Goal: Information Seeking & Learning: Check status

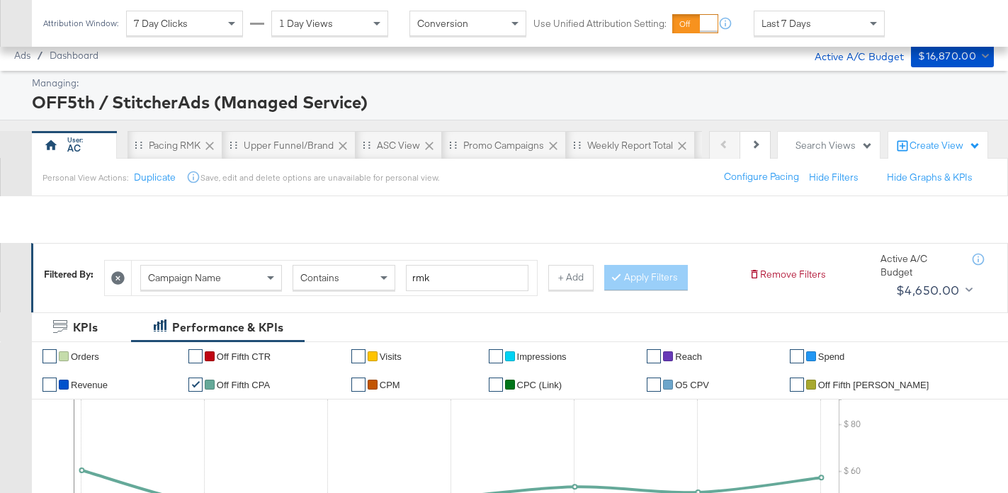
scroll to position [704, 0]
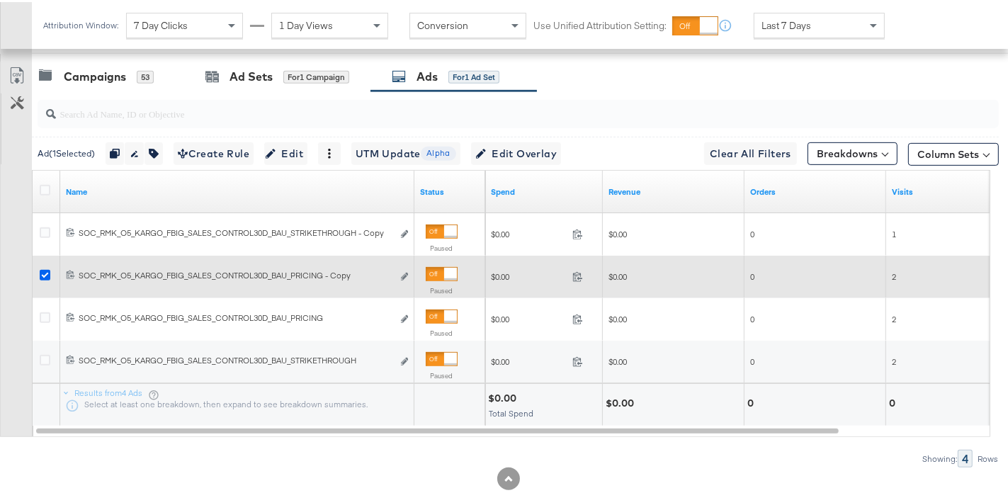
click at [45, 271] on icon at bounding box center [45, 273] width 11 height 11
click at [0, 0] on input "checkbox" at bounding box center [0, 0] width 0 height 0
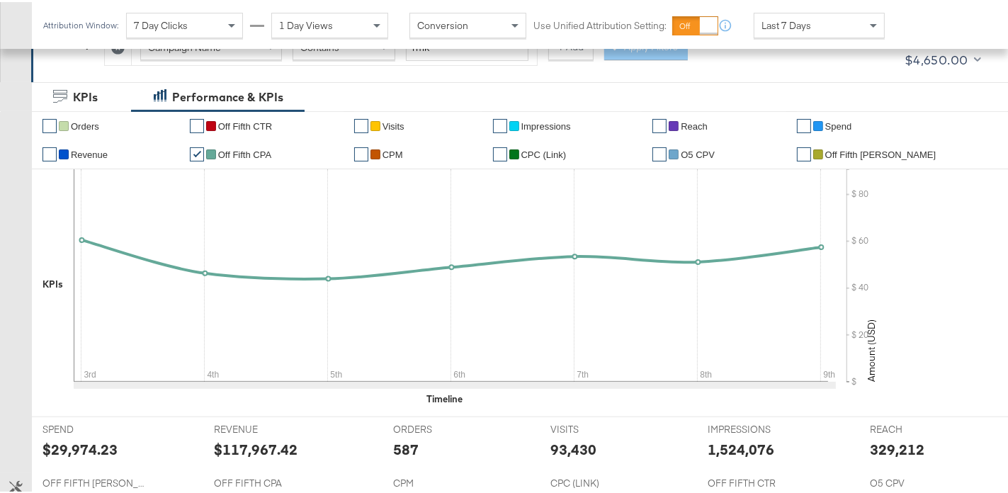
scroll to position [0, 0]
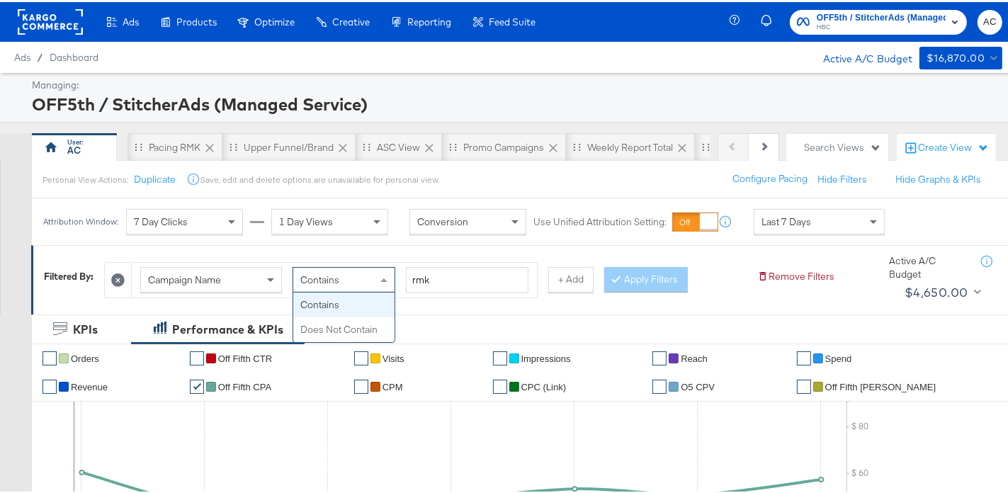
click at [361, 280] on div "Contains" at bounding box center [343, 278] width 101 height 24
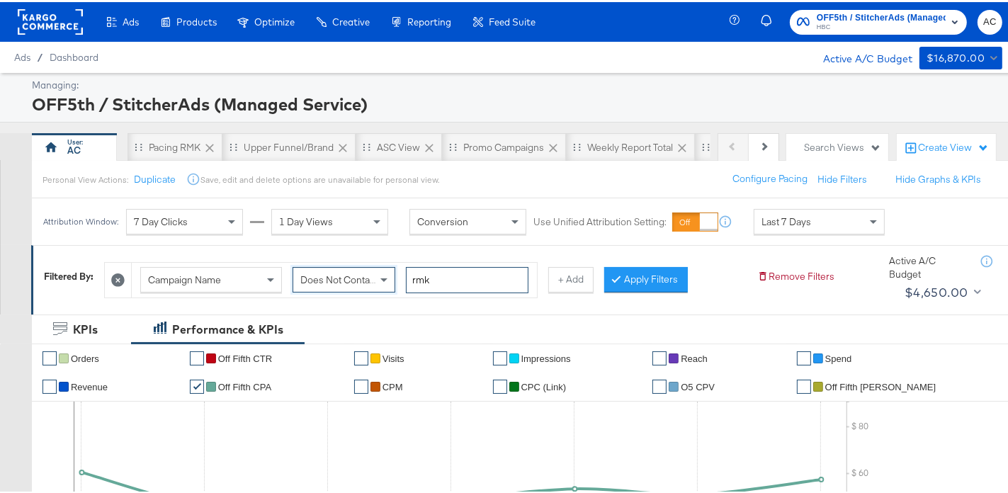
click at [419, 278] on input "rmk" at bounding box center [467, 278] width 123 height 26
type input "brand"
click at [584, 279] on button "+ Add" at bounding box center [570, 278] width 45 height 26
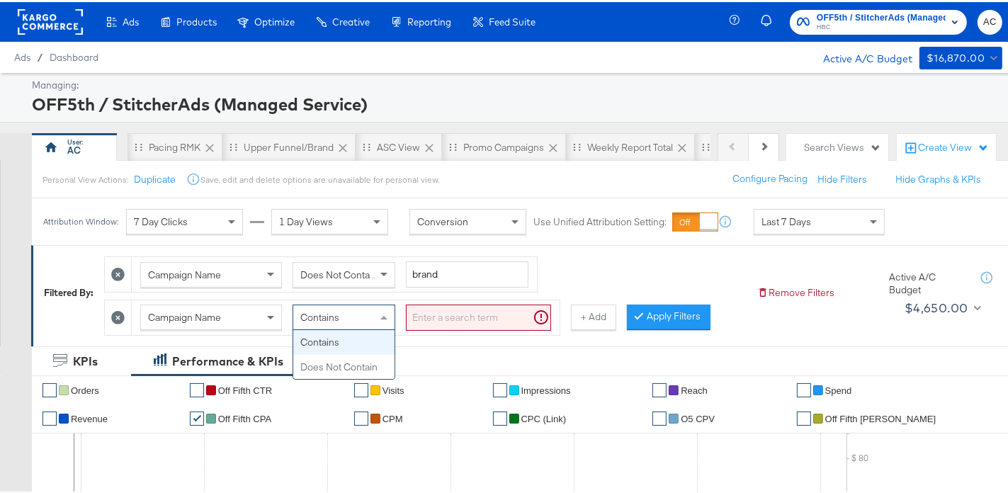
click at [382, 310] on span at bounding box center [386, 315] width 18 height 24
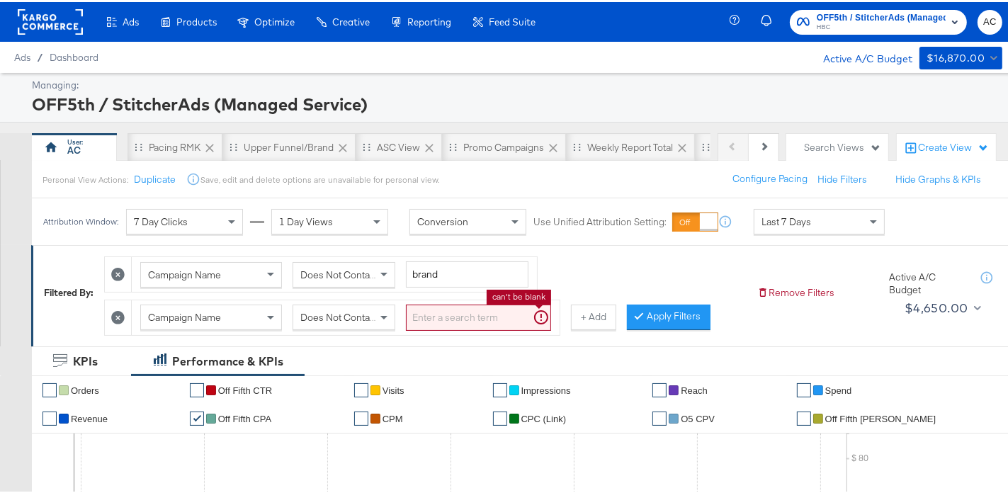
click at [443, 317] on input "search" at bounding box center [478, 315] width 145 height 26
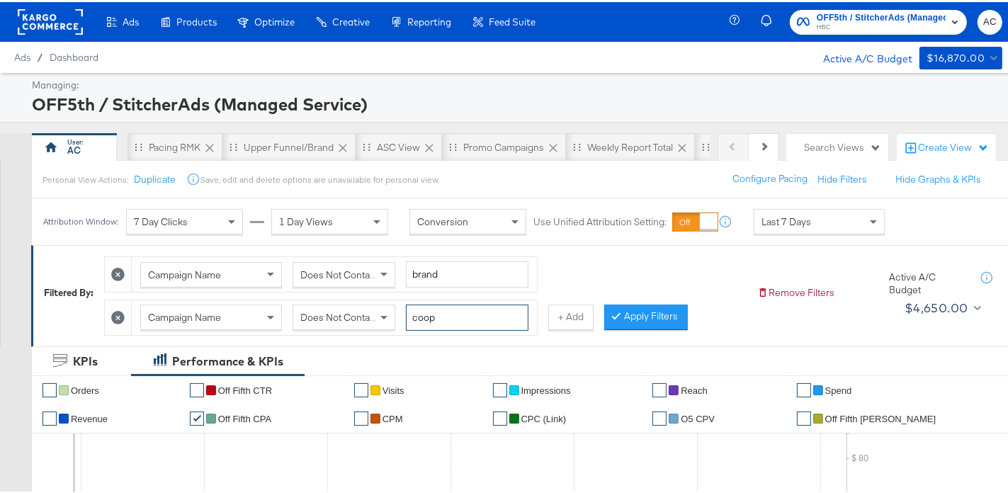
type input "coop"
click at [791, 222] on span "Last 7 Days" at bounding box center [787, 219] width 50 height 13
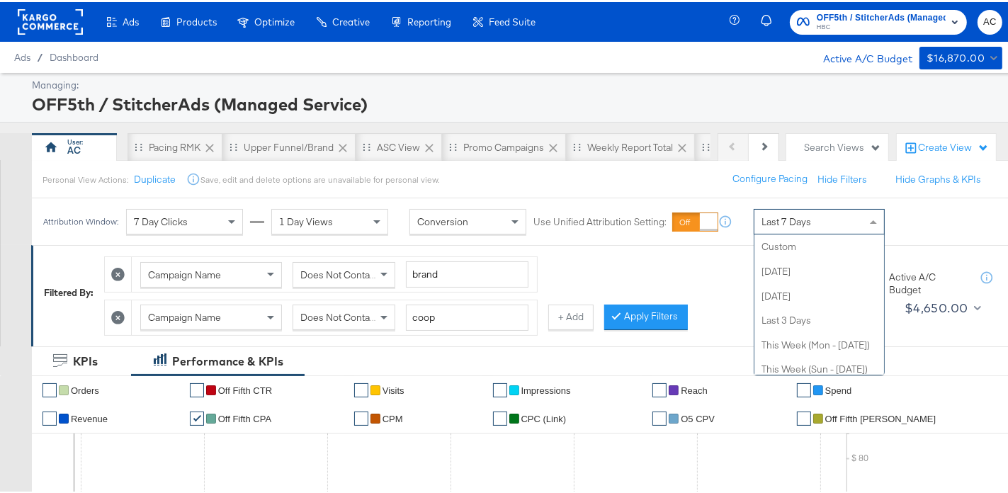
scroll to position [196, 0]
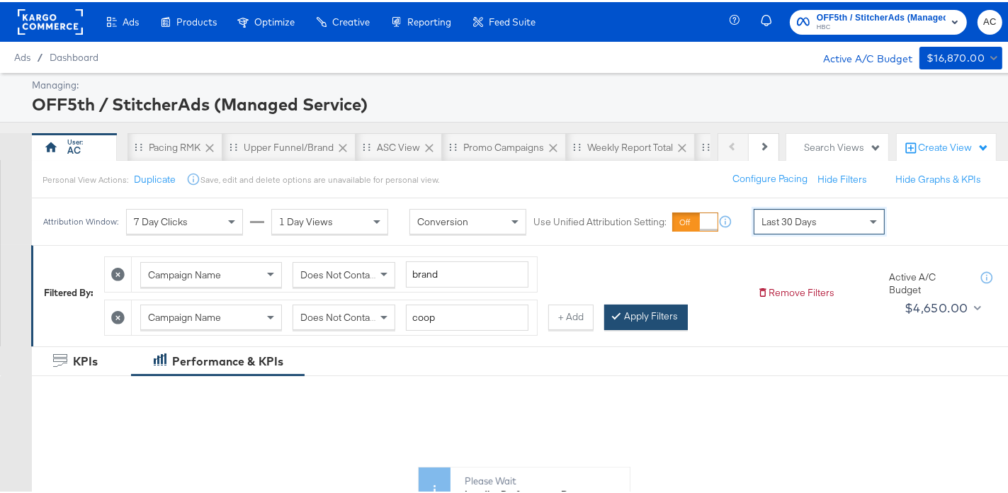
click at [670, 313] on button "Apply Filters" at bounding box center [646, 315] width 84 height 26
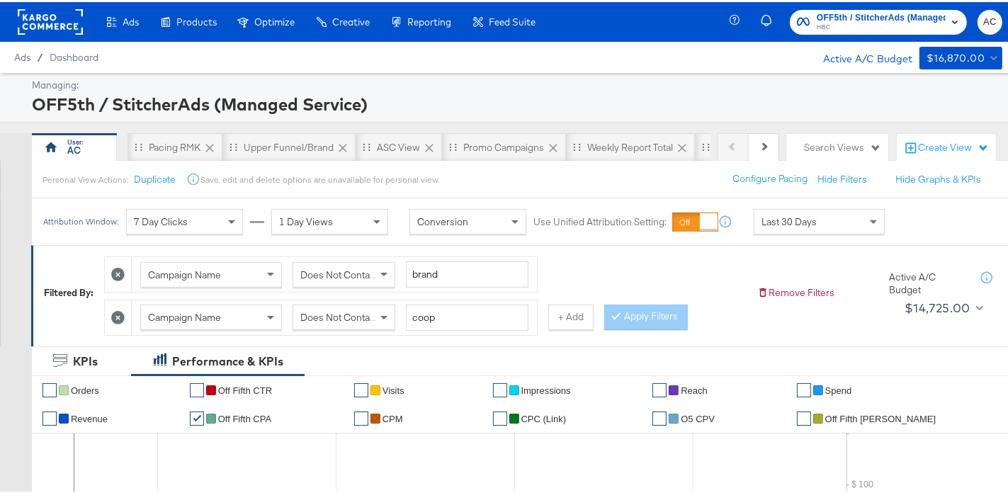
click at [776, 307] on div "Remove Filters Active A/C Budget $14,725.00" at bounding box center [881, 291] width 248 height 54
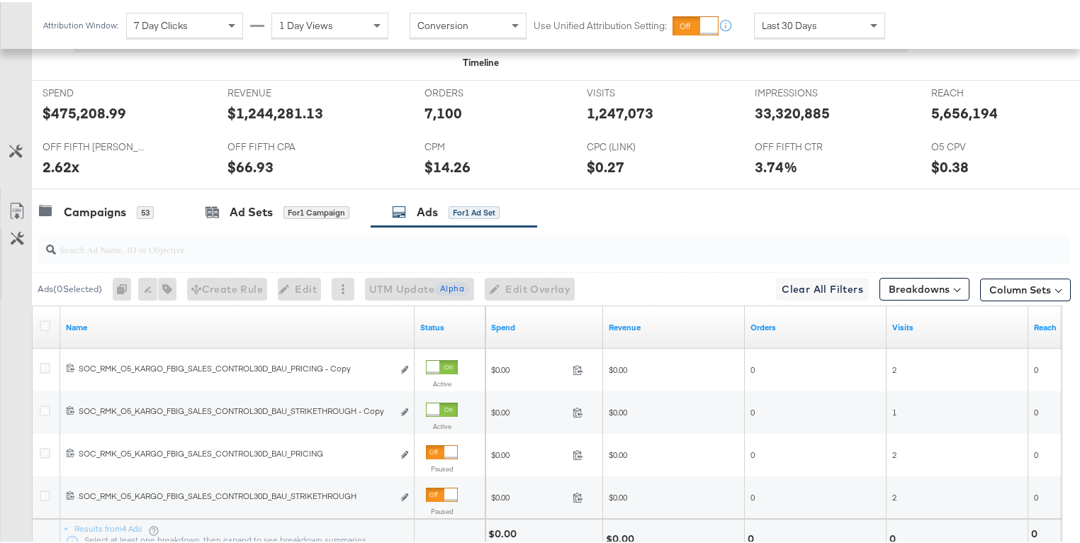
scroll to position [601, 0]
click at [79, 227] on input "search" at bounding box center [517, 241] width 922 height 28
click at [79, 218] on div "Campaigns 53" at bounding box center [108, 209] width 152 height 30
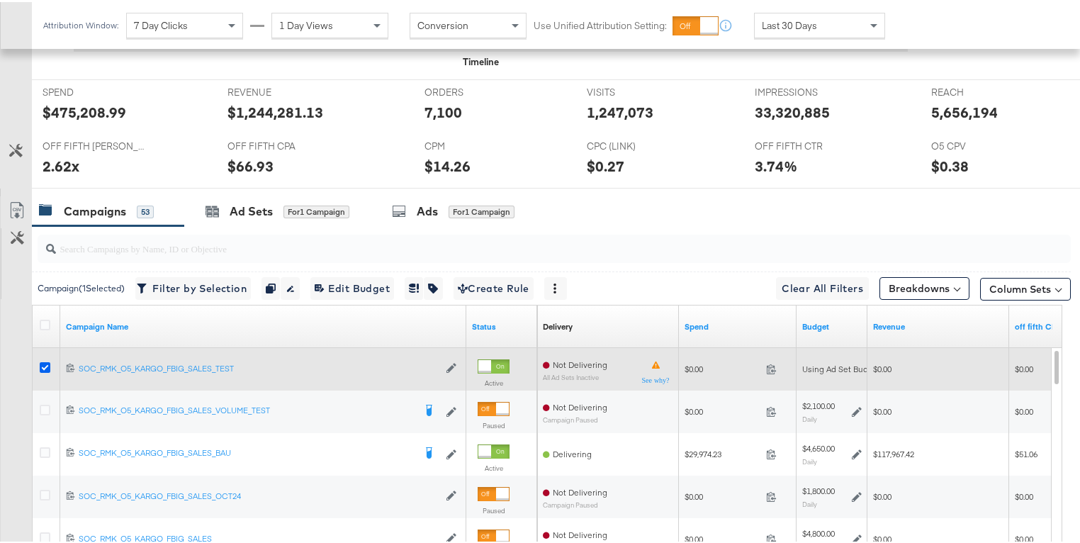
click at [41, 360] on icon at bounding box center [45, 365] width 11 height 11
click at [0, 0] on input "checkbox" at bounding box center [0, 0] width 0 height 0
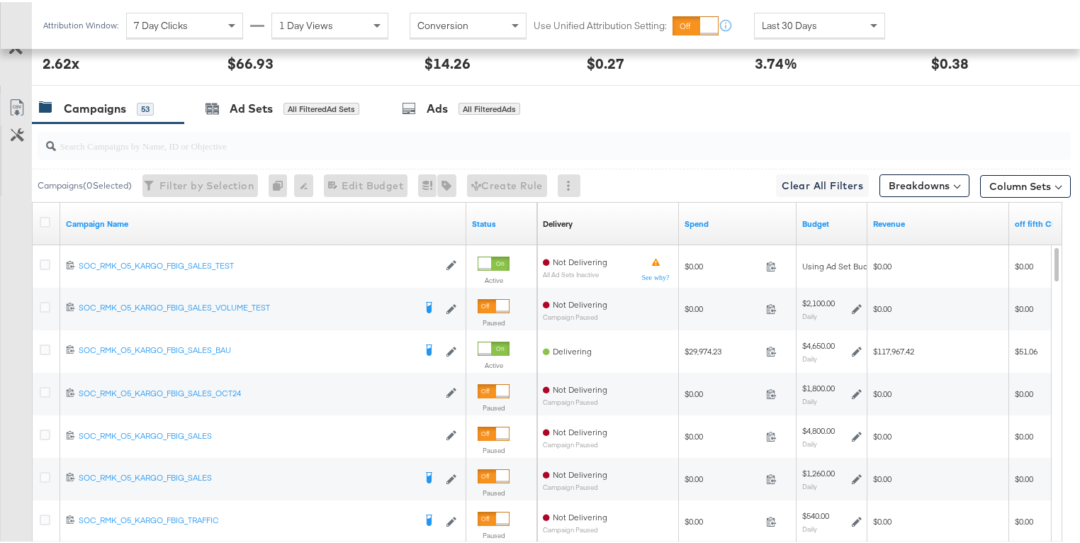
scroll to position [725, 0]
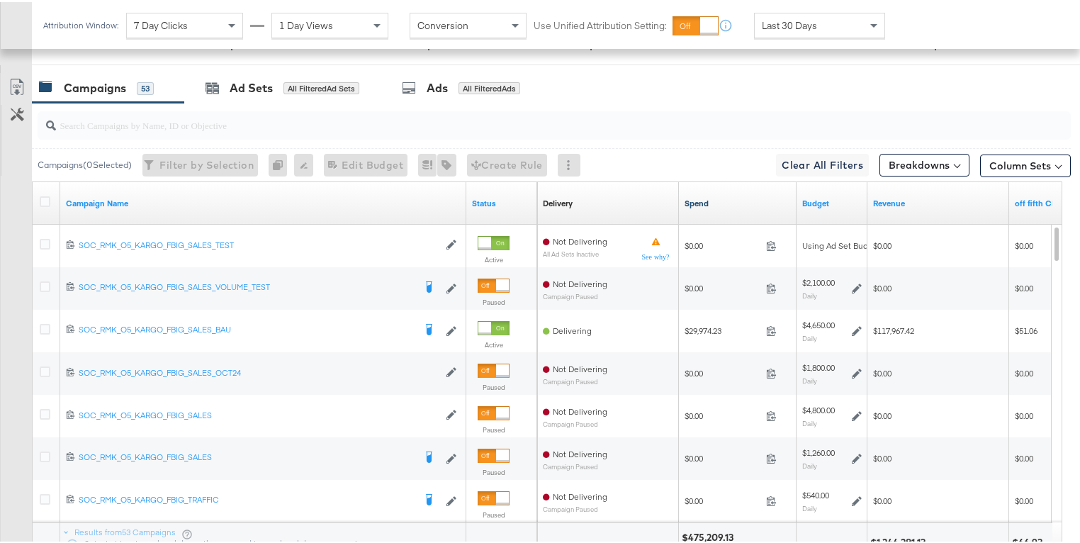
click at [697, 200] on link "Spend" at bounding box center [737, 201] width 106 height 11
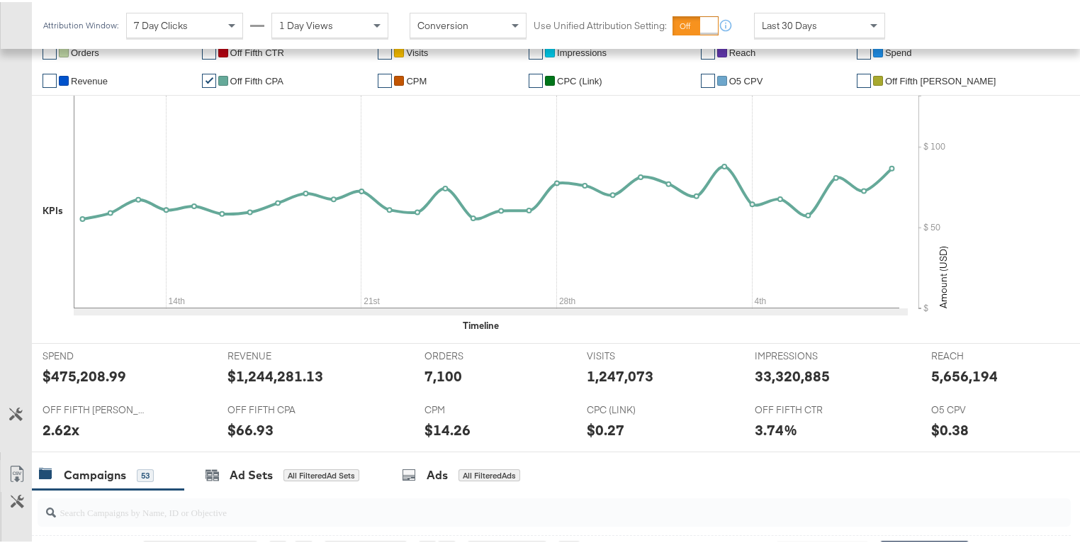
scroll to position [0, 0]
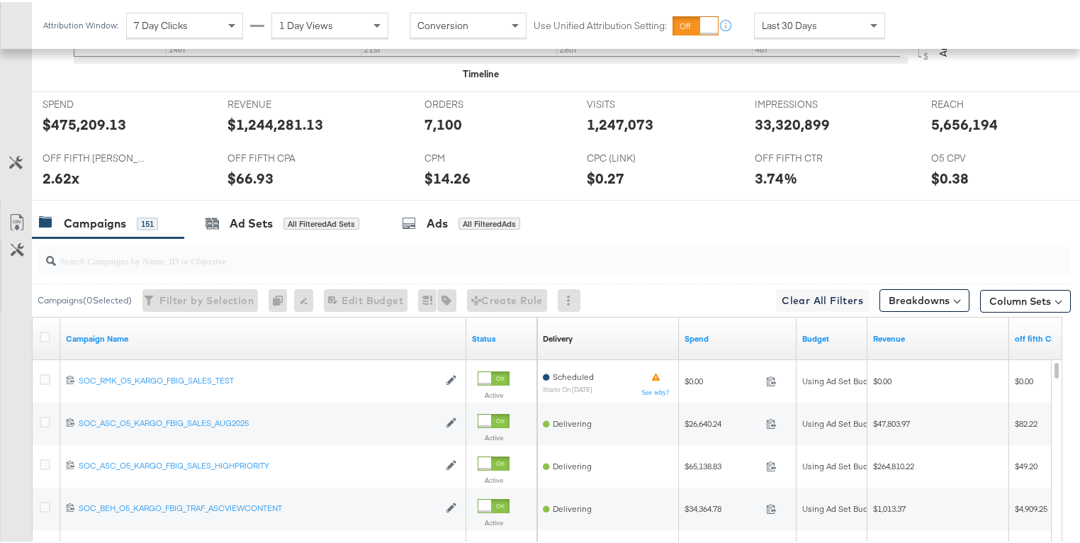
scroll to position [713, 0]
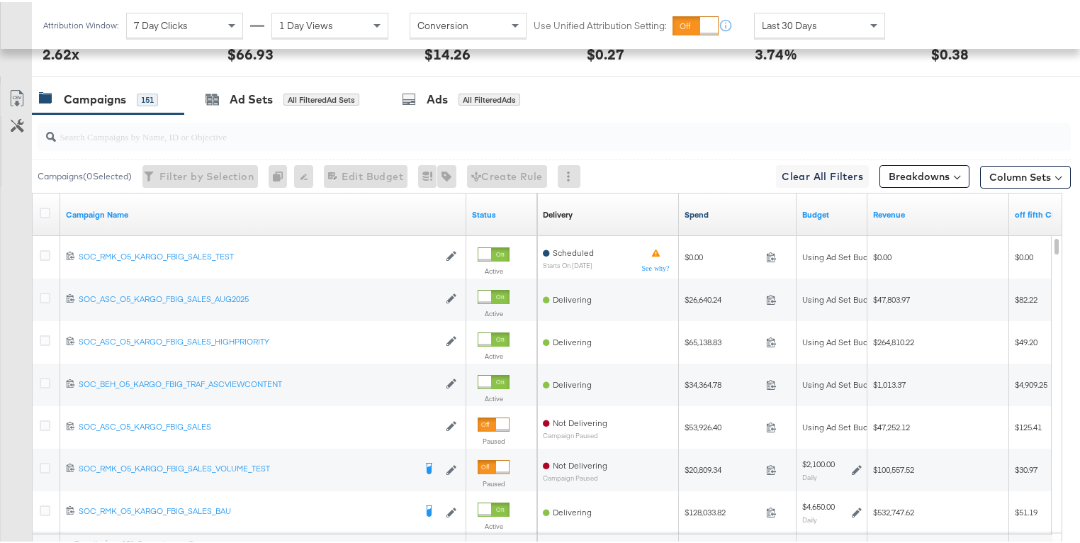
click at [698, 208] on link "Spend" at bounding box center [737, 212] width 106 height 11
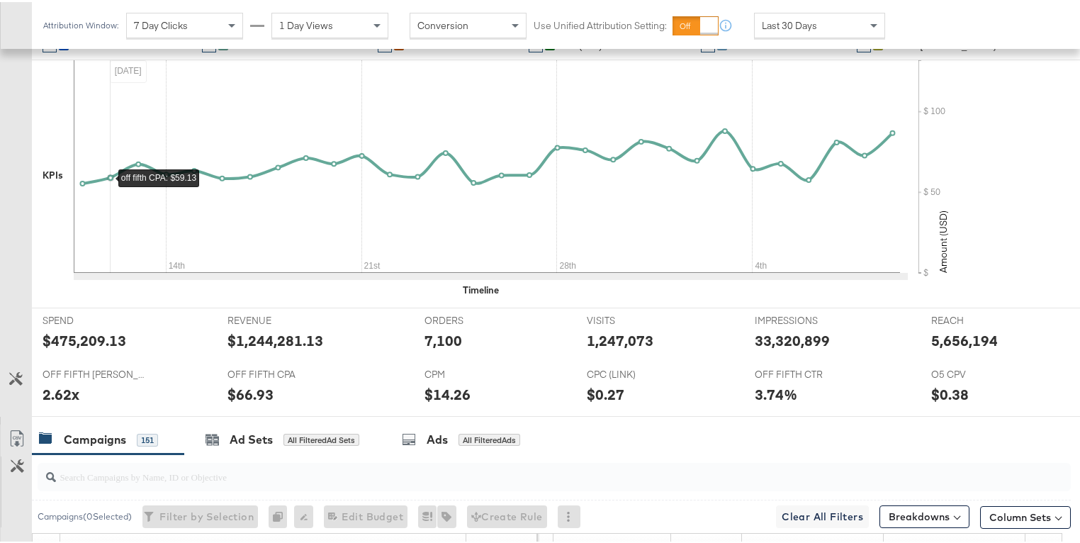
scroll to position [373, 0]
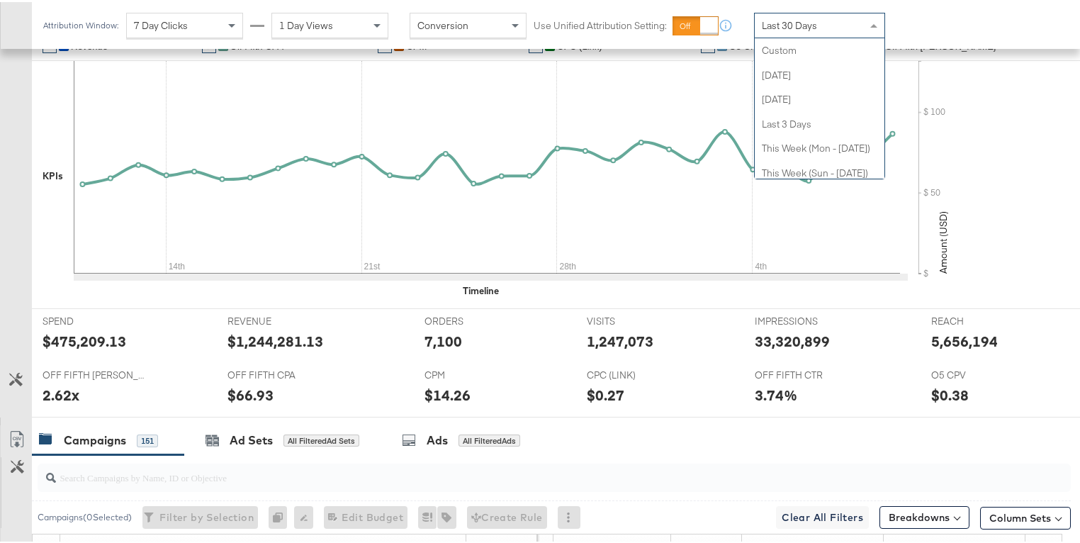
click at [828, 24] on div "Last 30 Days" at bounding box center [819, 23] width 130 height 24
click at [817, 28] on div "Last 30 Days" at bounding box center [819, 23] width 130 height 24
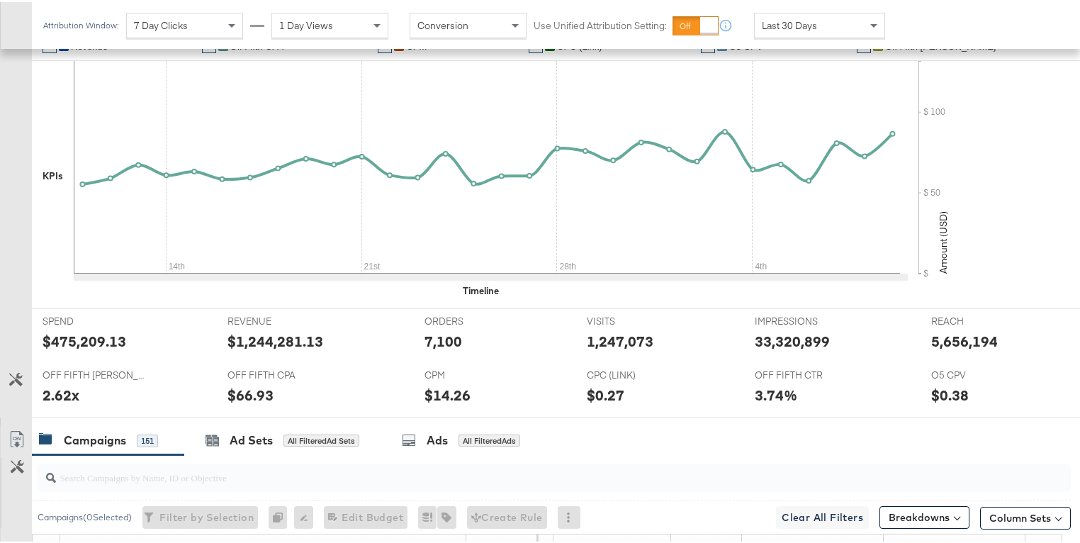
click at [929, 27] on div "Attribution Window: 7 Day Clicks 1 Day Views Conversion Use Unified Attribution…" at bounding box center [540, 23] width 1080 height 47
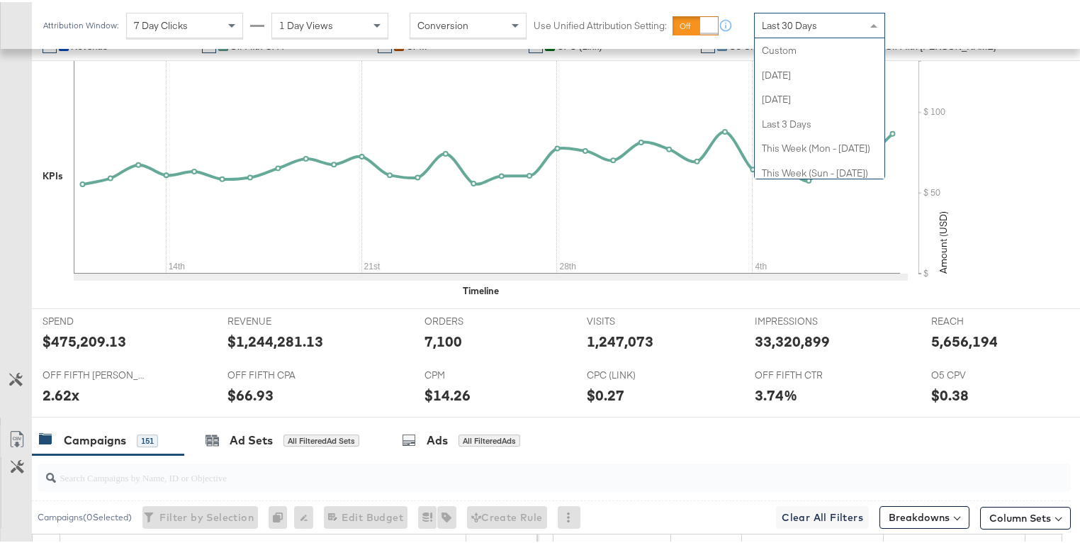
click at [819, 24] on div "Last 30 Days" at bounding box center [819, 23] width 130 height 24
click at [820, 26] on div "Last 30 Days" at bounding box center [819, 23] width 130 height 24
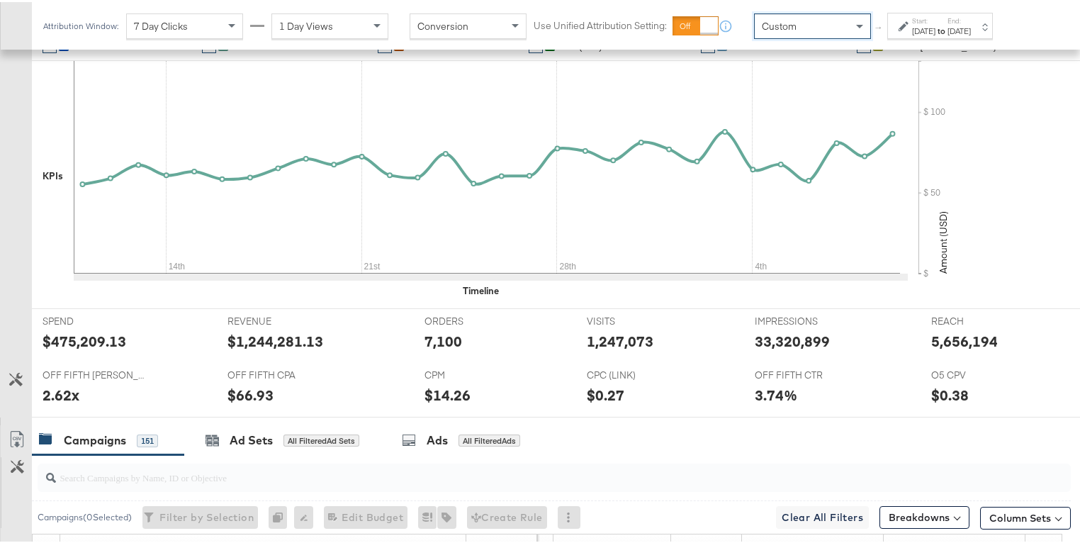
click at [800, 24] on div "Custom" at bounding box center [811, 24] width 115 height 24
click at [895, 24] on div "Start: [DATE] to End: [DATE]" at bounding box center [940, 24] width 106 height 26
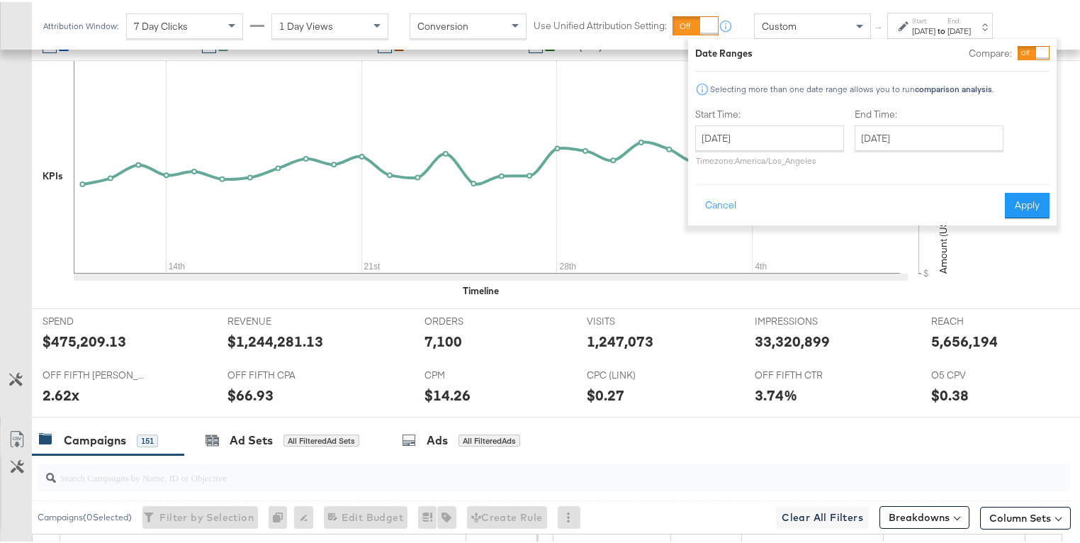
click at [899, 26] on icon at bounding box center [903, 24] width 10 height 10
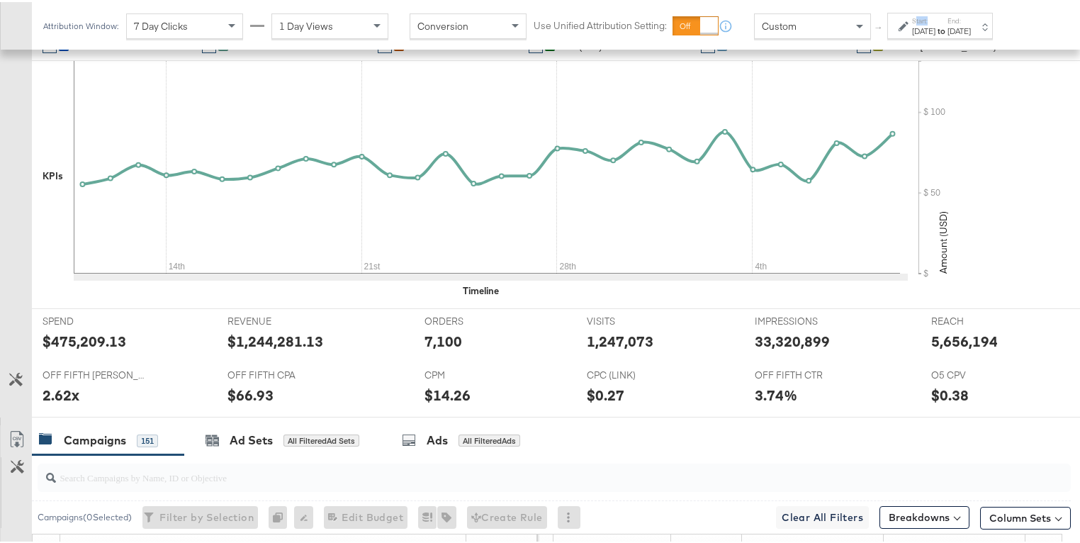
click at [899, 26] on icon at bounding box center [903, 24] width 10 height 10
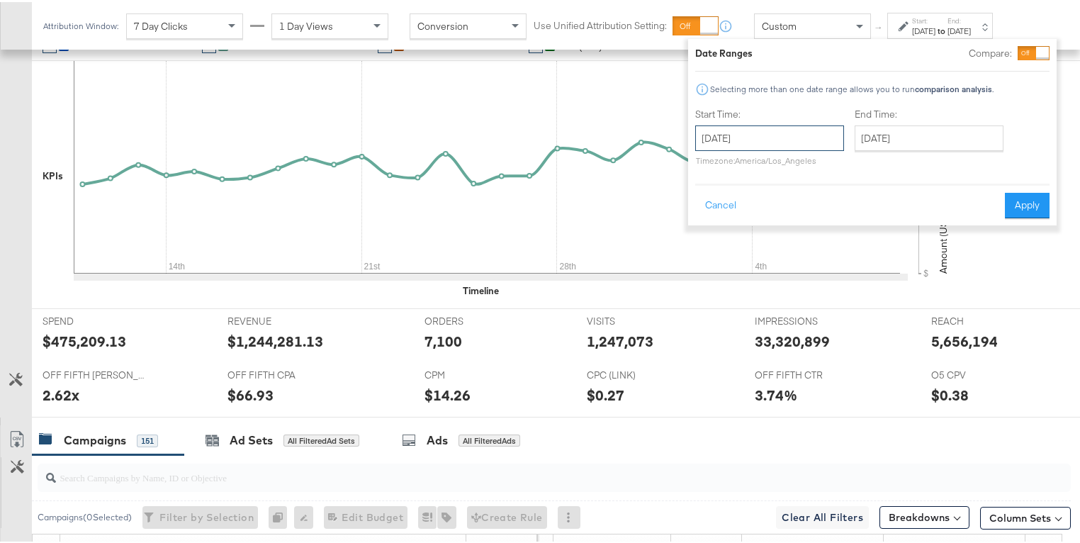
click at [800, 123] on input "[DATE]" at bounding box center [769, 136] width 149 height 26
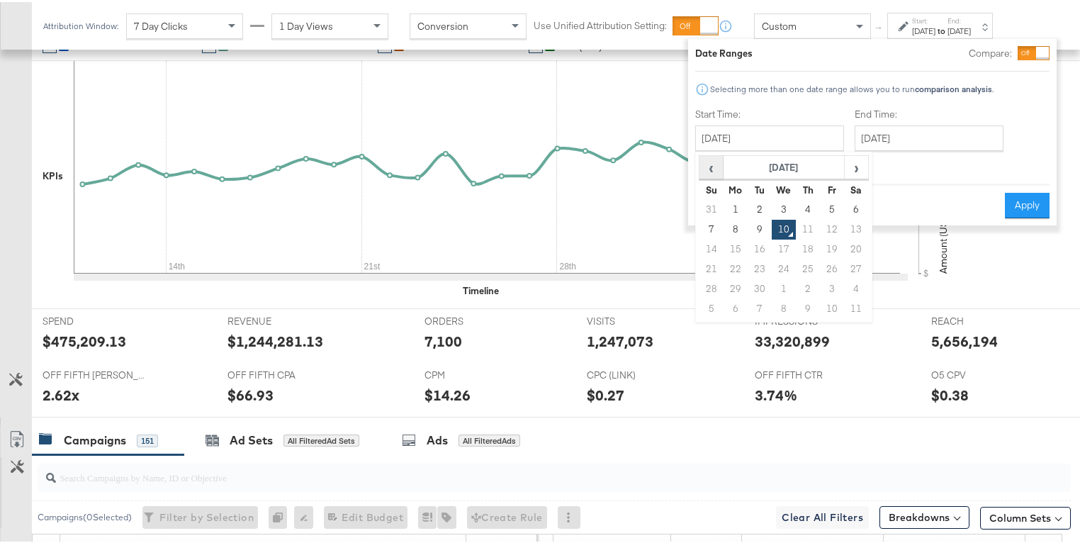
click at [707, 163] on span "‹" at bounding box center [711, 164] width 22 height 21
click at [831, 261] on td "22" at bounding box center [832, 267] width 24 height 20
type input "[DATE]"
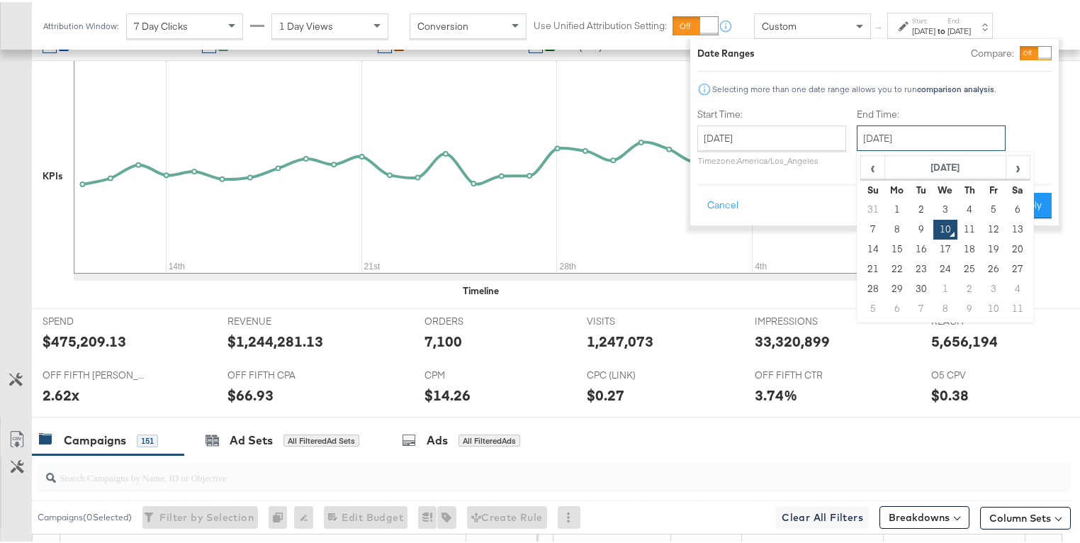
click at [888, 135] on input "[DATE]" at bounding box center [930, 136] width 149 height 26
click at [868, 166] on span "‹" at bounding box center [872, 164] width 22 height 21
click at [996, 303] on td "5" at bounding box center [993, 307] width 24 height 20
type input "[DATE]"
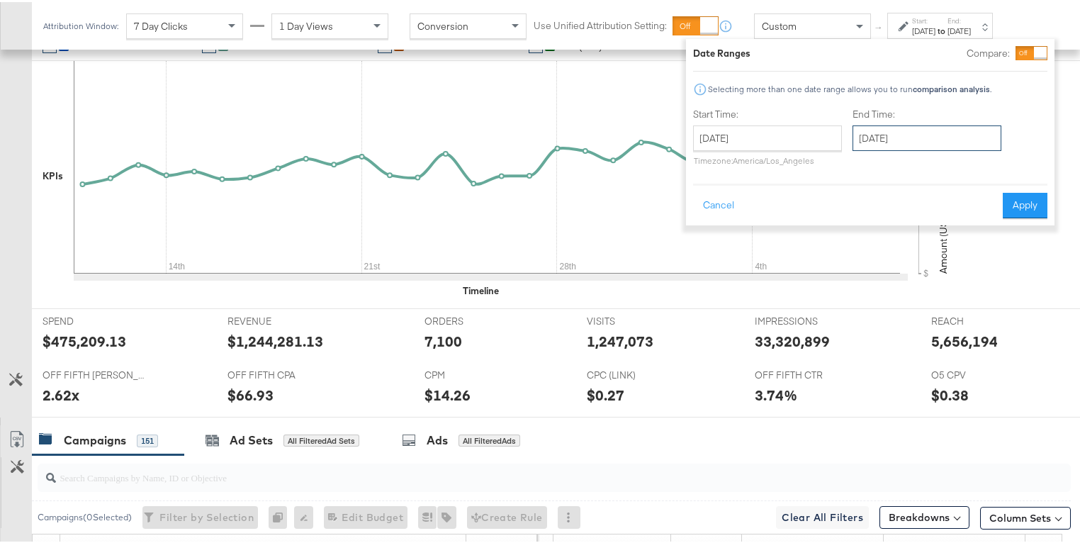
click at [964, 145] on input "[DATE]" at bounding box center [926, 136] width 149 height 26
click at [1005, 101] on div "Date Ranges Compare: Selecting more than one date range allows you to run compa…" at bounding box center [870, 130] width 354 height 172
click at [718, 200] on button "Cancel" at bounding box center [718, 204] width 51 height 26
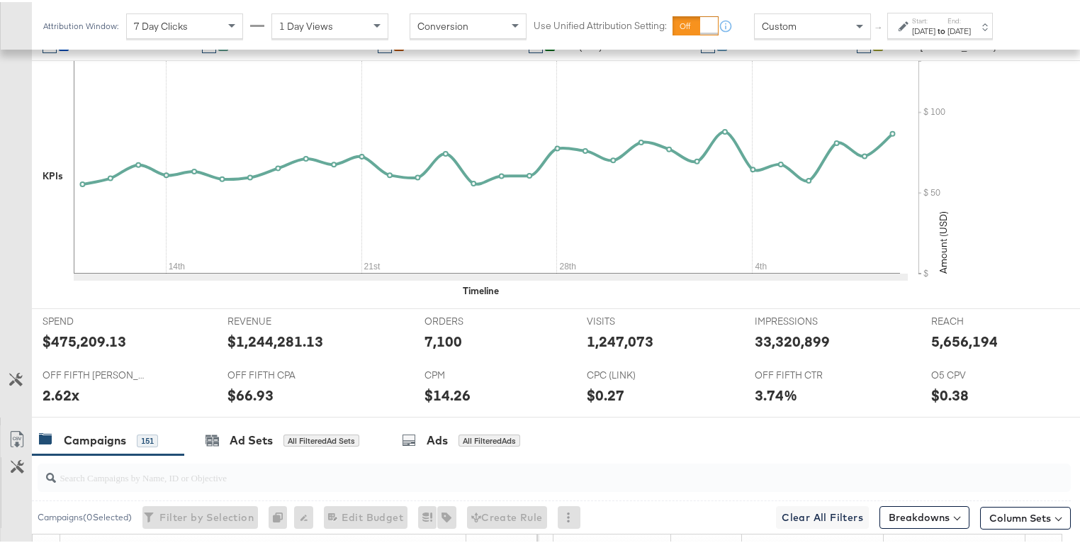
click at [769, 29] on span "Custom" at bounding box center [779, 24] width 35 height 13
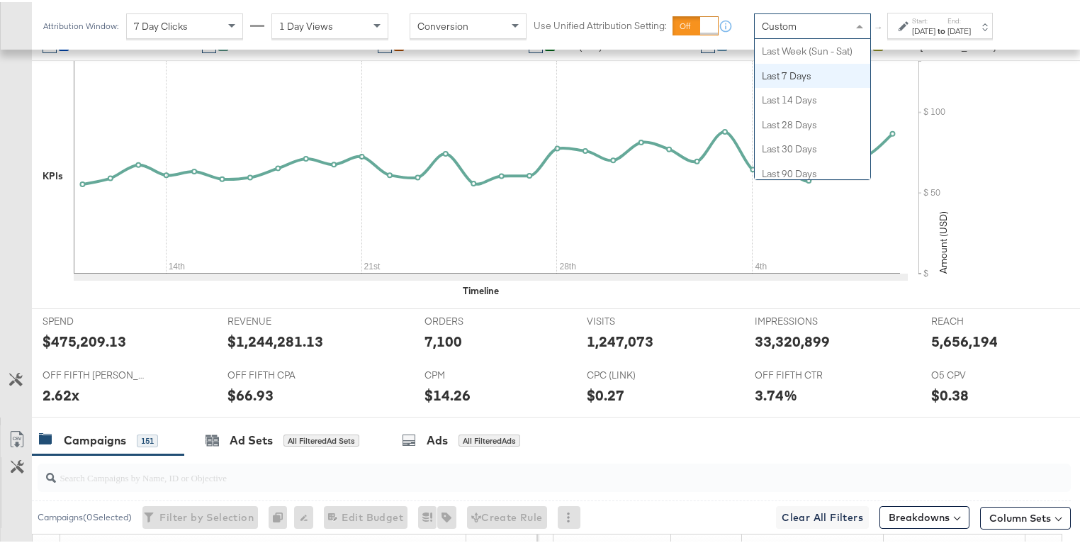
scroll to position [224, 0]
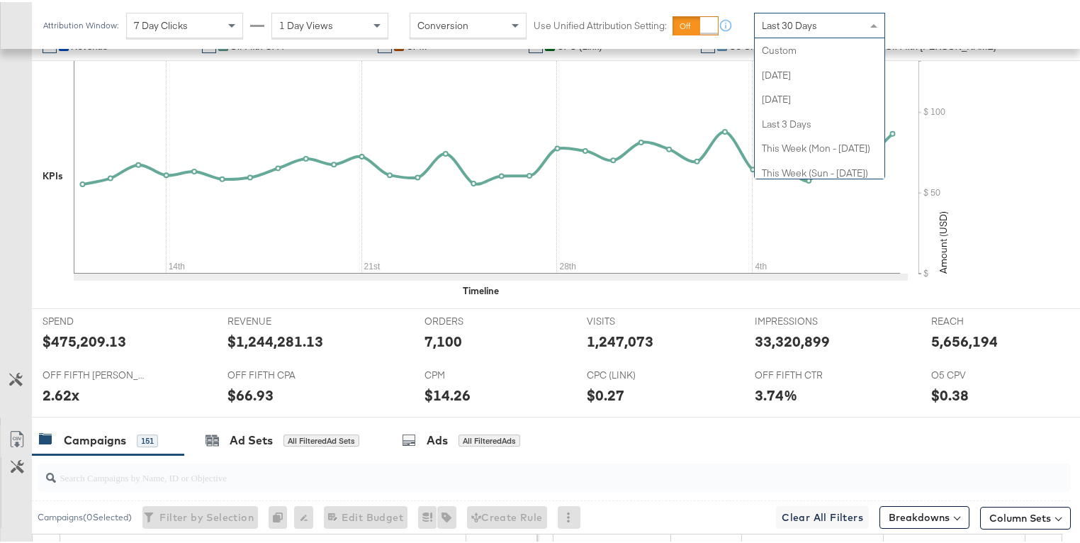
click at [837, 20] on div "Last 30 Days" at bounding box center [819, 23] width 130 height 24
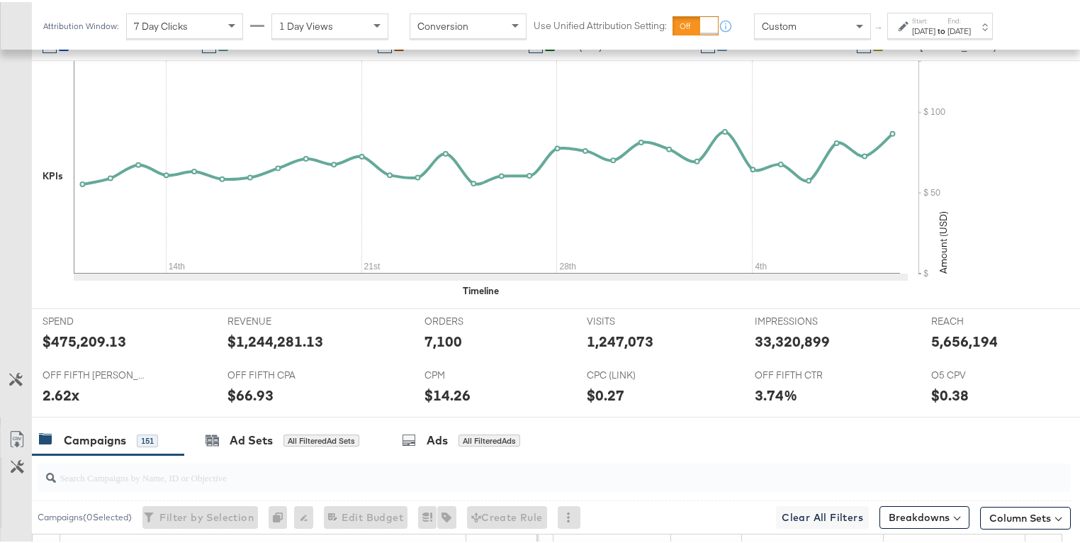
click at [905, 22] on icon at bounding box center [903, 24] width 10 height 10
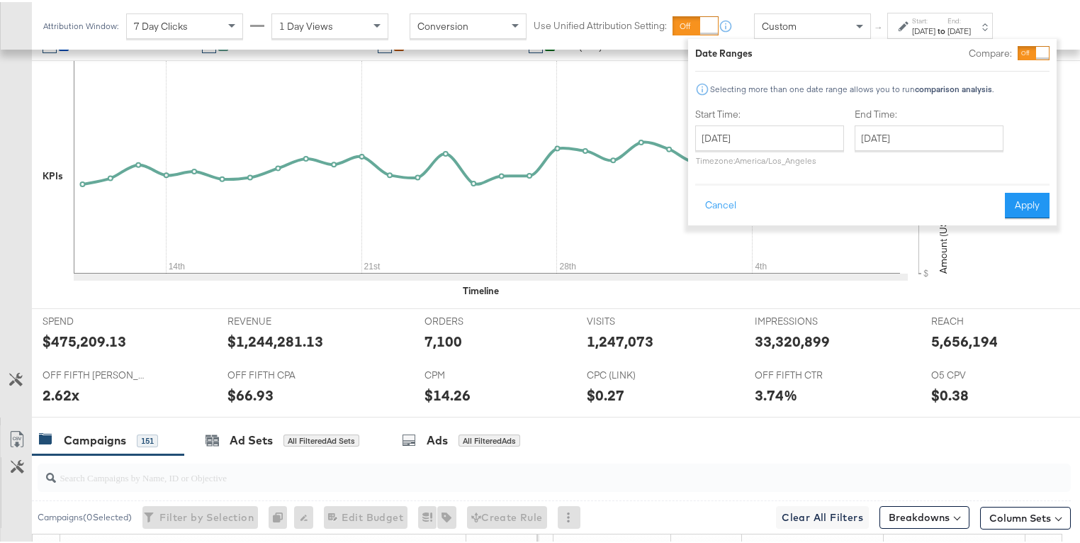
click at [789, 120] on div "Start Time: [DATE] ‹ [DATE] › Su Mo Tu We Th Fr Sa 31 1 2 3 4 5 6 7 8 9 10 11 1…" at bounding box center [769, 138] width 149 height 64
click at [790, 132] on input "[DATE]" at bounding box center [769, 136] width 149 height 26
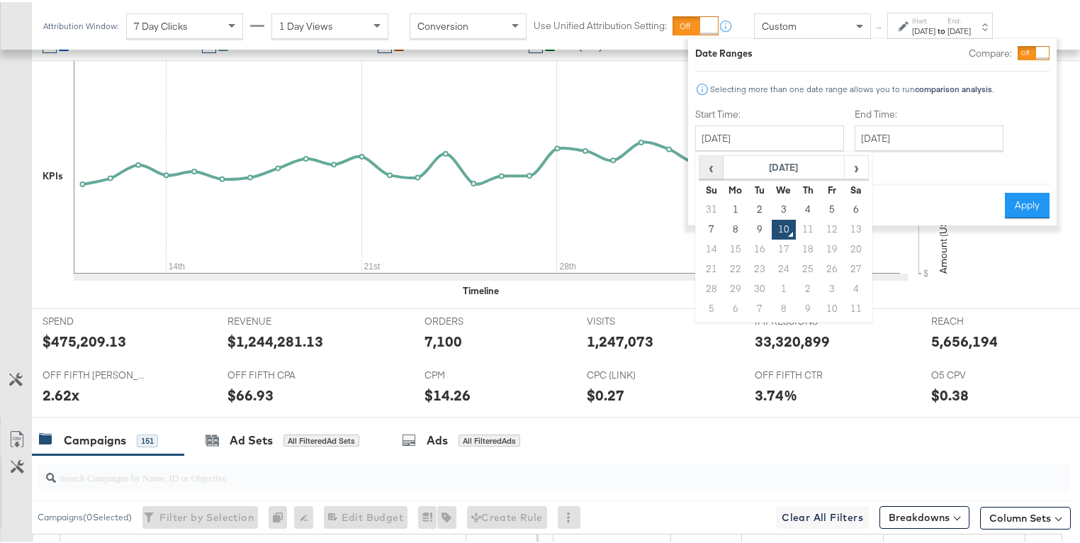
click at [708, 164] on span "‹" at bounding box center [711, 164] width 22 height 21
click at [708, 169] on span "‹" at bounding box center [711, 164] width 22 height 21
click at [862, 285] on td "28" at bounding box center [856, 287] width 24 height 20
type input "[DATE]"
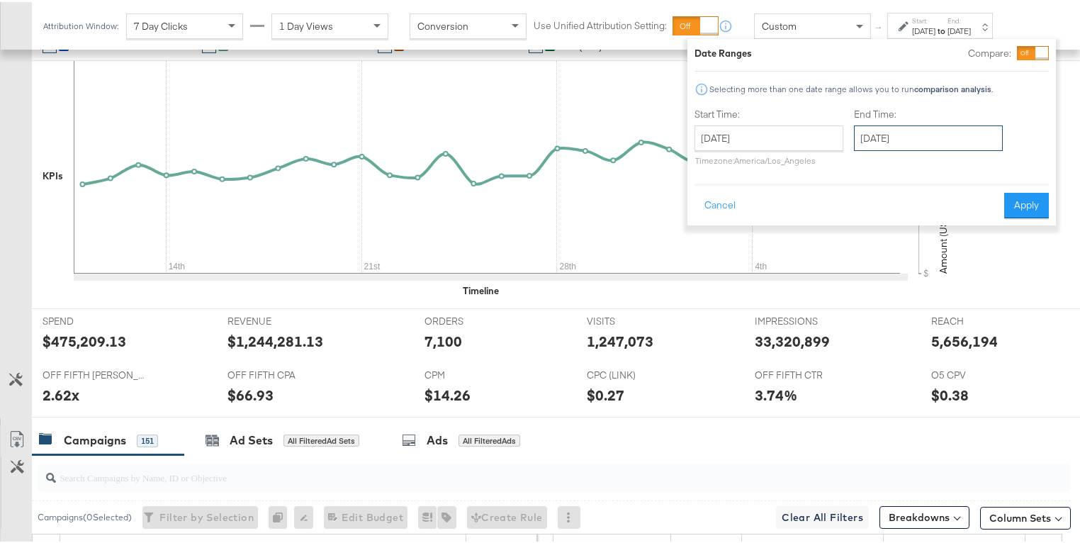
click at [880, 141] on input "[DATE]" at bounding box center [928, 136] width 149 height 26
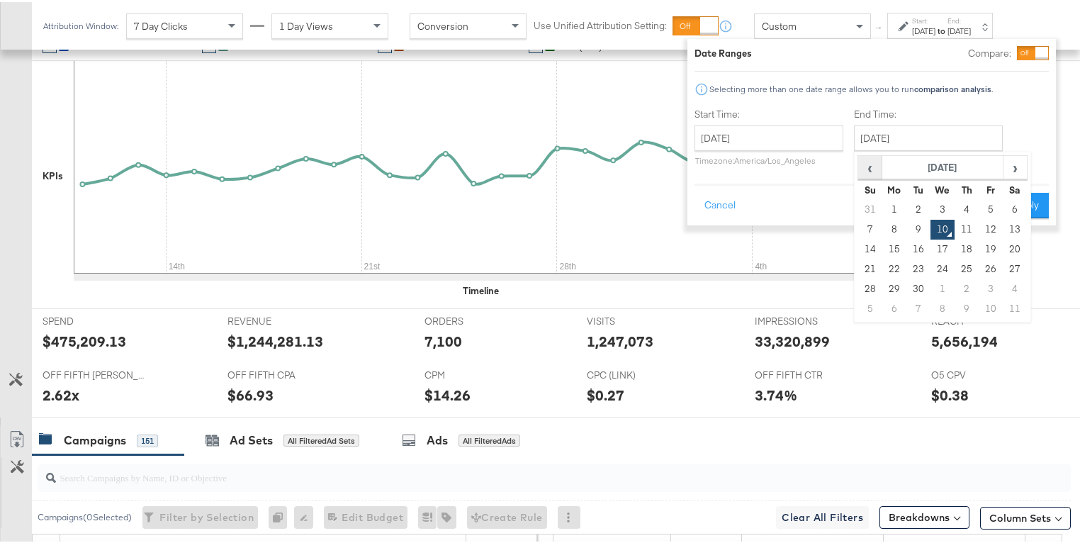
click at [870, 173] on span "‹" at bounding box center [870, 164] width 22 height 21
click at [871, 288] on td "27" at bounding box center [870, 287] width 24 height 20
type input "[DATE]"
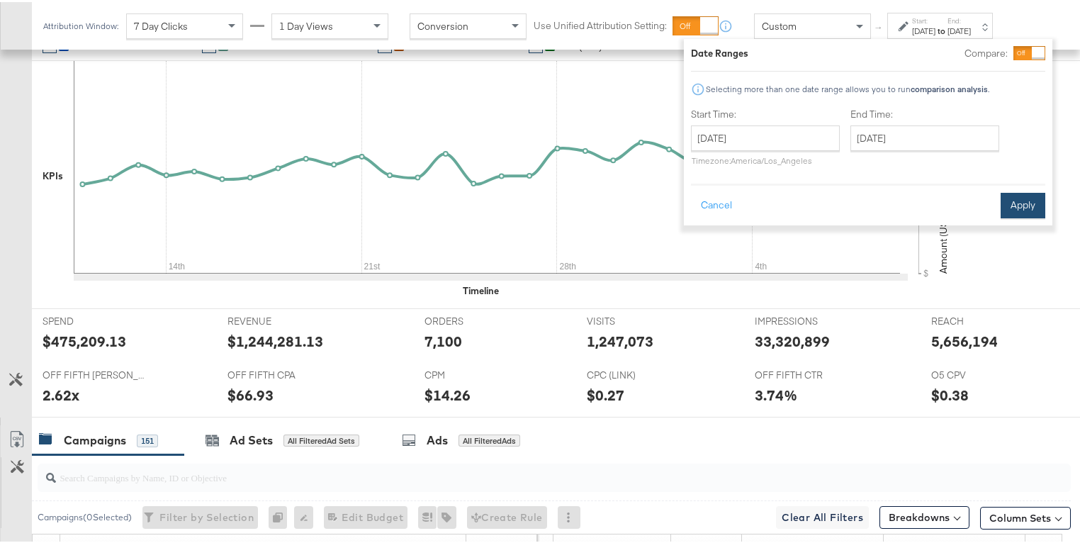
click at [1011, 206] on button "Apply" at bounding box center [1022, 204] width 45 height 26
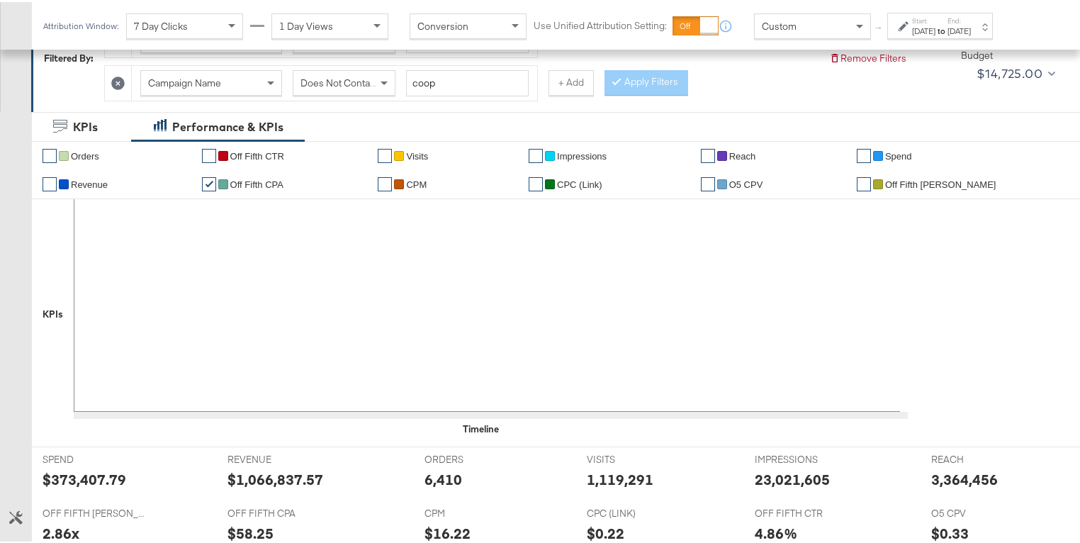
scroll to position [373, 0]
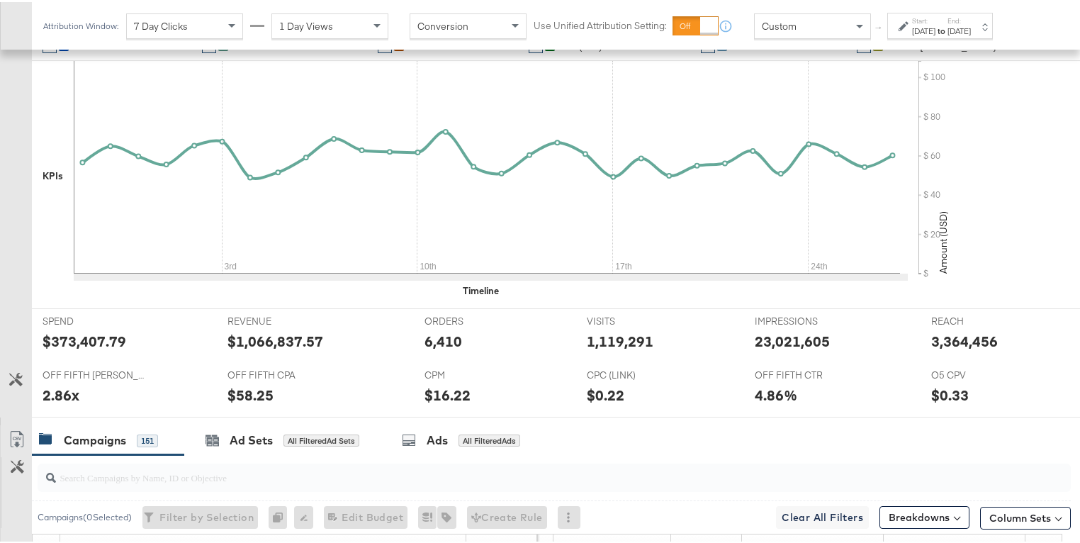
click at [902, 23] on icon at bounding box center [903, 24] width 10 height 10
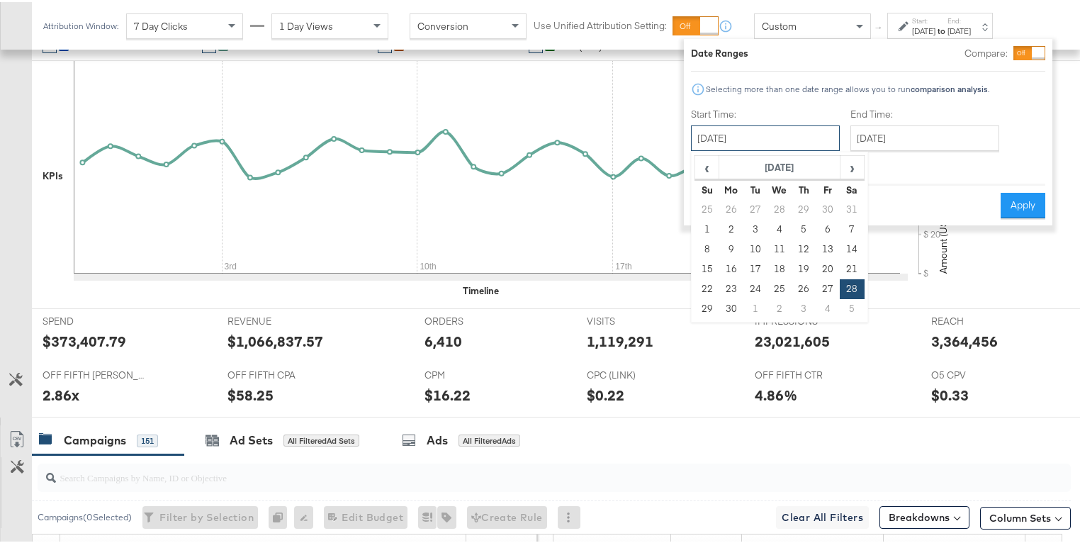
click at [825, 132] on input "[DATE]" at bounding box center [765, 136] width 149 height 26
click at [847, 169] on span "›" at bounding box center [852, 164] width 22 height 21
click at [734, 285] on td "28" at bounding box center [731, 287] width 24 height 20
type input "[DATE]"
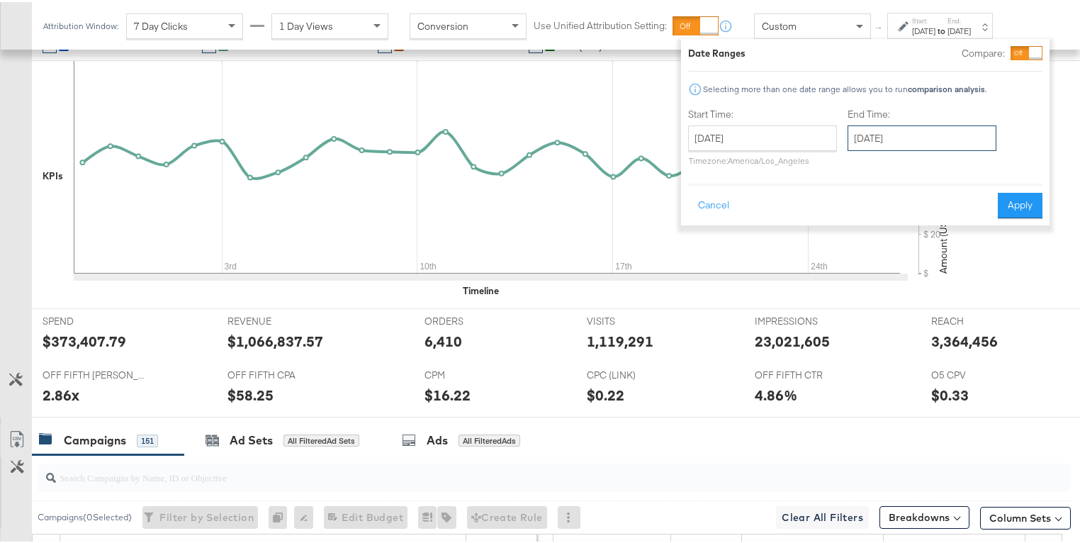
click at [885, 140] on input "[DATE]" at bounding box center [921, 136] width 149 height 26
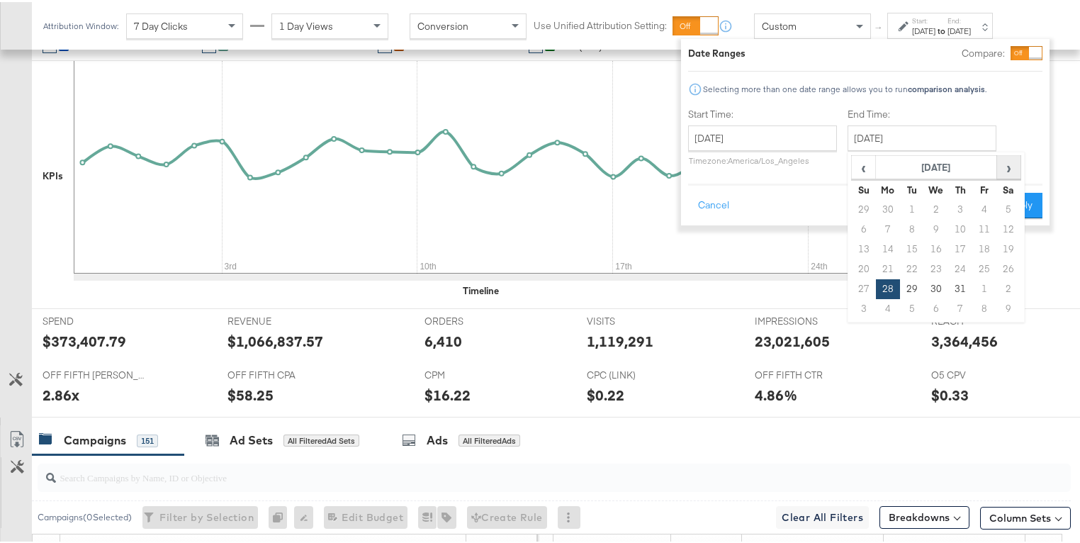
click at [1009, 171] on span "›" at bounding box center [1008, 164] width 22 height 21
click at [869, 246] on td "10" at bounding box center [863, 247] width 24 height 20
type input "[DATE]"
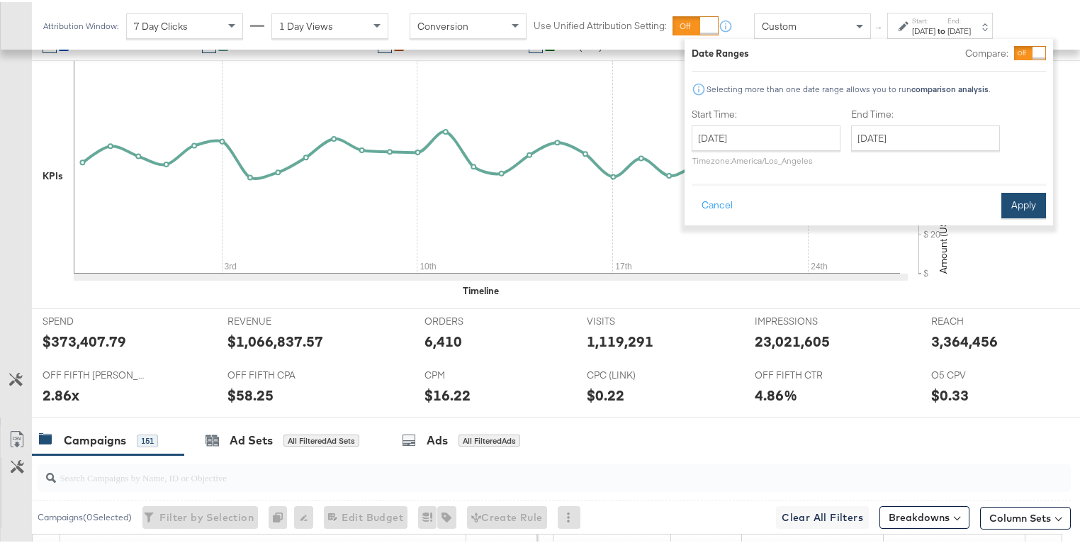
click at [1009, 208] on button "Apply" at bounding box center [1023, 204] width 45 height 26
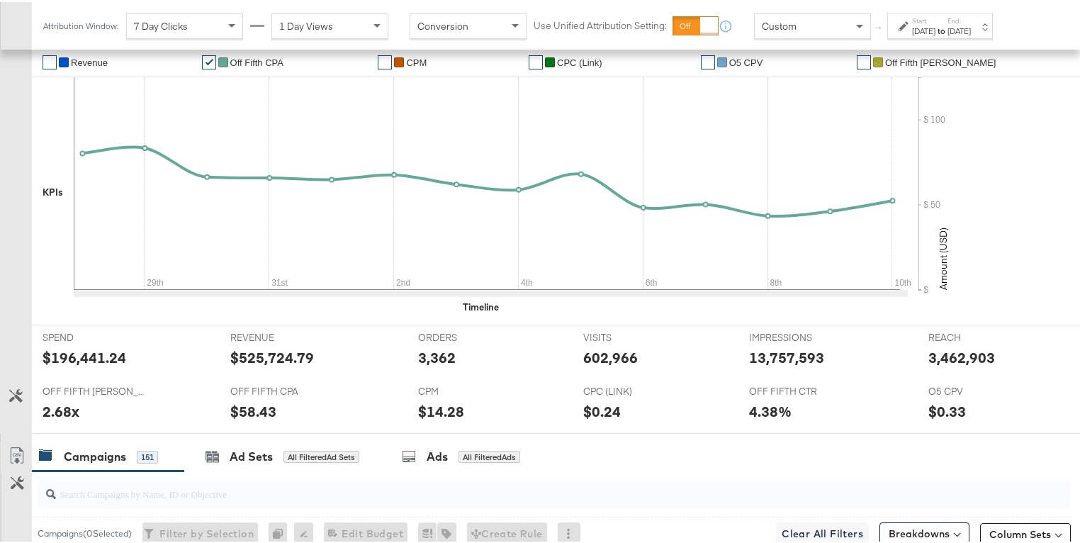
scroll to position [288, 0]
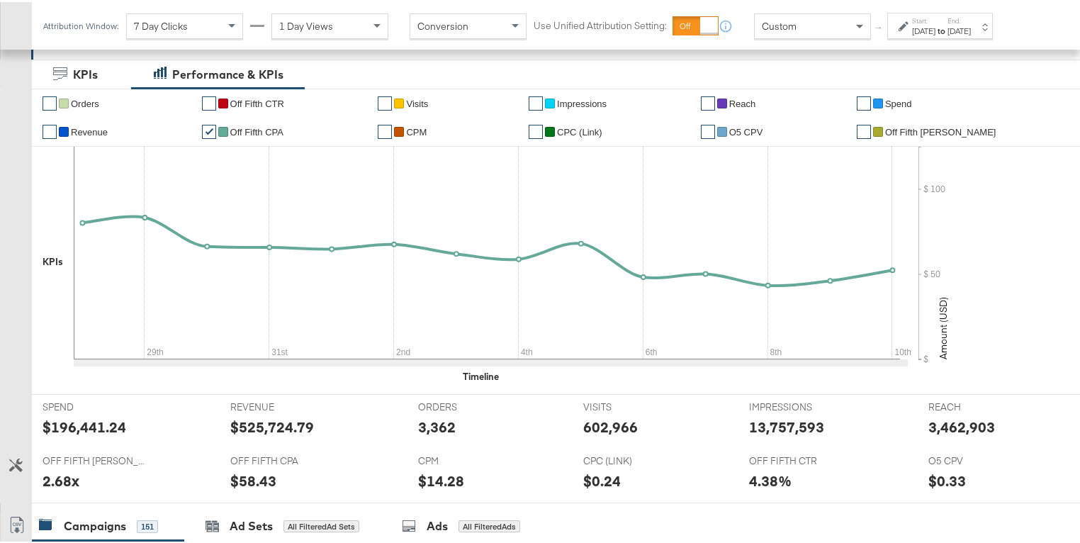
click at [907, 22] on icon at bounding box center [903, 24] width 10 height 10
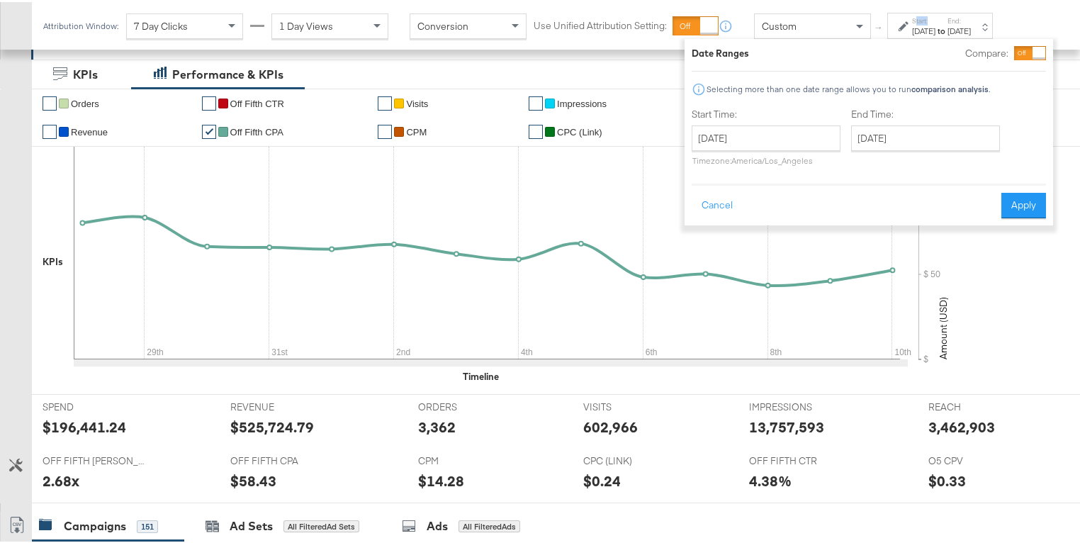
click at [907, 22] on icon at bounding box center [903, 24] width 10 height 10
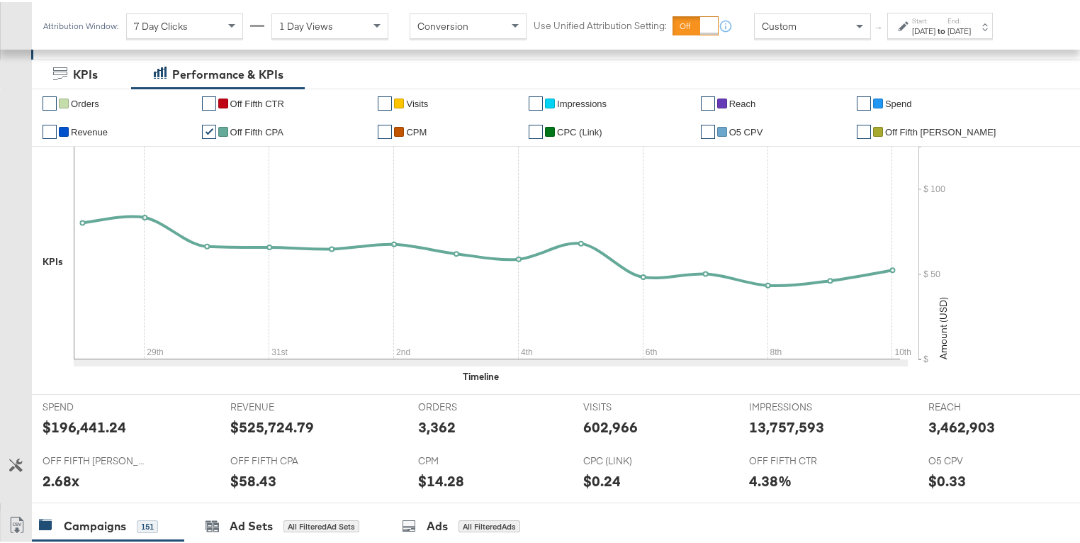
click at [845, 24] on div "Custom" at bounding box center [811, 24] width 115 height 24
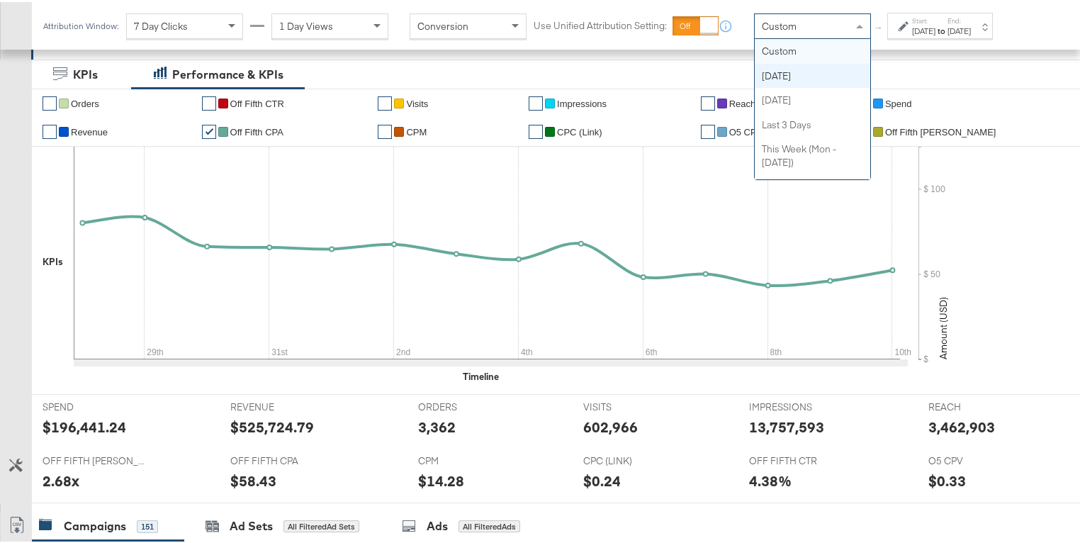
click at [902, 22] on icon at bounding box center [903, 24] width 10 height 10
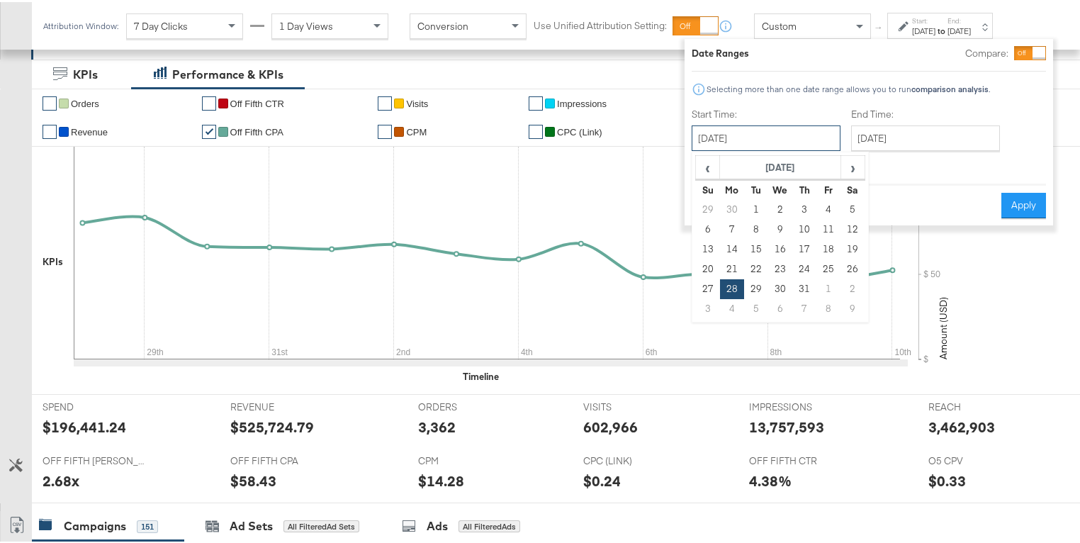
click at [814, 131] on input "[DATE]" at bounding box center [765, 136] width 149 height 26
click at [853, 166] on span "›" at bounding box center [853, 164] width 22 height 21
click at [828, 262] on td "22" at bounding box center [828, 267] width 24 height 20
type input "[DATE]"
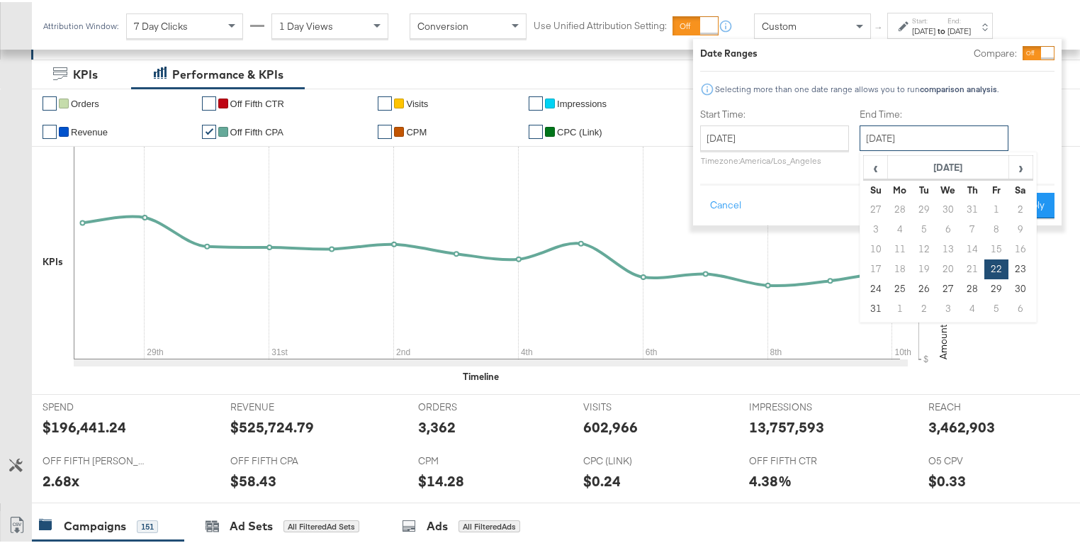
click at [907, 136] on input "[DATE]" at bounding box center [933, 136] width 149 height 26
click at [971, 306] on td "4" at bounding box center [972, 307] width 24 height 20
type input "[DATE]"
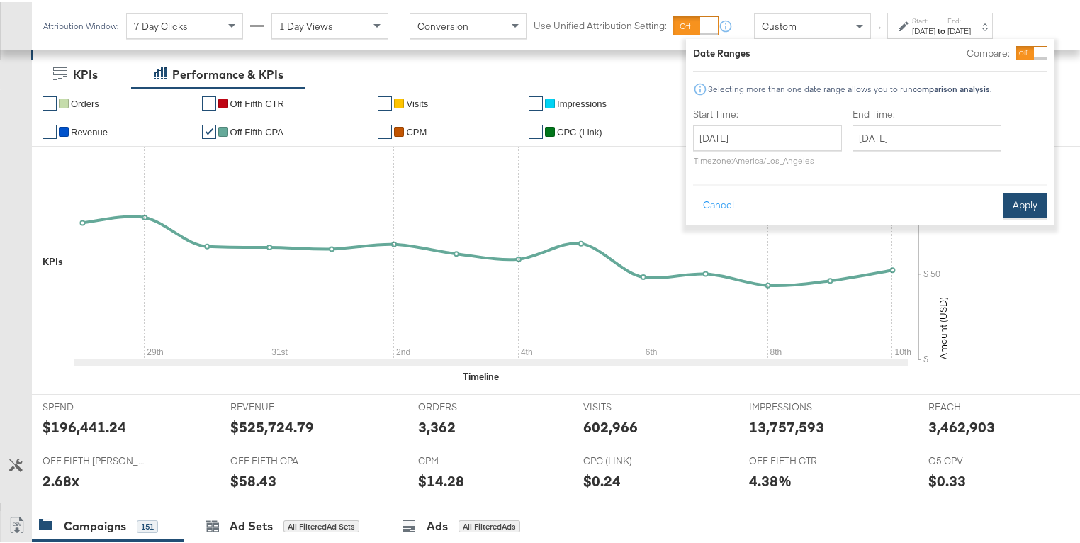
click at [1013, 205] on button "Apply" at bounding box center [1024, 204] width 45 height 26
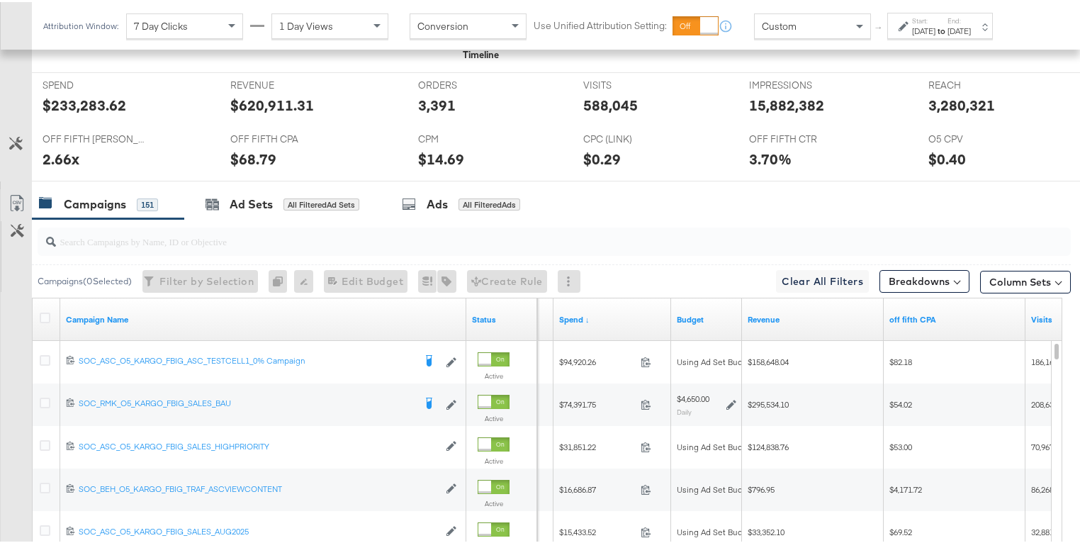
scroll to position [638, 0]
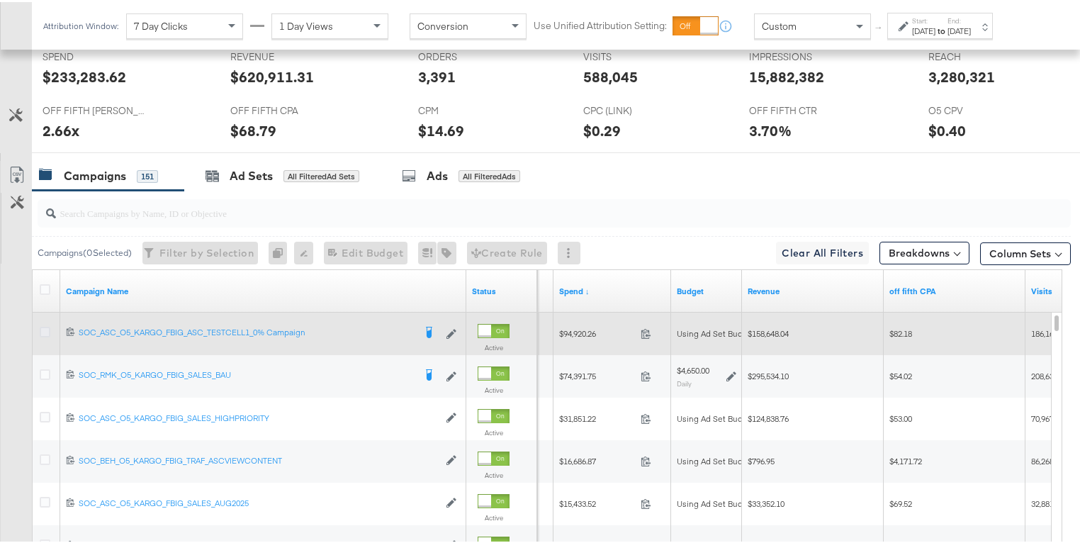
click at [45, 324] on icon at bounding box center [45, 329] width 11 height 11
click at [0, 0] on input "checkbox" at bounding box center [0, 0] width 0 height 0
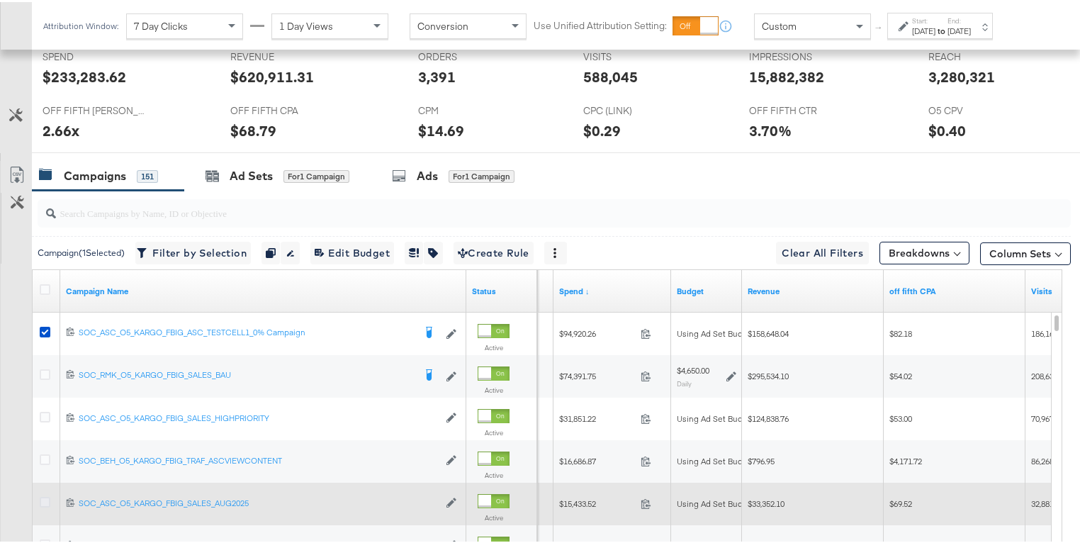
click at [46, 495] on icon at bounding box center [45, 499] width 11 height 11
click at [0, 0] on input "checkbox" at bounding box center [0, 0] width 0 height 0
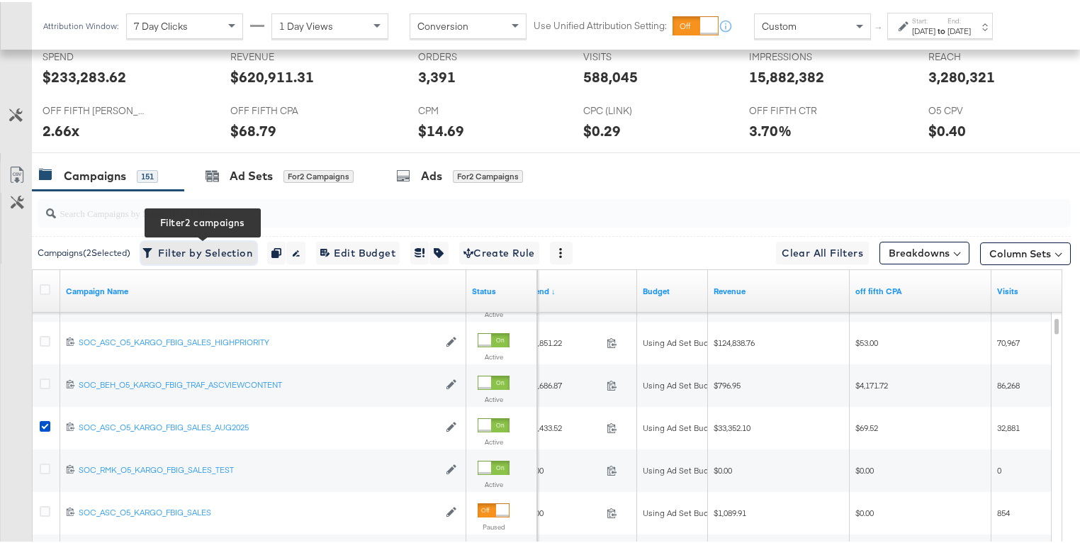
click at [233, 254] on span "Filter by Selection Filter 2 campaigns" at bounding box center [198, 251] width 107 height 18
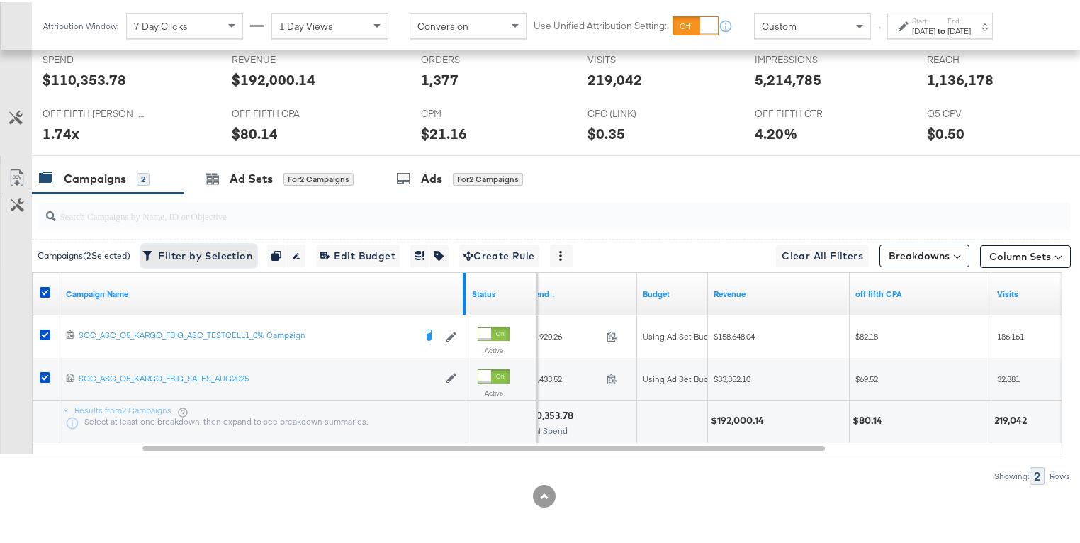
scroll to position [603, 0]
drag, startPoint x: 464, startPoint y: 276, endPoint x: 370, endPoint y: 279, distance: 94.3
click at [370, 279] on div "Campaign Name" at bounding box center [263, 292] width 406 height 43
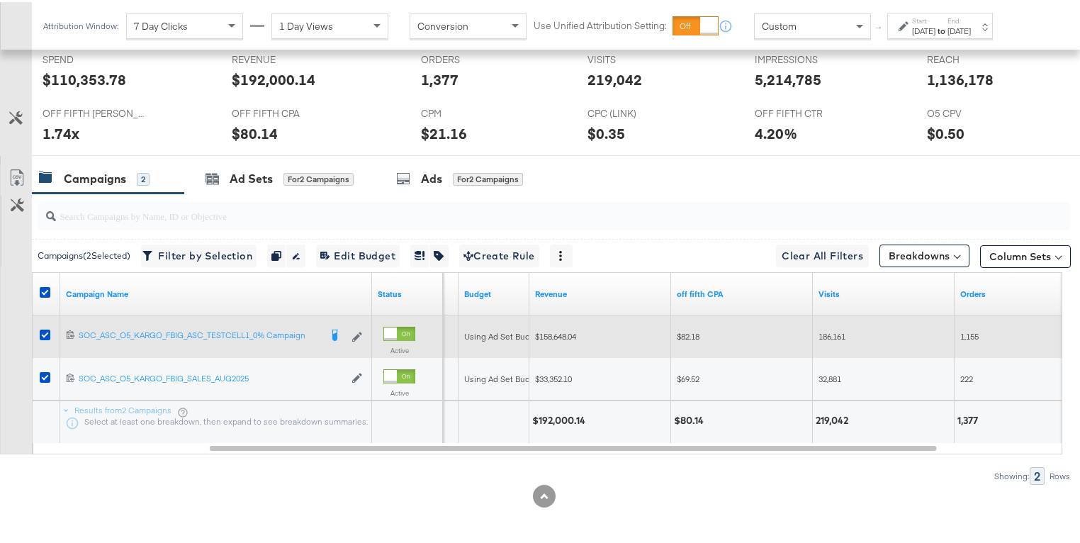
scroll to position [602, 0]
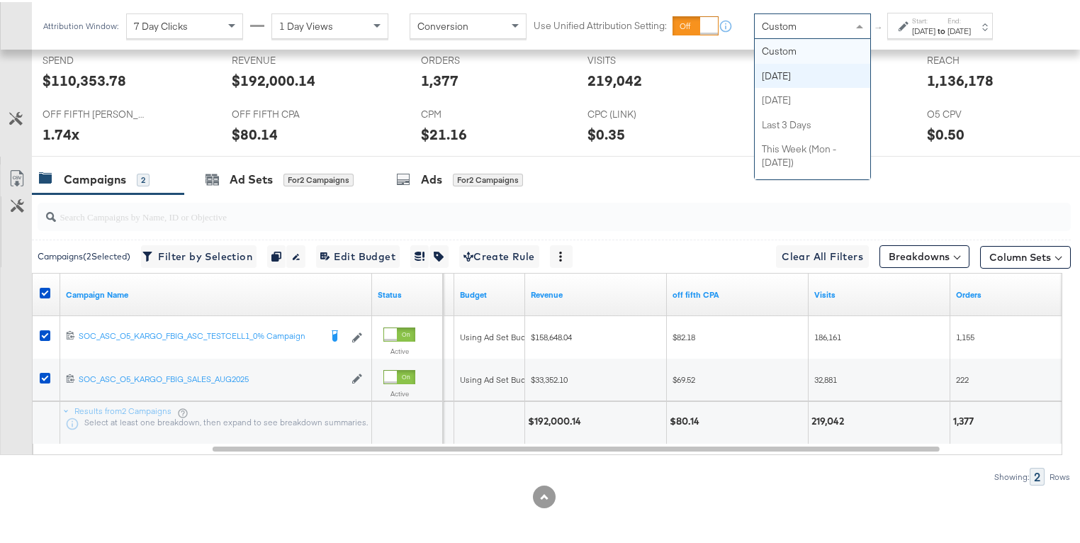
click at [835, 22] on div "Custom" at bounding box center [811, 24] width 115 height 24
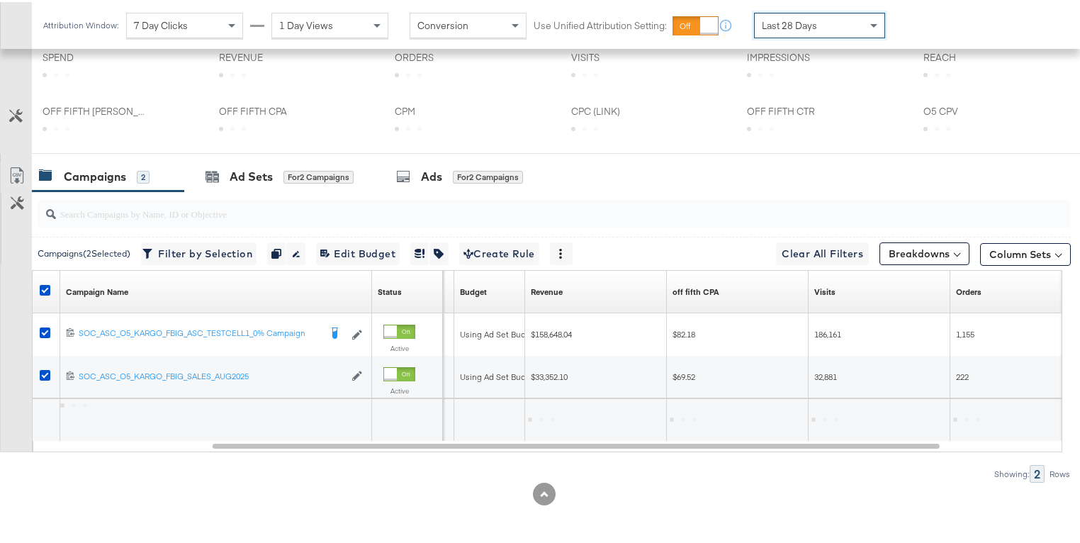
scroll to position [463, 0]
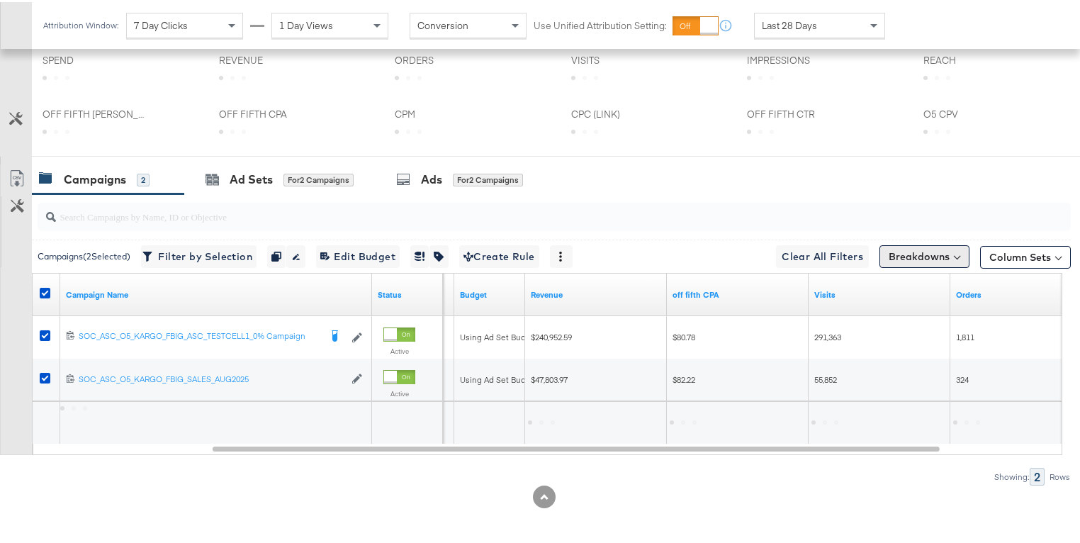
click at [897, 251] on button "Breakdowns" at bounding box center [924, 254] width 90 height 23
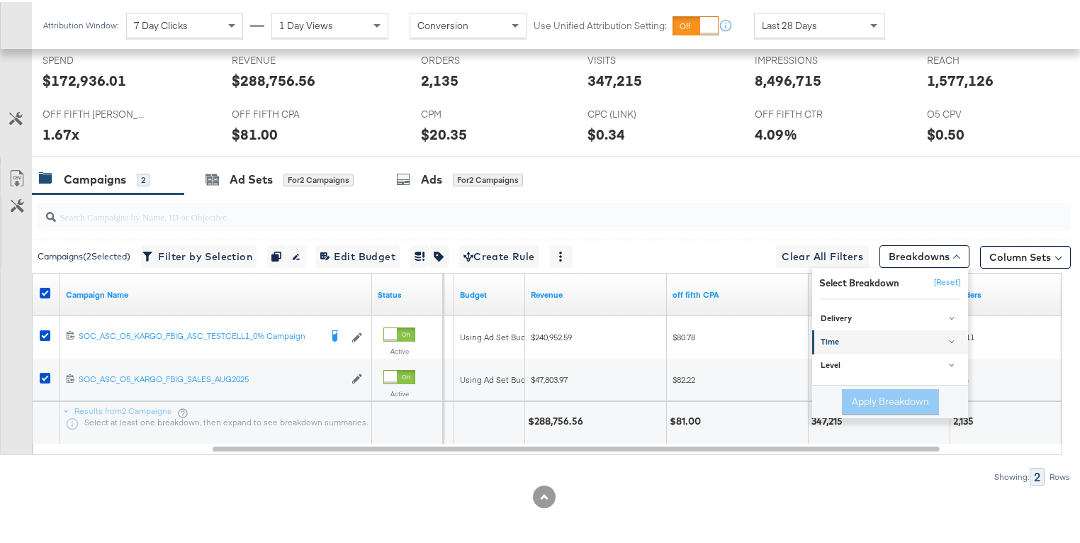
click at [830, 337] on div "Time" at bounding box center [890, 339] width 141 height 11
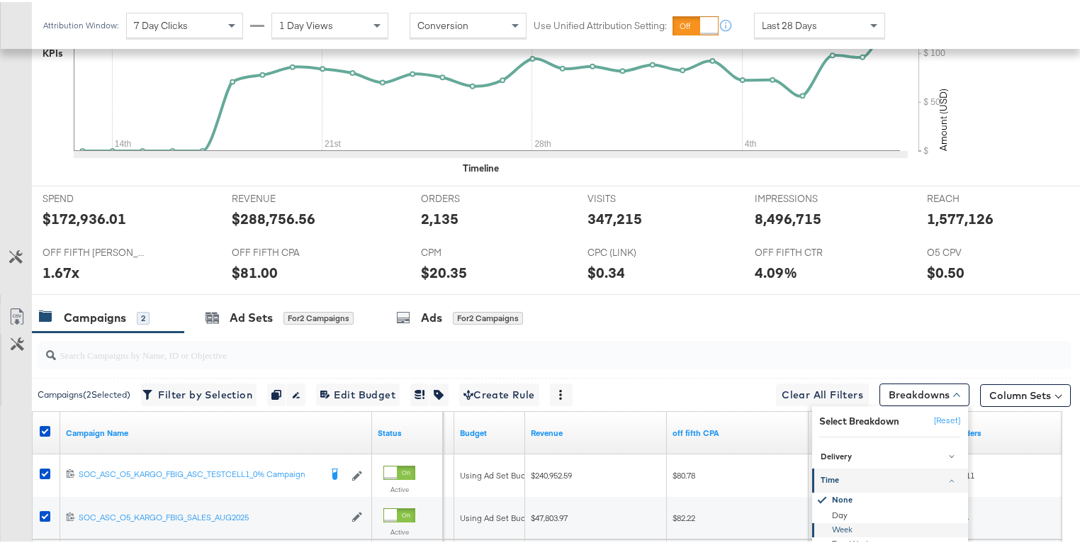
scroll to position [601, 0]
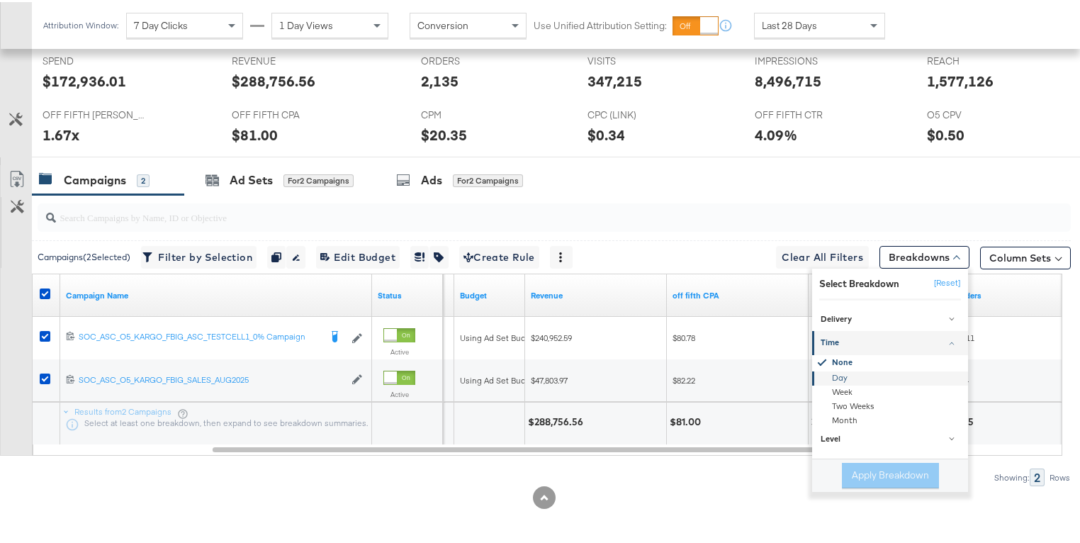
click at [830, 378] on div "Day" at bounding box center [891, 376] width 154 height 14
click at [863, 474] on button "Apply Breakdown" at bounding box center [890, 473] width 97 height 26
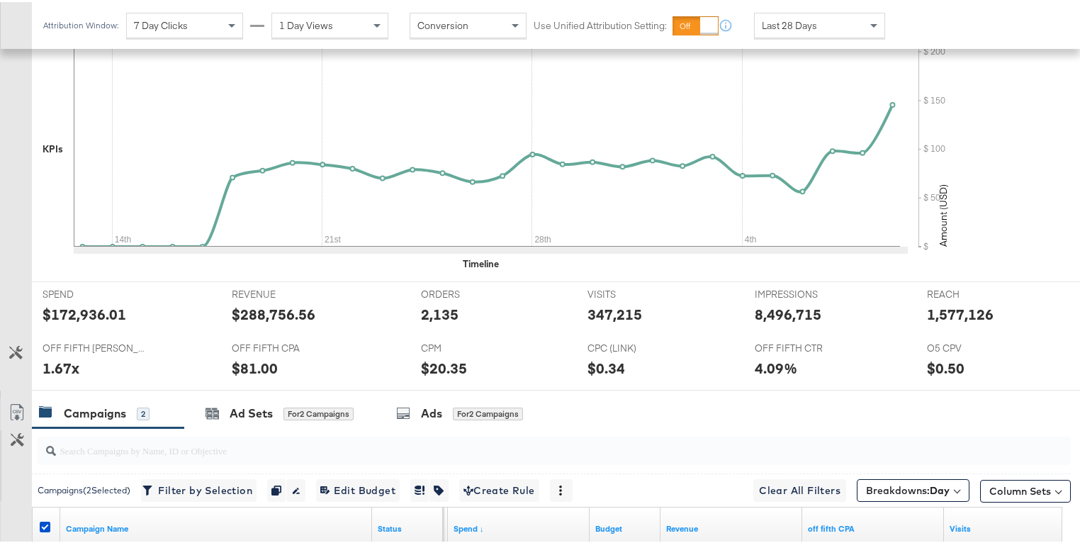
scroll to position [367, 0]
click at [824, 21] on div "Last 28 Days" at bounding box center [819, 23] width 130 height 24
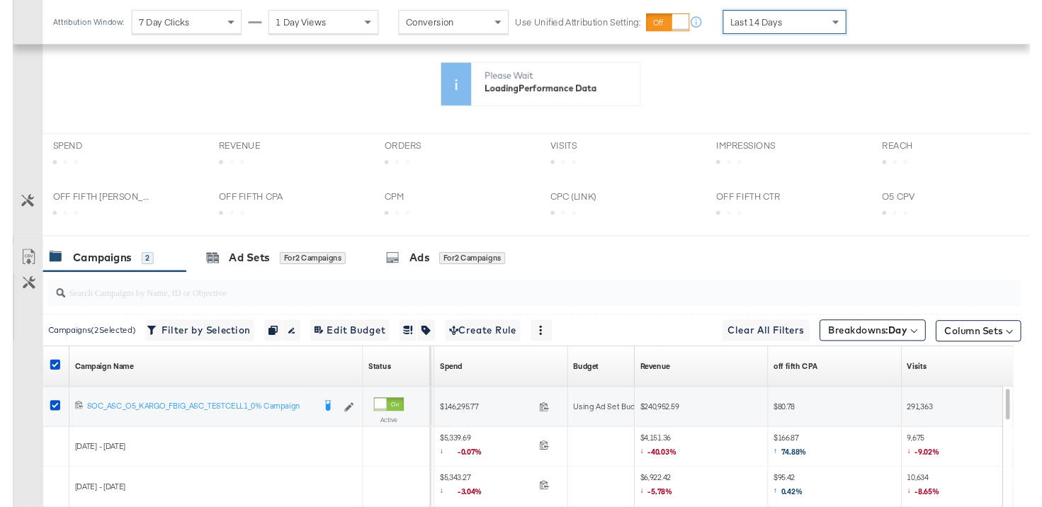
scroll to position [230, 0]
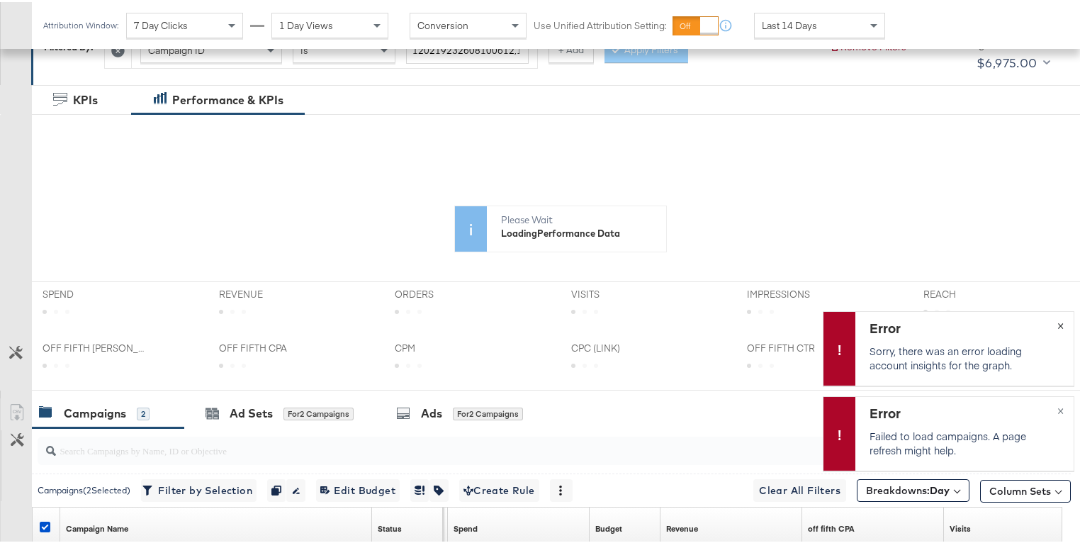
click at [1057, 327] on span "×" at bounding box center [1060, 322] width 6 height 16
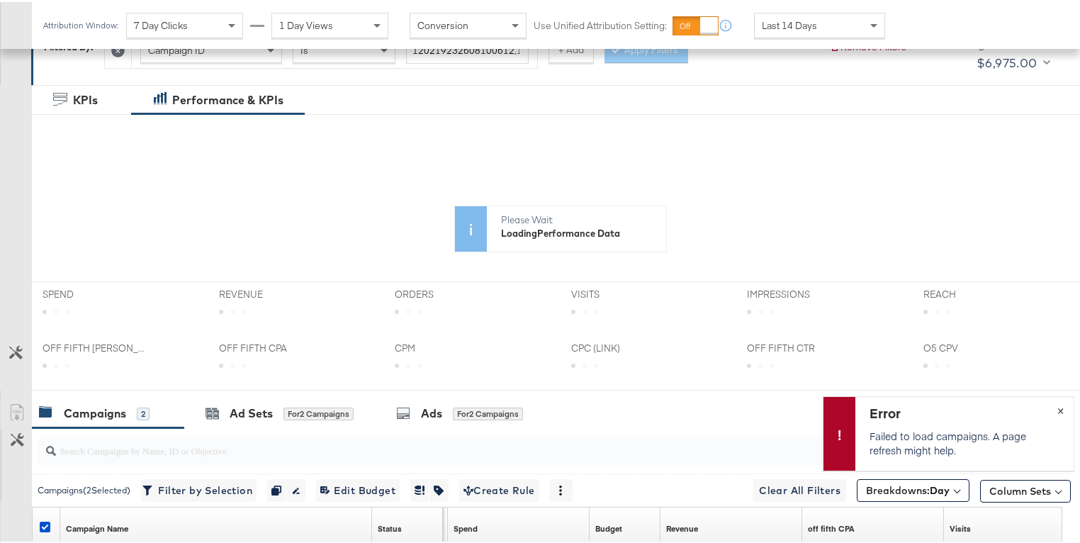
click at [1057, 407] on span "×" at bounding box center [1060, 407] width 6 height 16
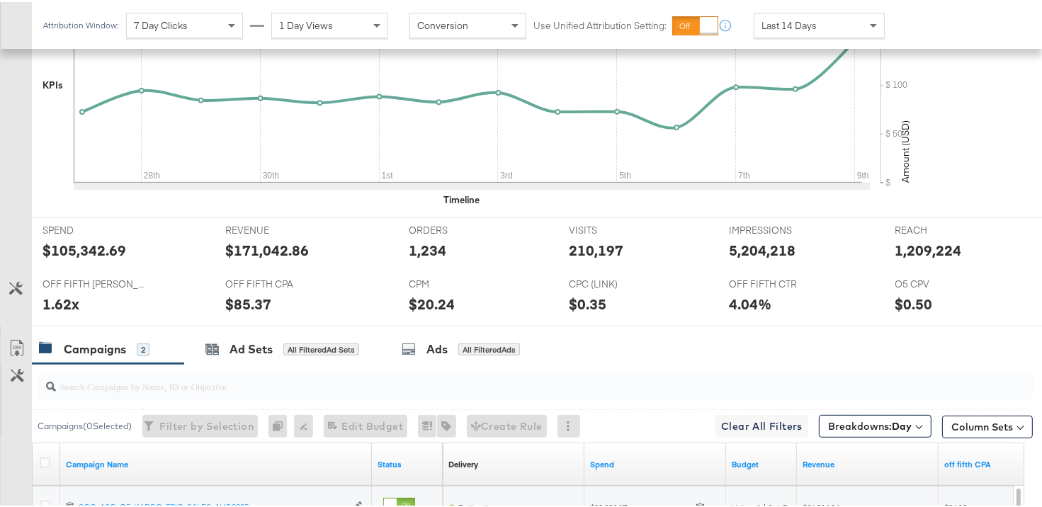
scroll to position [541, 0]
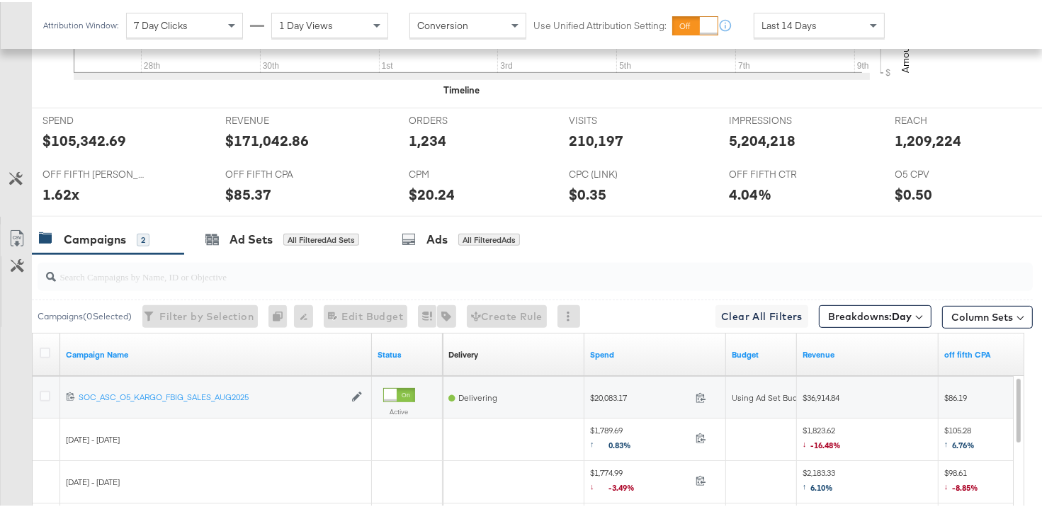
click at [915, 315] on span at bounding box center [918, 314] width 6 height 6
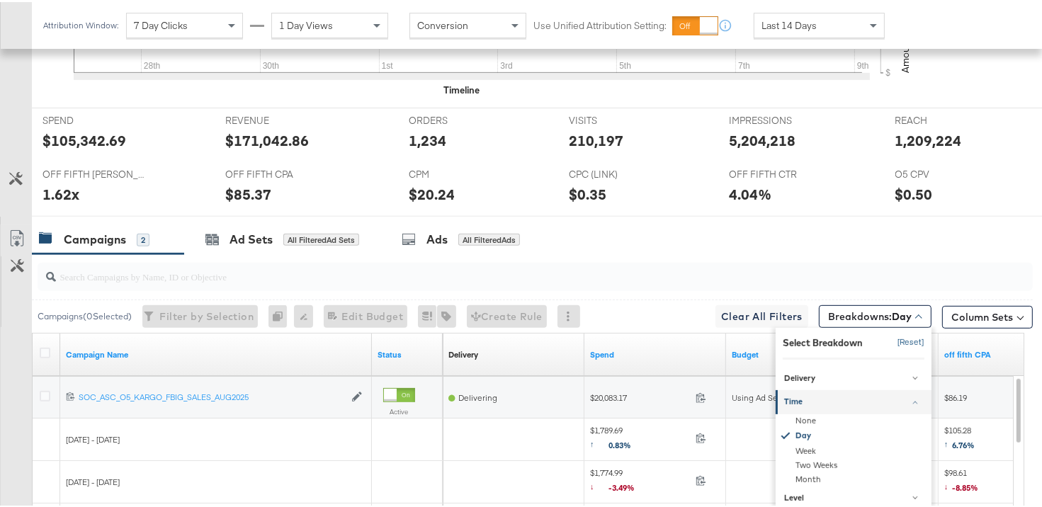
click at [911, 339] on button "[Reset]" at bounding box center [906, 340] width 35 height 23
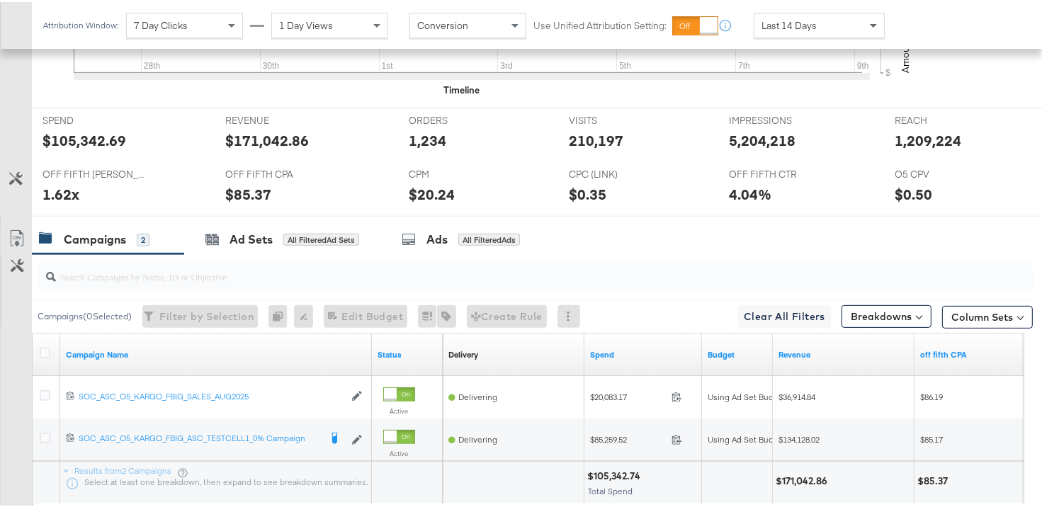
click at [867, 21] on span at bounding box center [875, 23] width 18 height 24
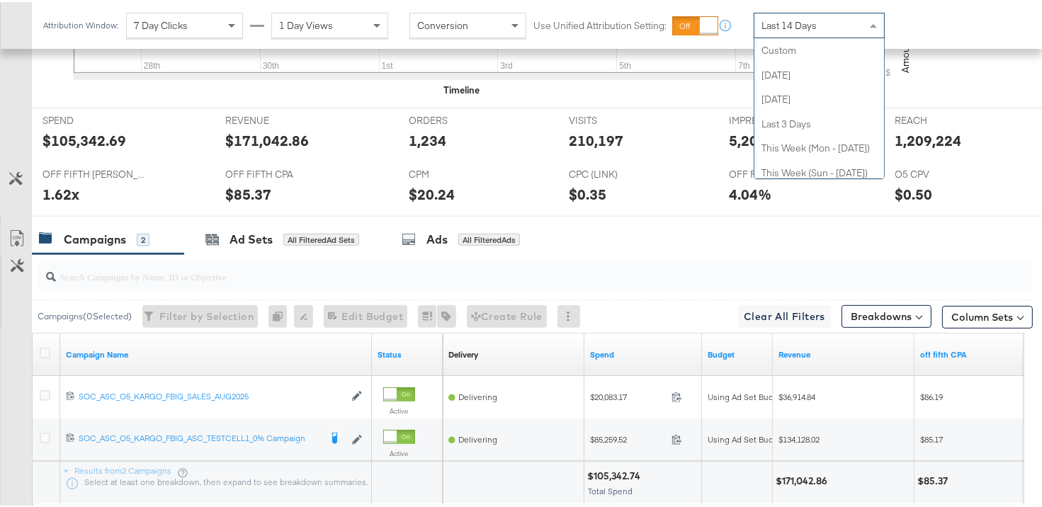
scroll to position [220, 0]
click at [842, 27] on div "Last 14 Days" at bounding box center [819, 23] width 130 height 24
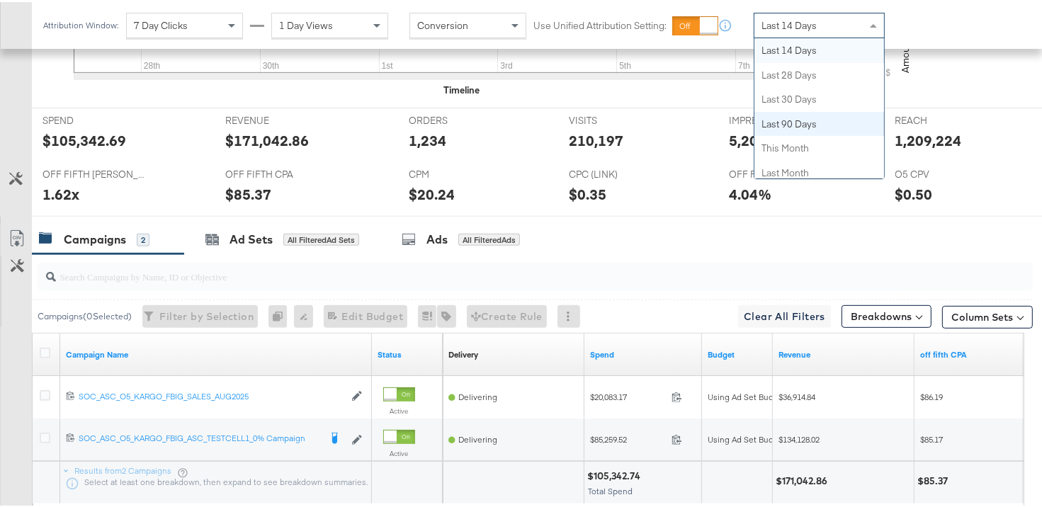
click at [946, 35] on div "Attribution Window: 7 Day Clicks 1 Day Views Conversion Use Unified Attribution…" at bounding box center [521, 23] width 1042 height 47
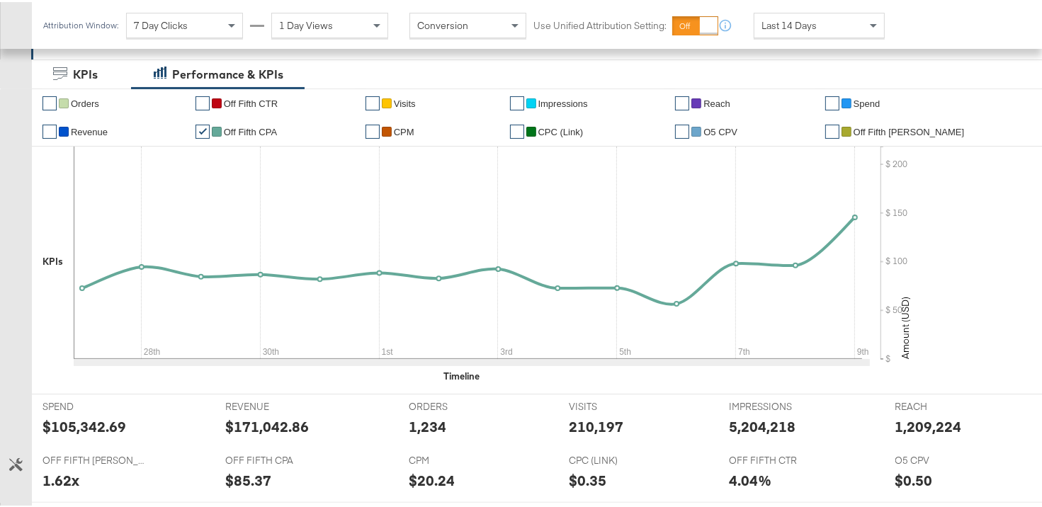
scroll to position [7, 0]
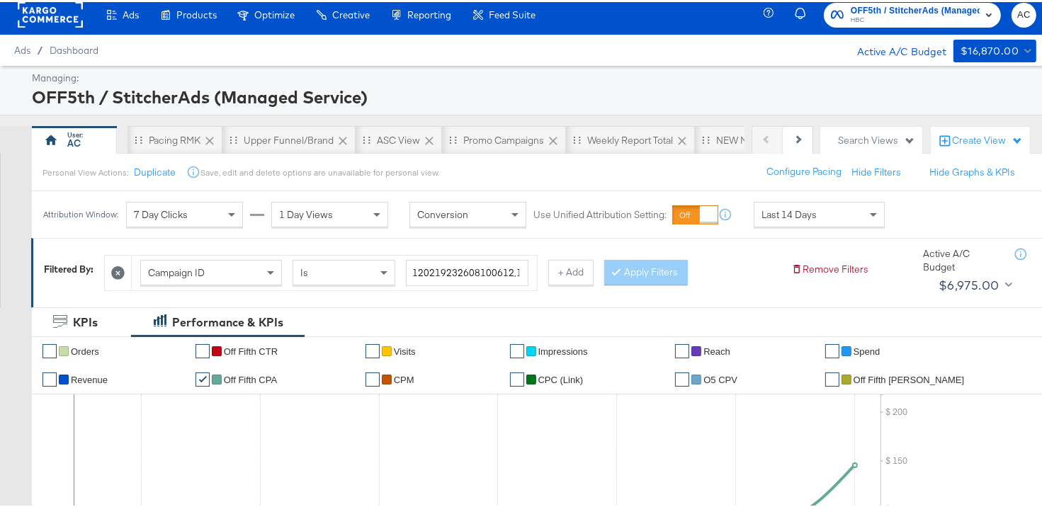
click at [810, 211] on span "Last 14 Days" at bounding box center [789, 212] width 55 height 13
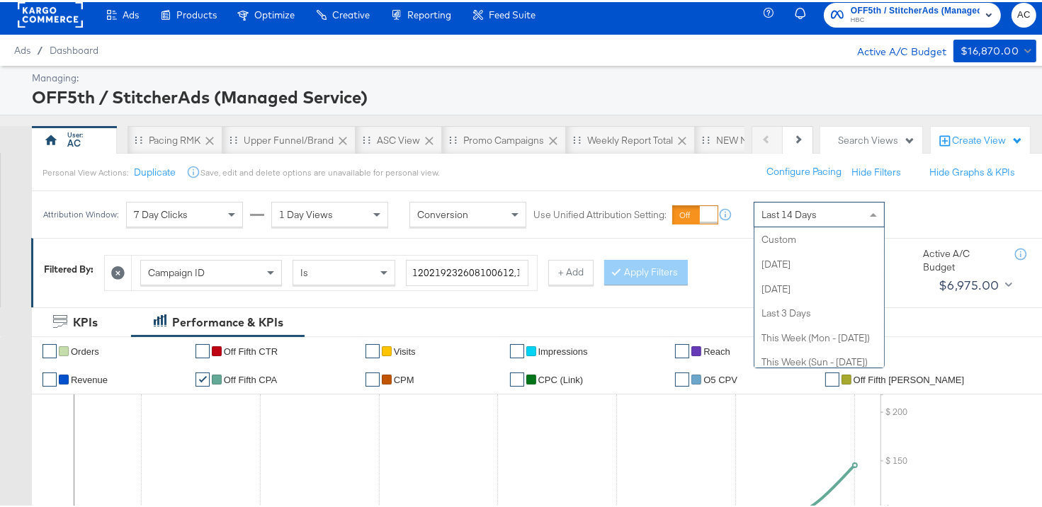
scroll to position [275, 0]
click at [865, 212] on div "Last 14 Days" at bounding box center [819, 212] width 130 height 24
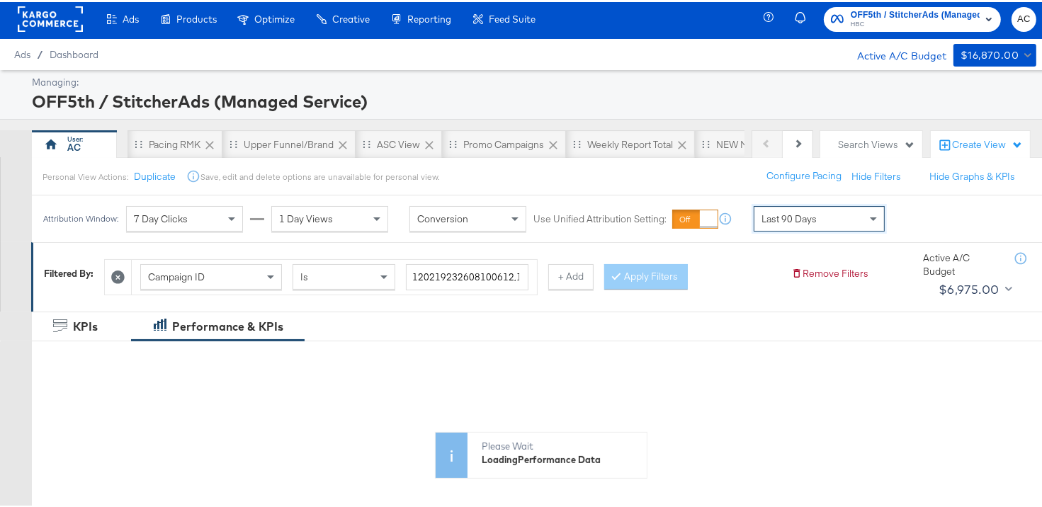
scroll to position [0, 0]
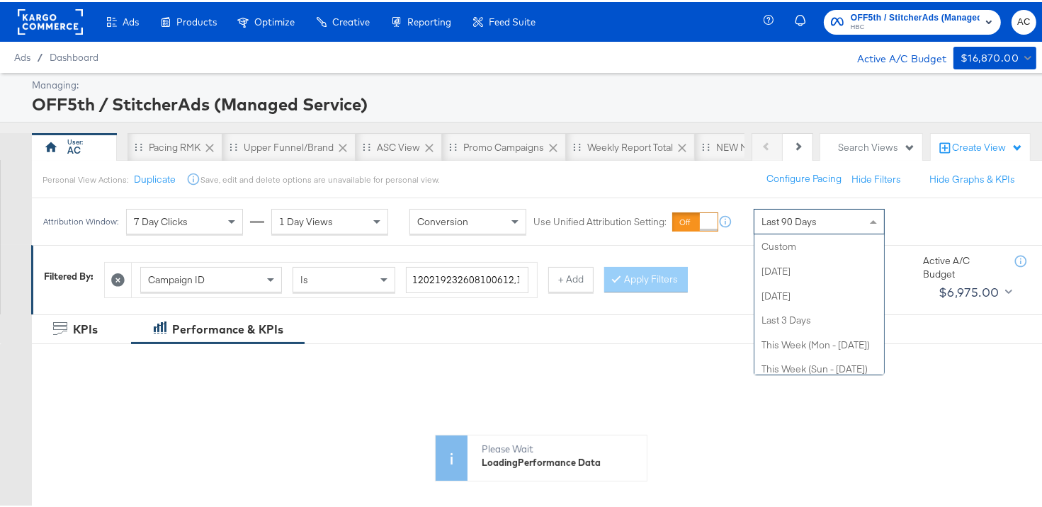
click at [874, 220] on span at bounding box center [873, 220] width 7 height 4
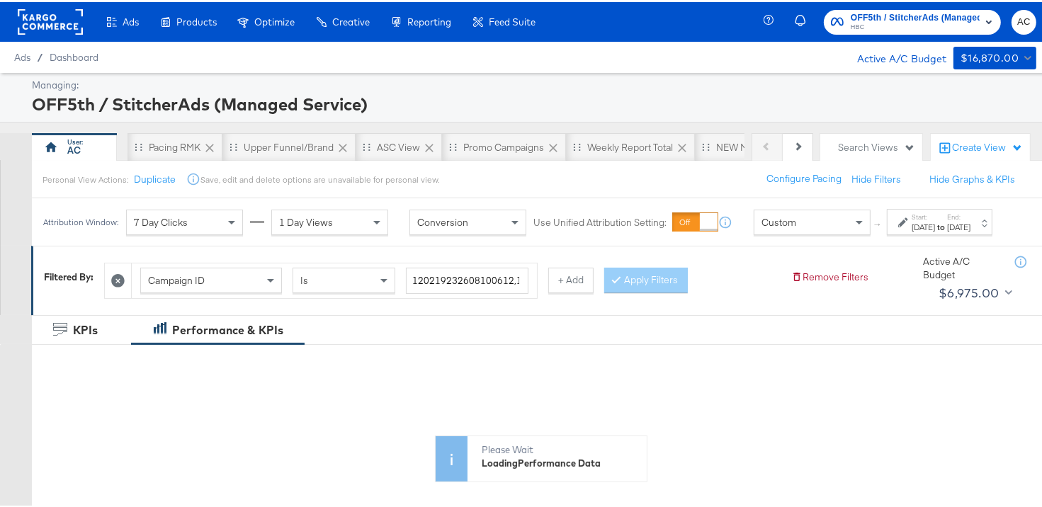
click at [887, 233] on div "Start: [DATE] to End: [DATE]" at bounding box center [940, 220] width 106 height 26
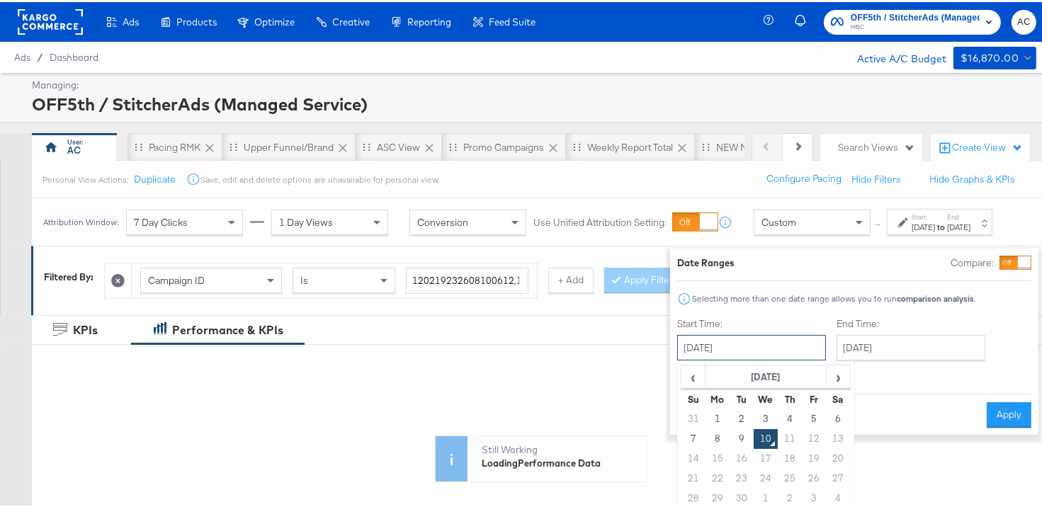
click at [747, 343] on input "[DATE]" at bounding box center [751, 346] width 149 height 26
click at [682, 373] on span "‹" at bounding box center [693, 374] width 22 height 21
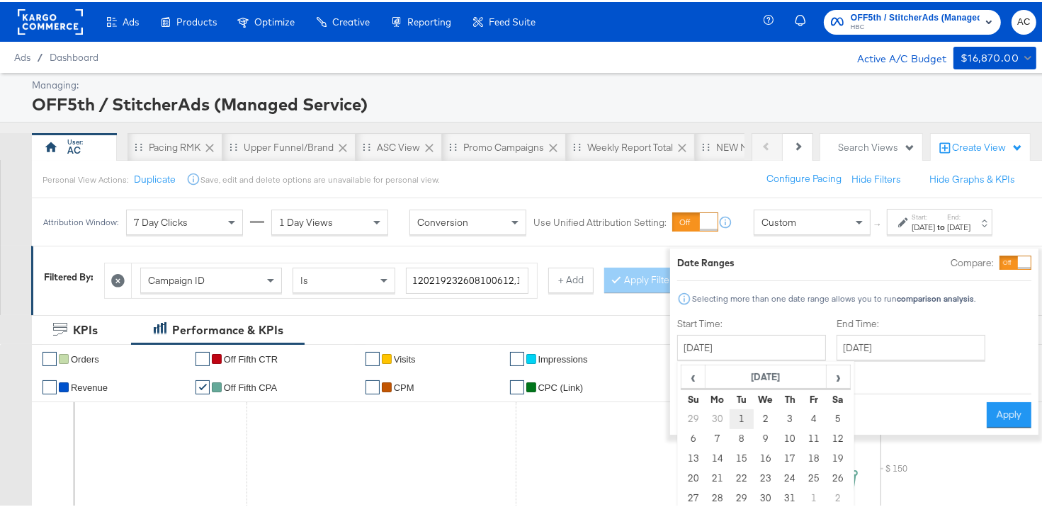
click at [730, 419] on td "1" at bounding box center [742, 417] width 24 height 20
type input "July 1st 2025"
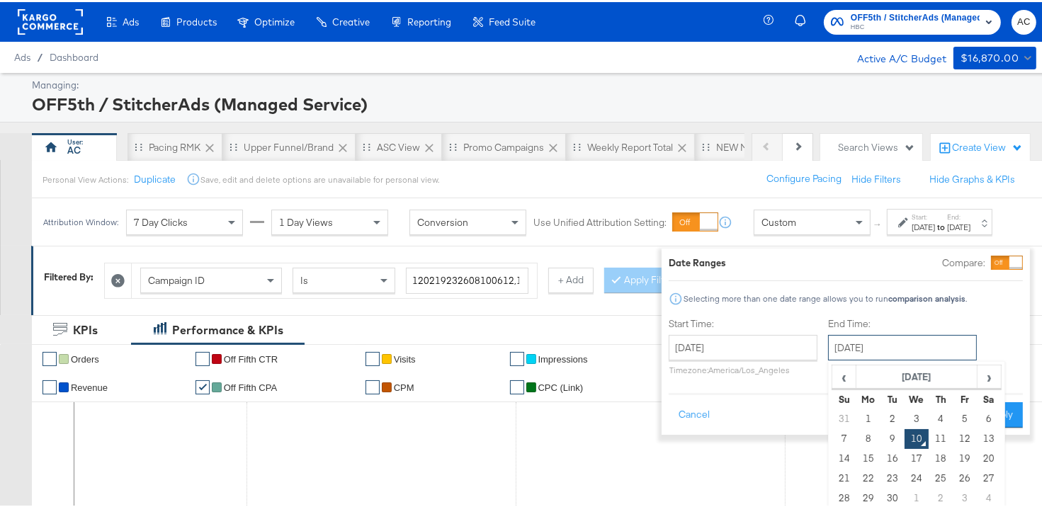
click at [864, 350] on input "[DATE]" at bounding box center [902, 346] width 149 height 26
click at [832, 458] on td "14" at bounding box center [844, 457] width 24 height 20
type input "September 14th 2025"
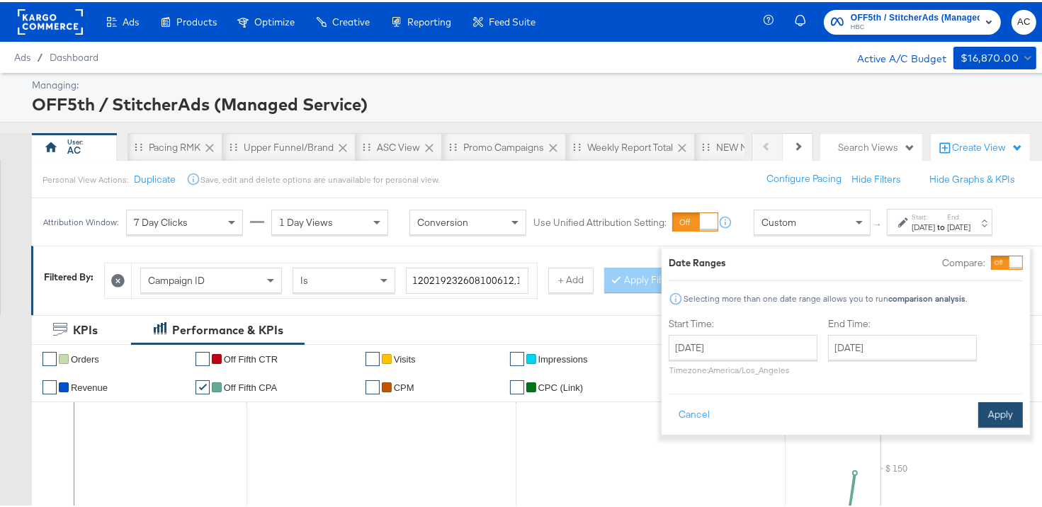
click at [987, 417] on button "Apply" at bounding box center [1000, 413] width 45 height 26
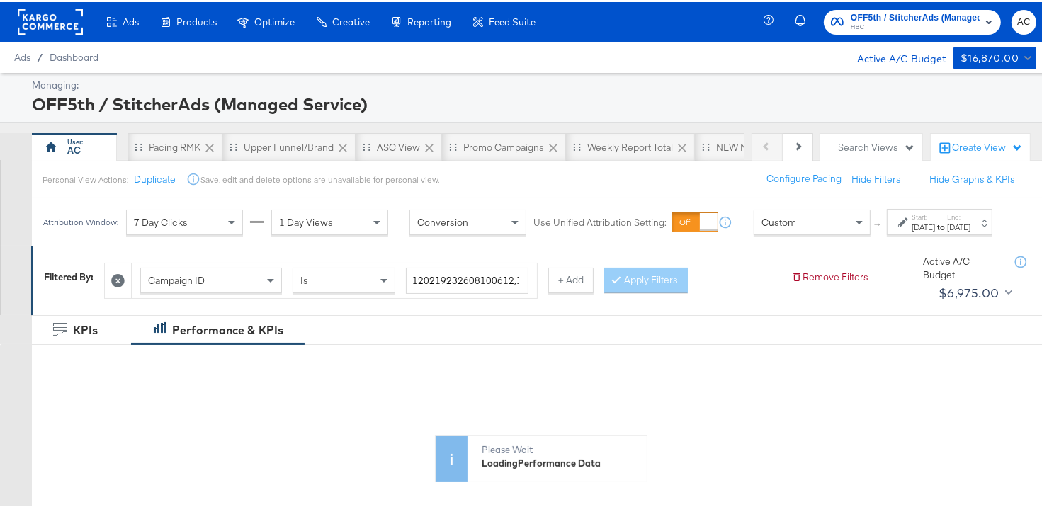
click at [947, 231] on div "Sep 14th 2025" at bounding box center [958, 225] width 23 height 11
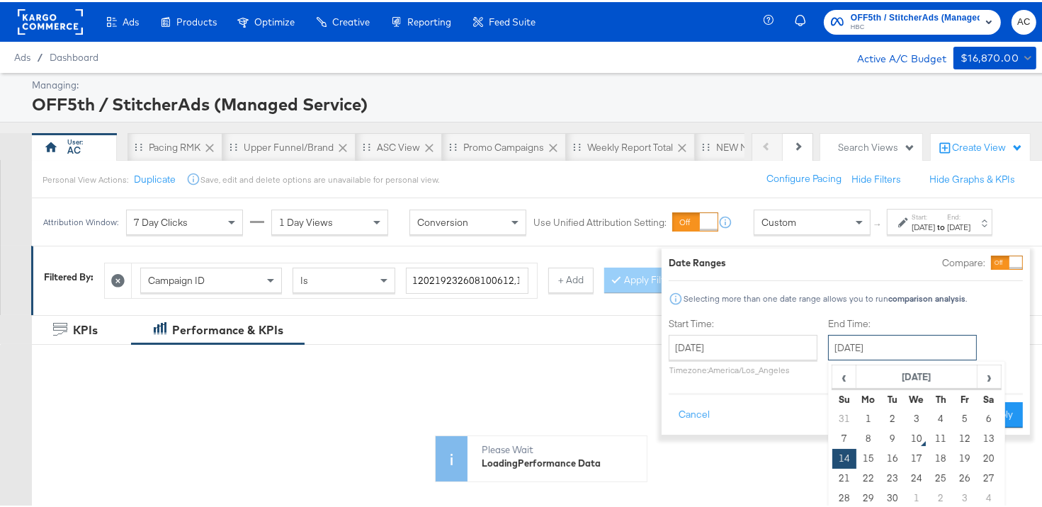
click at [851, 344] on input "September 14th 2025" at bounding box center [902, 346] width 149 height 26
click at [833, 375] on span "‹" at bounding box center [844, 374] width 22 height 21
click at [856, 453] on td "14" at bounding box center [868, 457] width 24 height 20
type input "July 14th 2025"
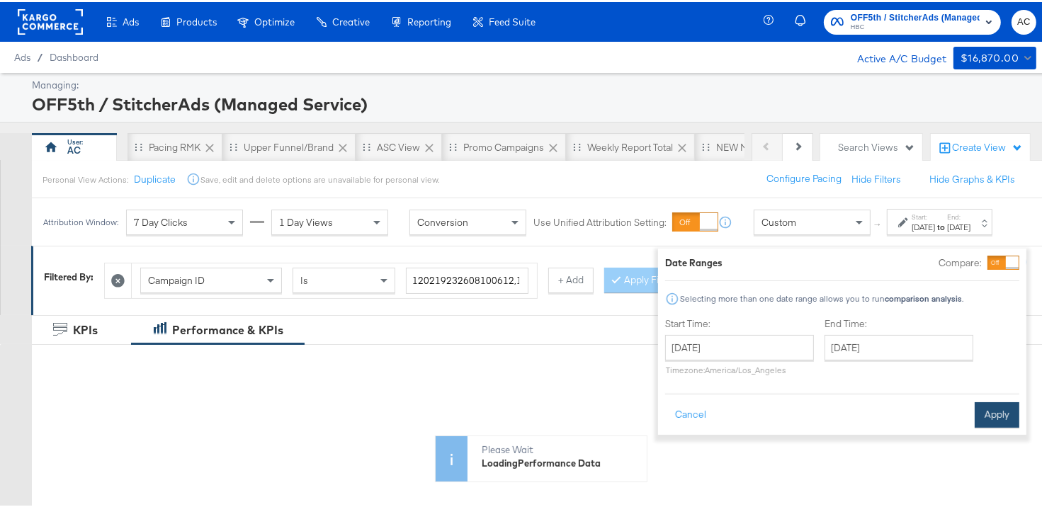
click at [992, 420] on button "Apply" at bounding box center [997, 413] width 45 height 26
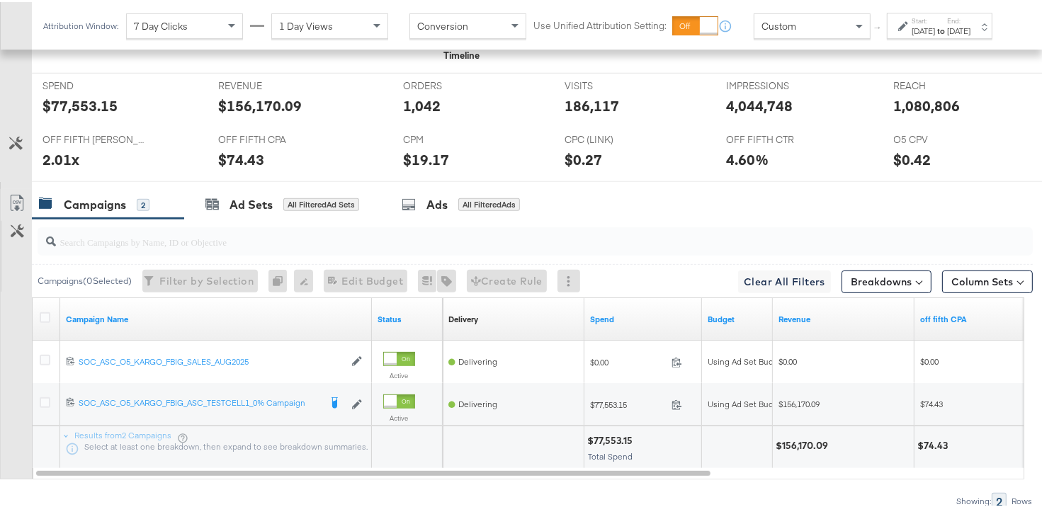
scroll to position [596, 0]
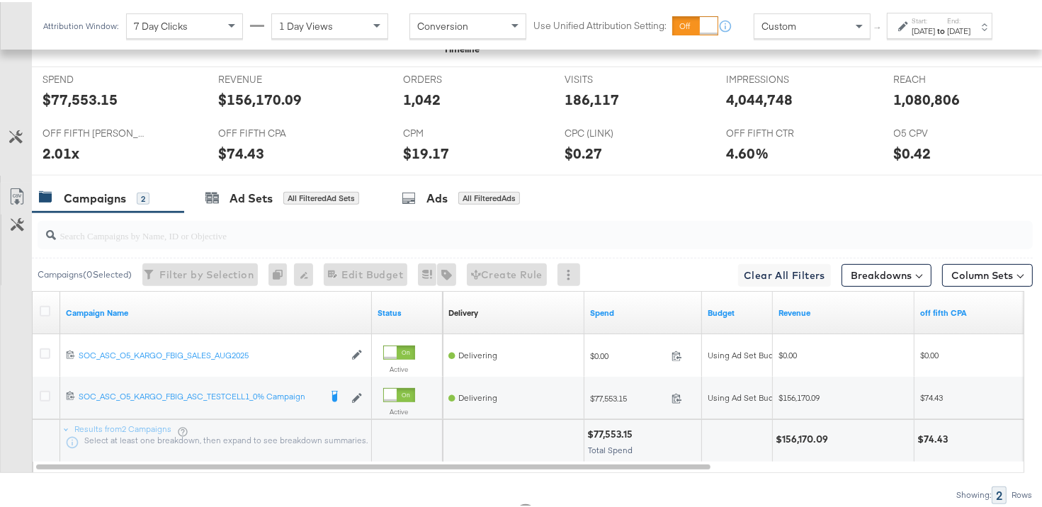
click at [898, 29] on div at bounding box center [904, 24] width 13 height 10
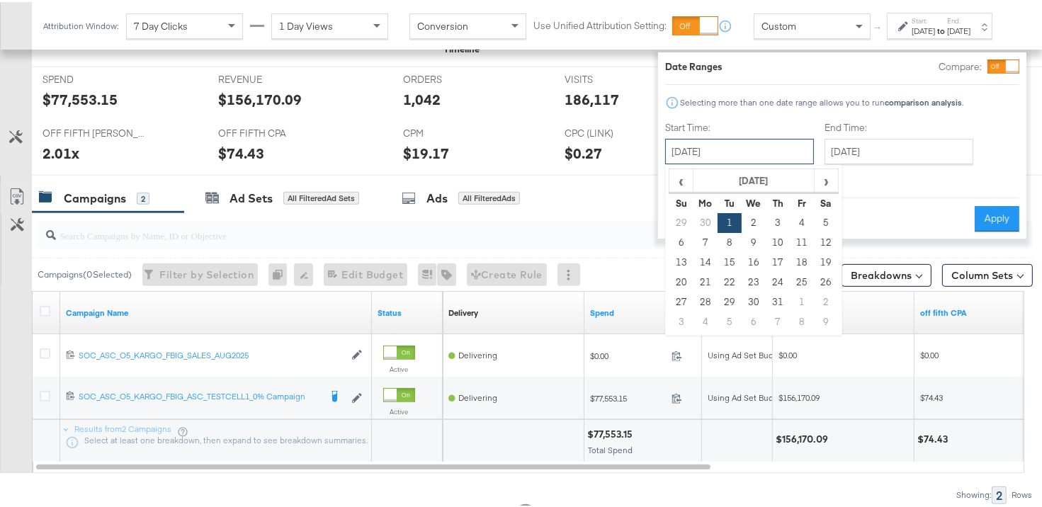
click at [779, 145] on input "July 1st 2025" at bounding box center [739, 150] width 149 height 26
click at [793, 302] on td "1" at bounding box center [802, 300] width 24 height 20
type input "August 1st 2025"
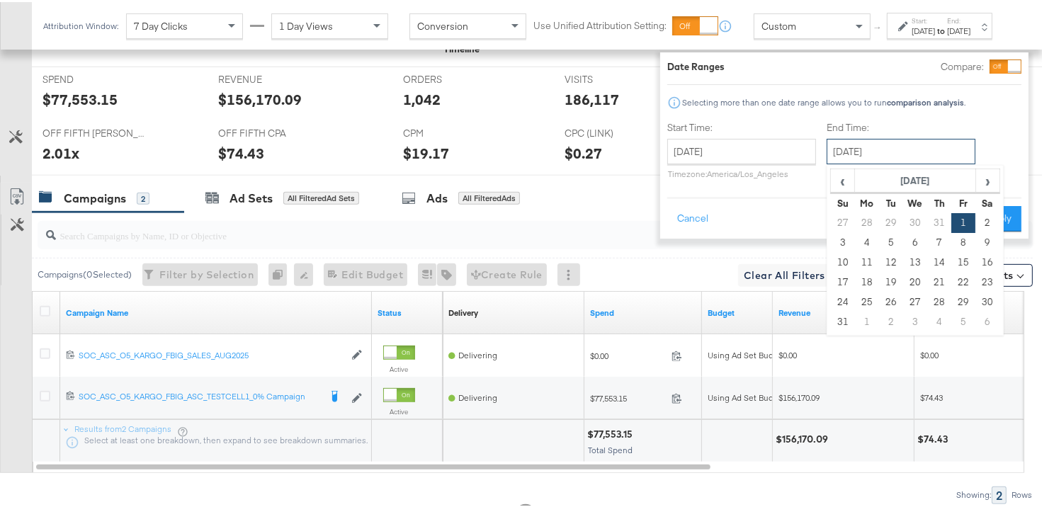
click at [866, 149] on input "August 1st 2025" at bounding box center [901, 150] width 149 height 26
click at [977, 181] on span "›" at bounding box center [988, 178] width 22 height 21
click at [837, 181] on span "‹" at bounding box center [843, 178] width 22 height 21
click at [732, 150] on input "August 1st 2025" at bounding box center [741, 150] width 149 height 26
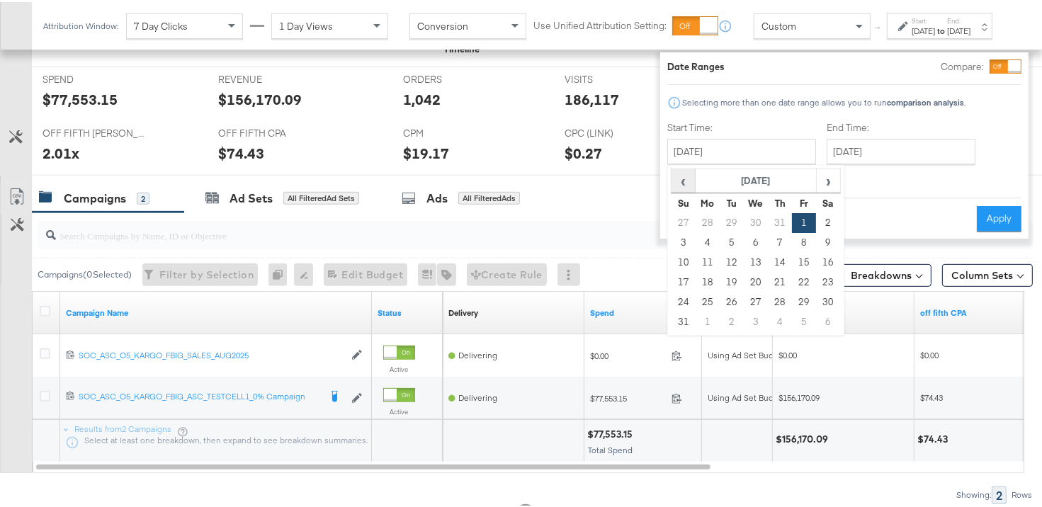
click at [672, 181] on span "‹" at bounding box center [683, 178] width 22 height 21
click at [696, 254] on td "14" at bounding box center [708, 261] width 24 height 20
type input "July 14th 2025"
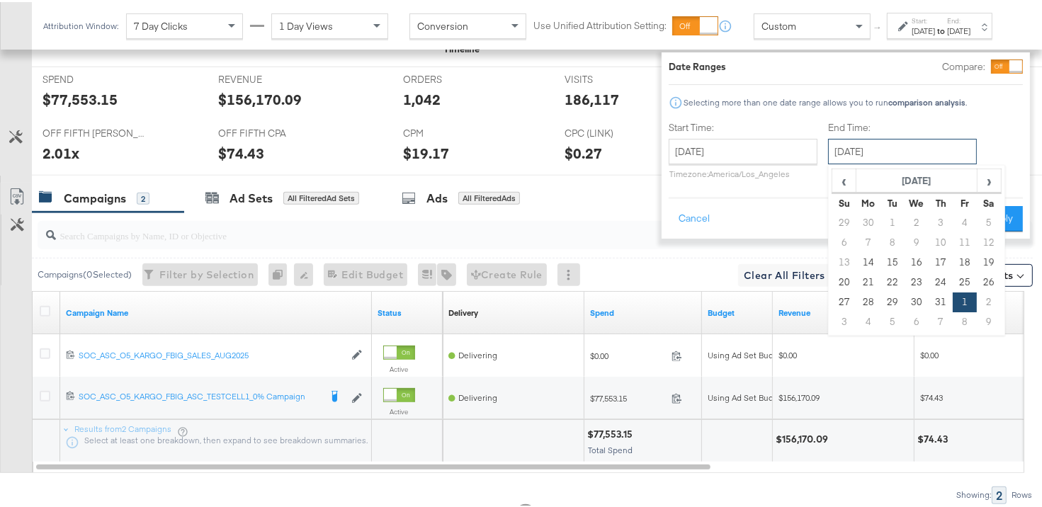
click at [870, 149] on input "August 1st 2025" at bounding box center [902, 150] width 149 height 26
click at [905, 299] on td "30" at bounding box center [917, 300] width 24 height 20
type input "July 30th 2025"
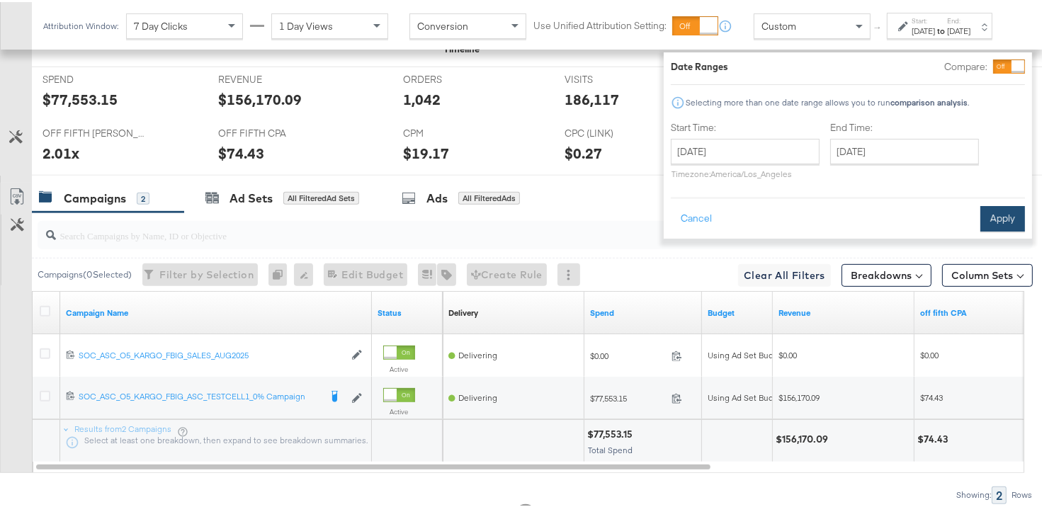
click at [980, 222] on button "Apply" at bounding box center [1002, 217] width 45 height 26
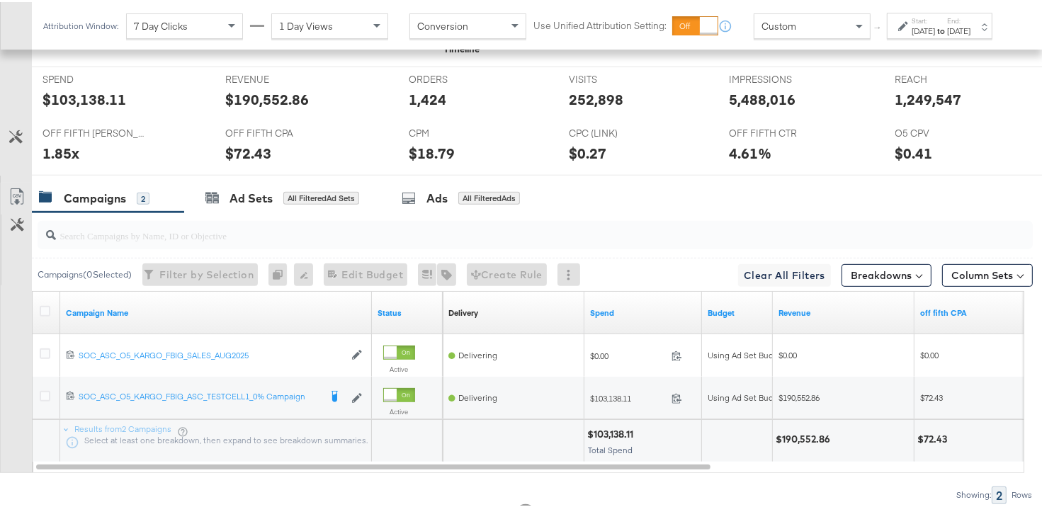
click at [887, 37] on div "Start: Jul 14th 2025 to End: Jul 30th 2025" at bounding box center [940, 24] width 106 height 26
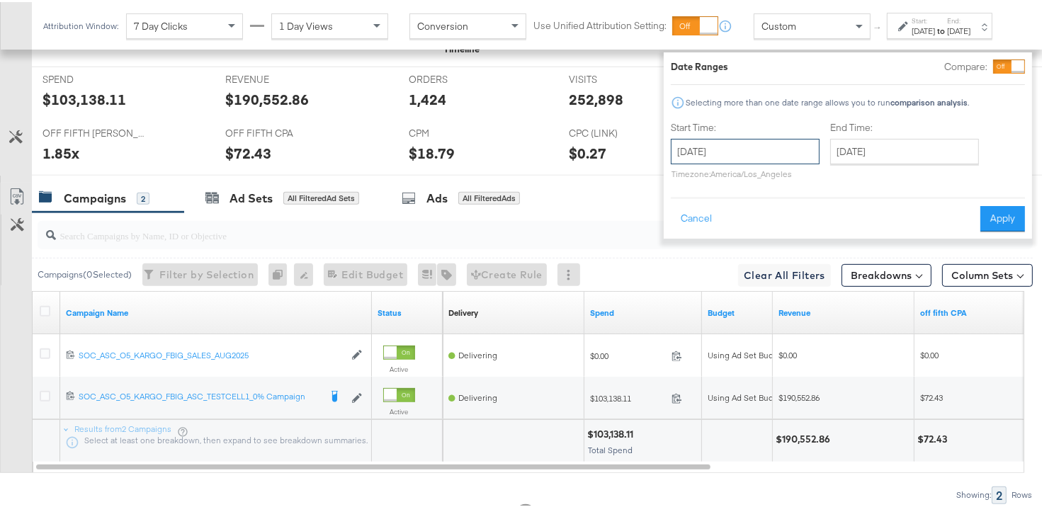
click at [707, 151] on input "July 14th 2025" at bounding box center [745, 150] width 149 height 26
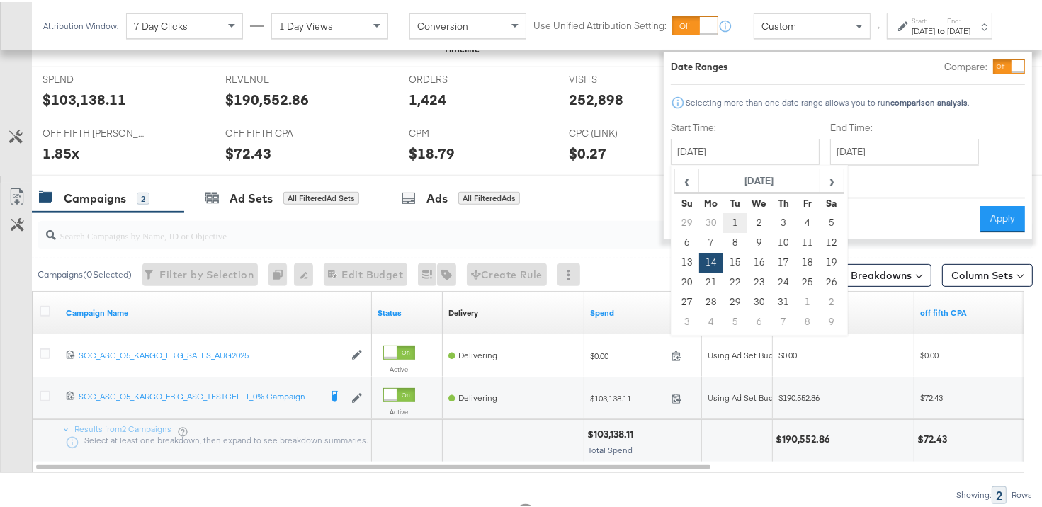
click at [723, 221] on td "1" at bounding box center [735, 221] width 24 height 20
type input "July 1st 2025"
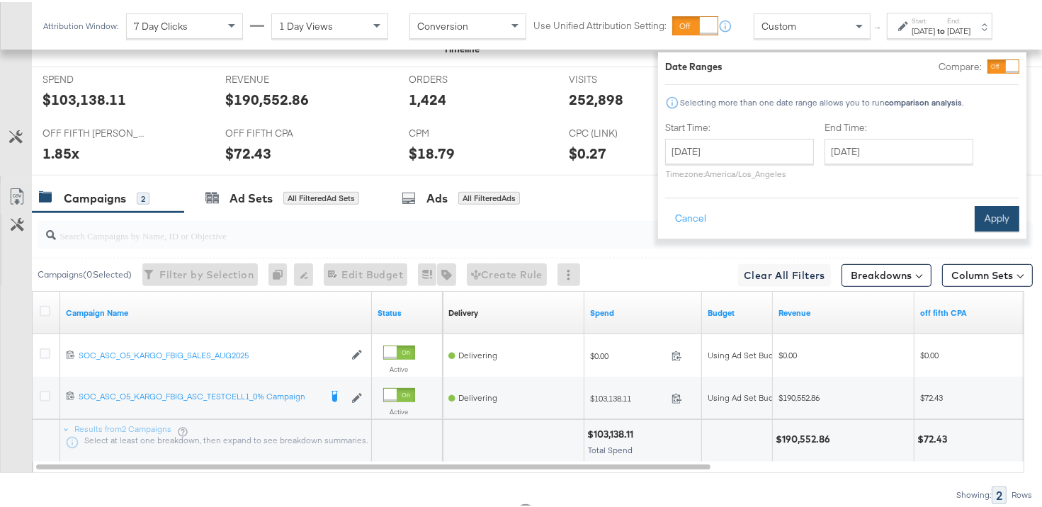
click at [975, 223] on button "Apply" at bounding box center [997, 217] width 45 height 26
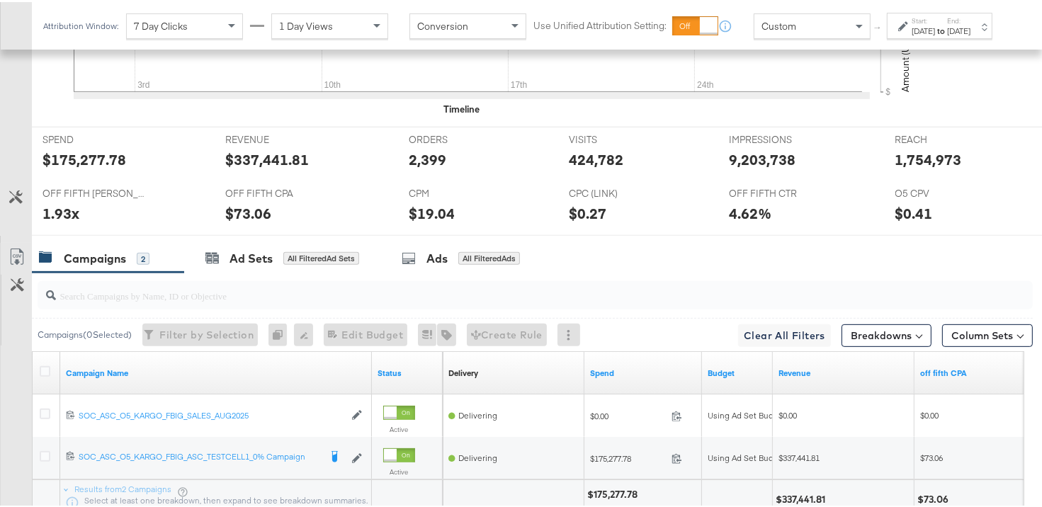
scroll to position [538, 0]
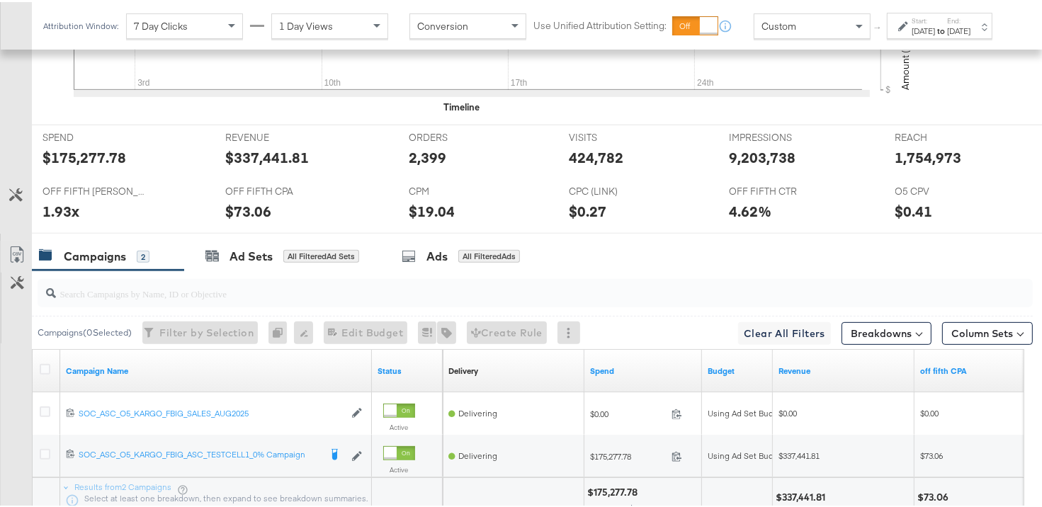
click at [898, 29] on icon at bounding box center [903, 24] width 10 height 10
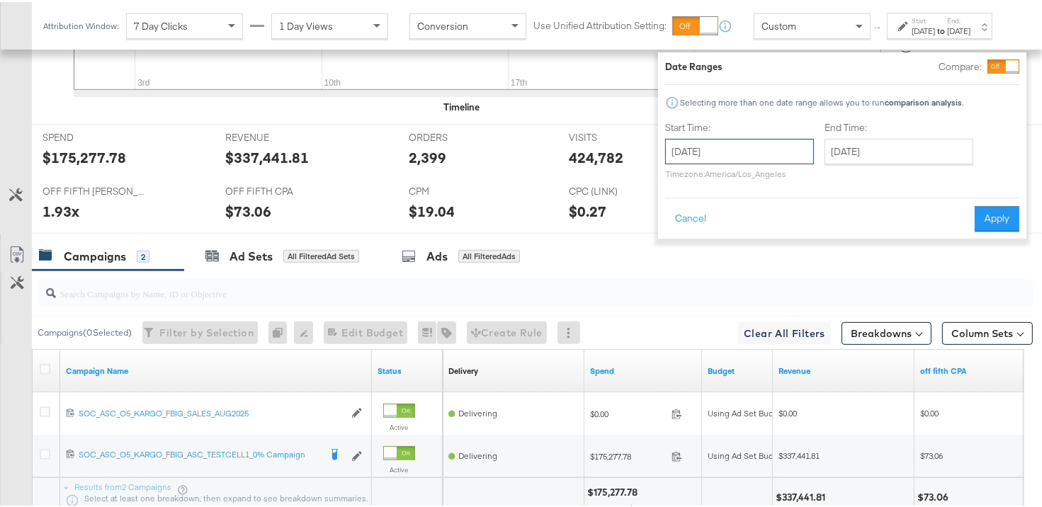
click at [774, 152] on input "July 1st 2025" at bounding box center [739, 150] width 149 height 26
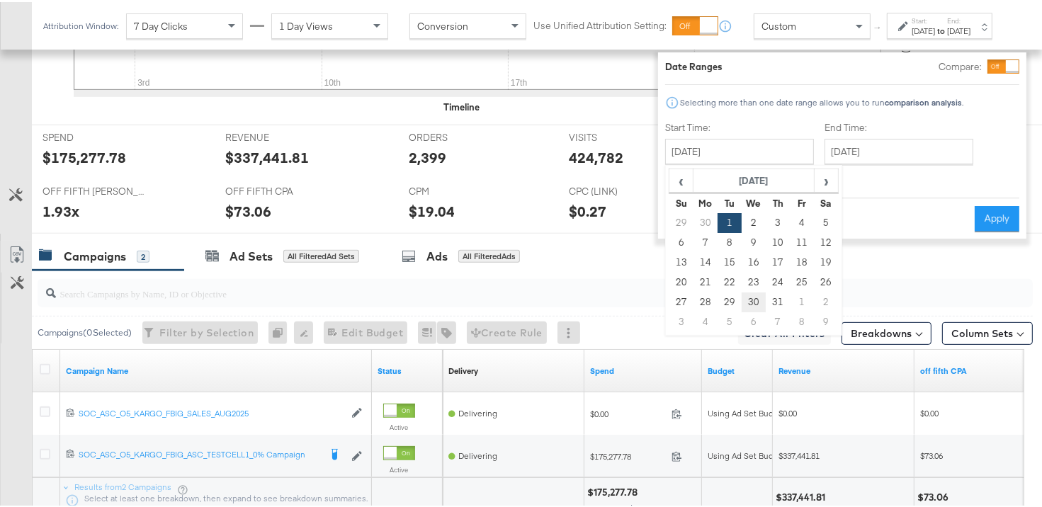
click at [742, 300] on td "30" at bounding box center [754, 300] width 24 height 20
type input "July 30th 2025"
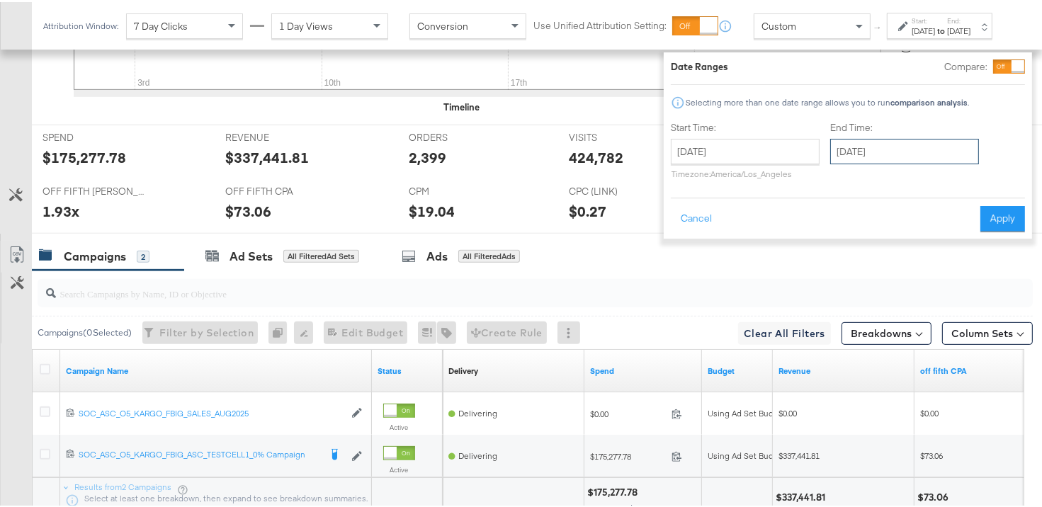
click at [850, 145] on input "July 30th 2025" at bounding box center [904, 150] width 149 height 26
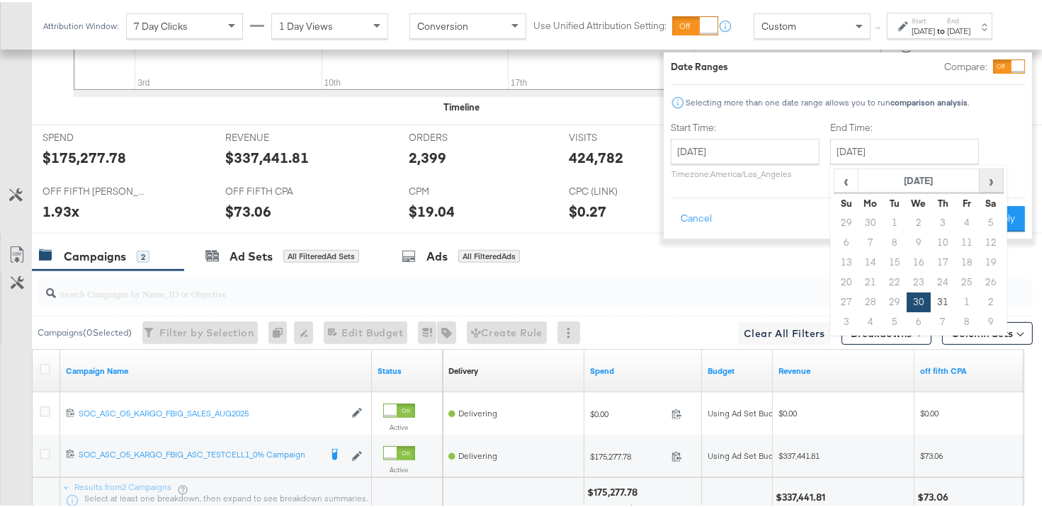
click at [980, 183] on span "›" at bounding box center [991, 178] width 22 height 21
click at [956, 298] on td "29" at bounding box center [967, 300] width 24 height 20
type input "August 29th 2025"
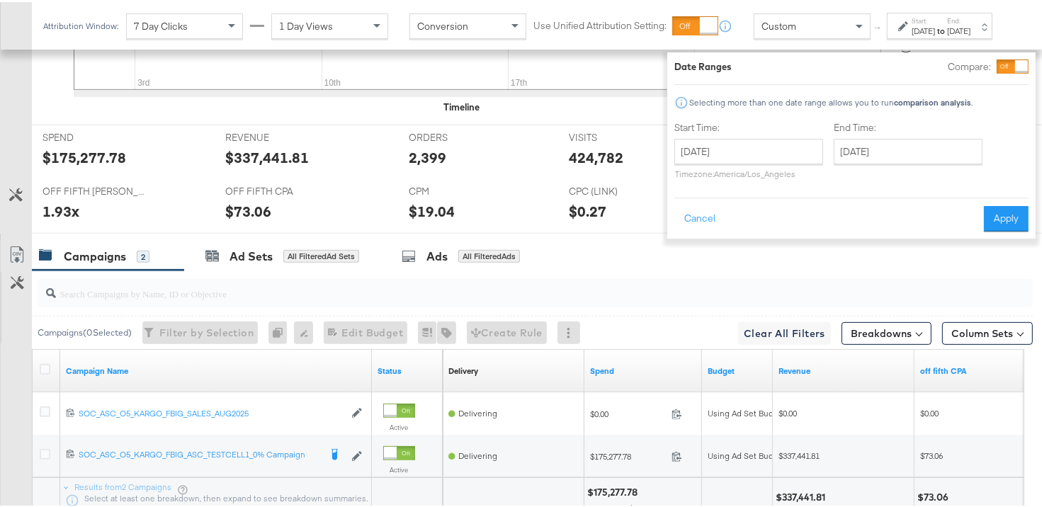
click at [983, 200] on div "Cancel Apply" at bounding box center [851, 212] width 354 height 35
click at [984, 213] on button "Apply" at bounding box center [1006, 217] width 45 height 26
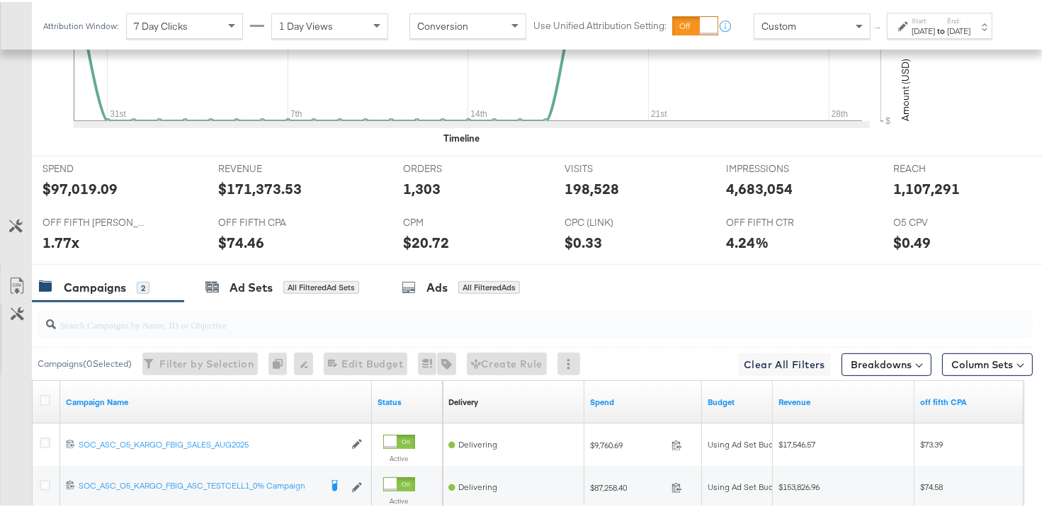
scroll to position [645, 0]
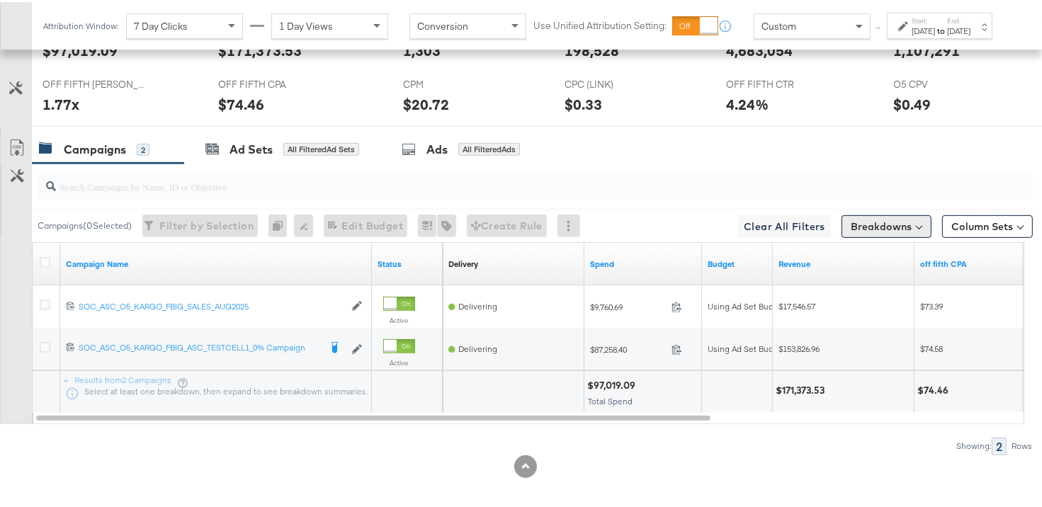
click at [890, 226] on button "Breakdowns" at bounding box center [887, 224] width 90 height 23
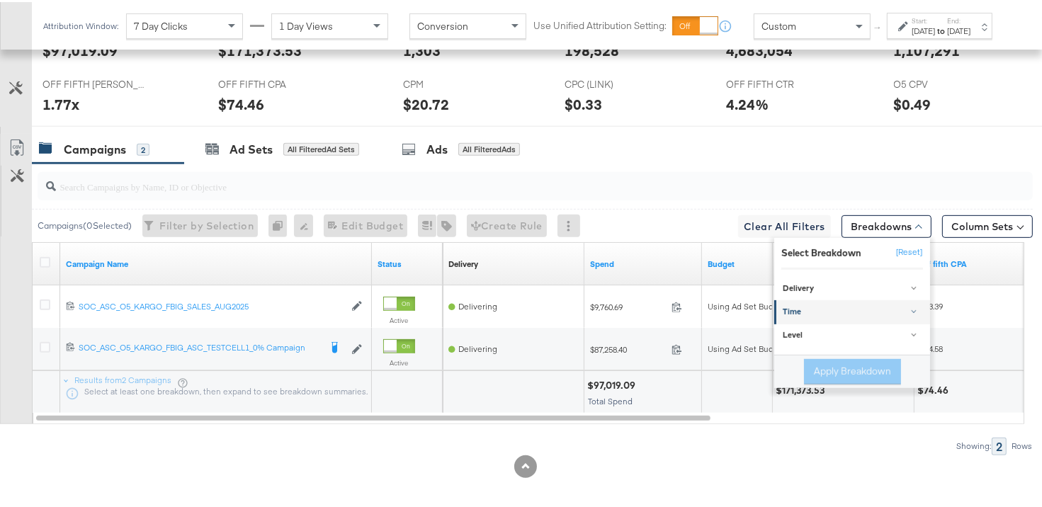
click at [813, 300] on link "Time" at bounding box center [852, 309] width 156 height 23
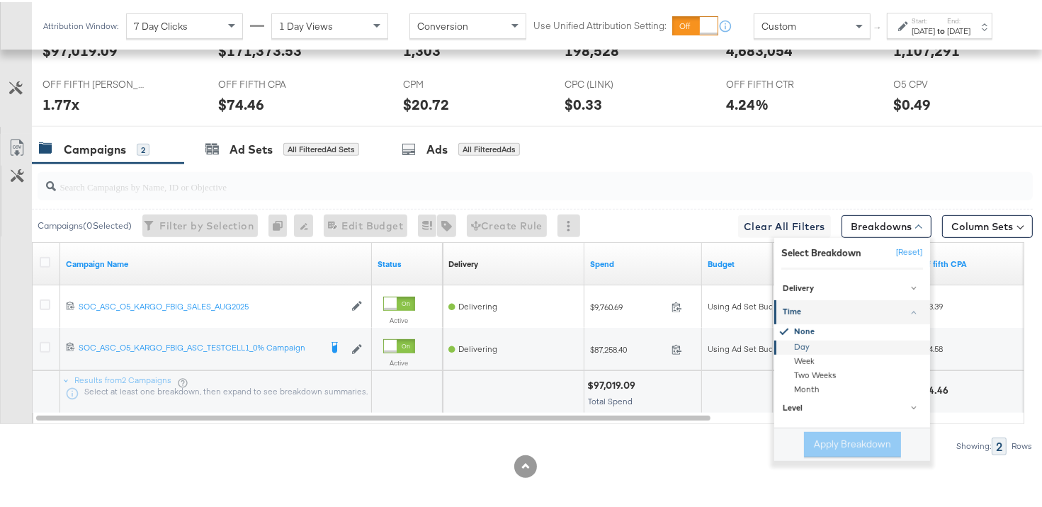
click at [798, 344] on div "Day" at bounding box center [853, 345] width 154 height 14
click at [856, 434] on button "Apply Breakdown" at bounding box center [852, 443] width 97 height 26
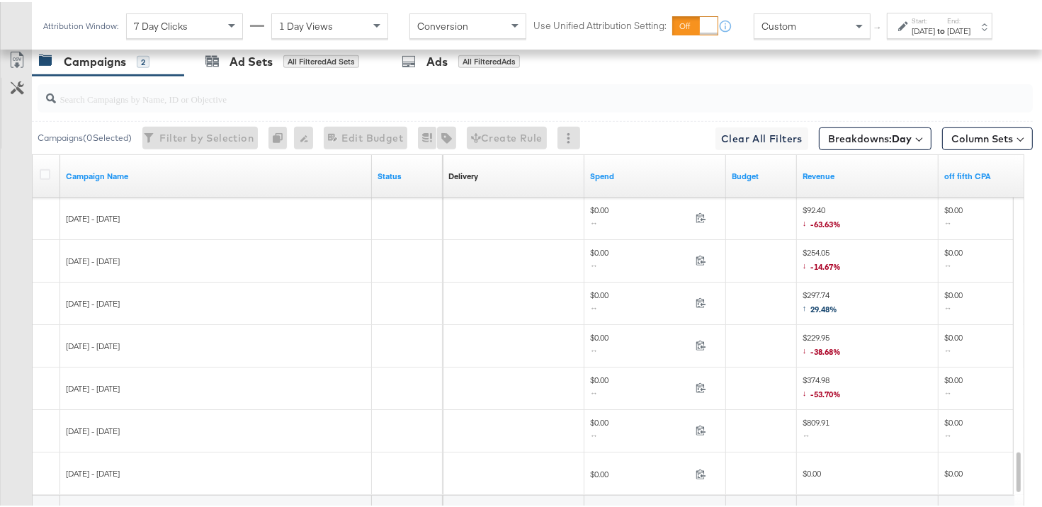
scroll to position [802, 0]
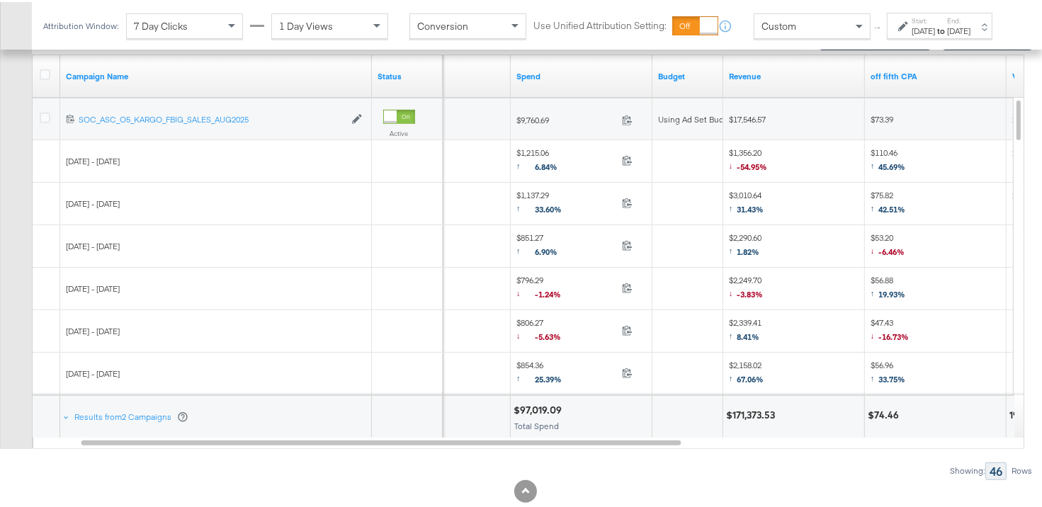
scroll to position [831, 0]
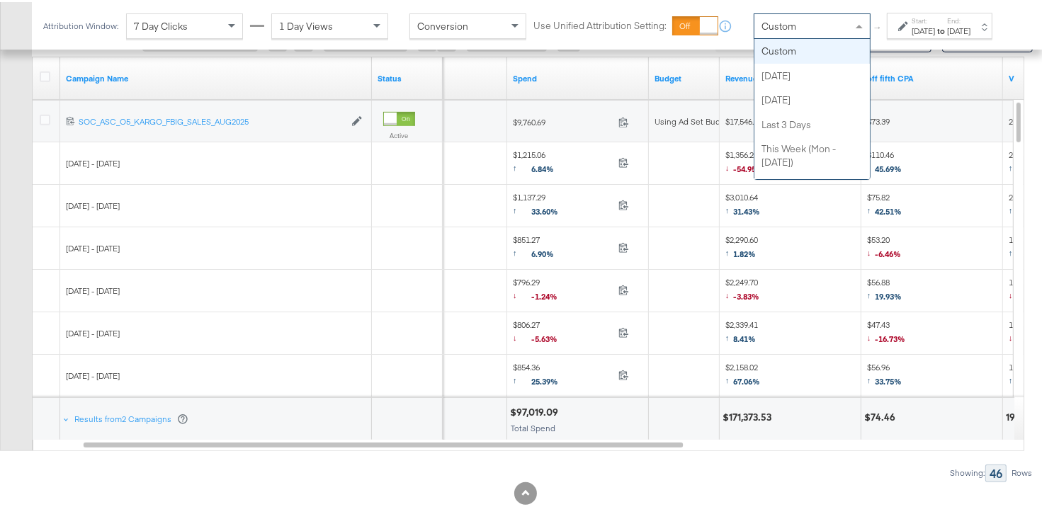
click at [852, 34] on span at bounding box center [861, 24] width 18 height 24
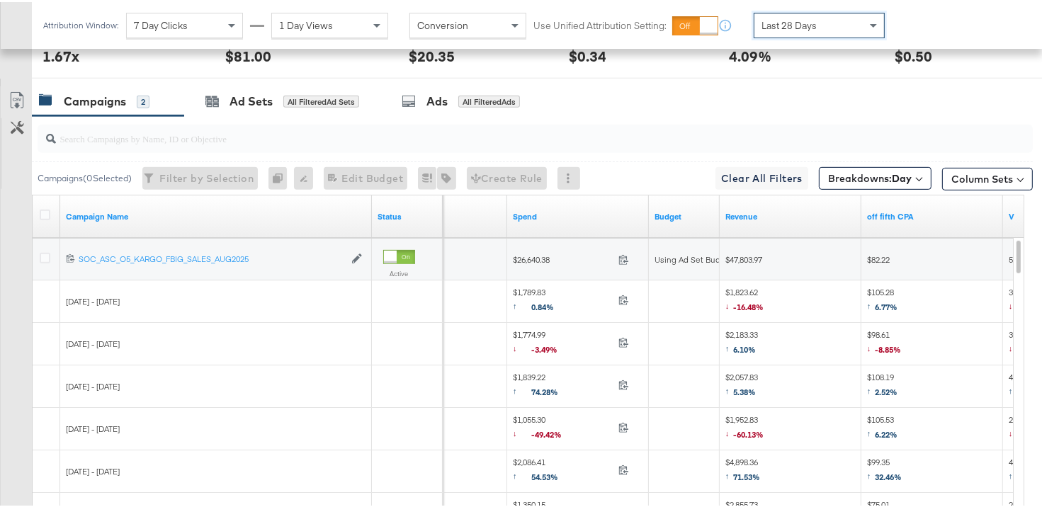
scroll to position [817, 0]
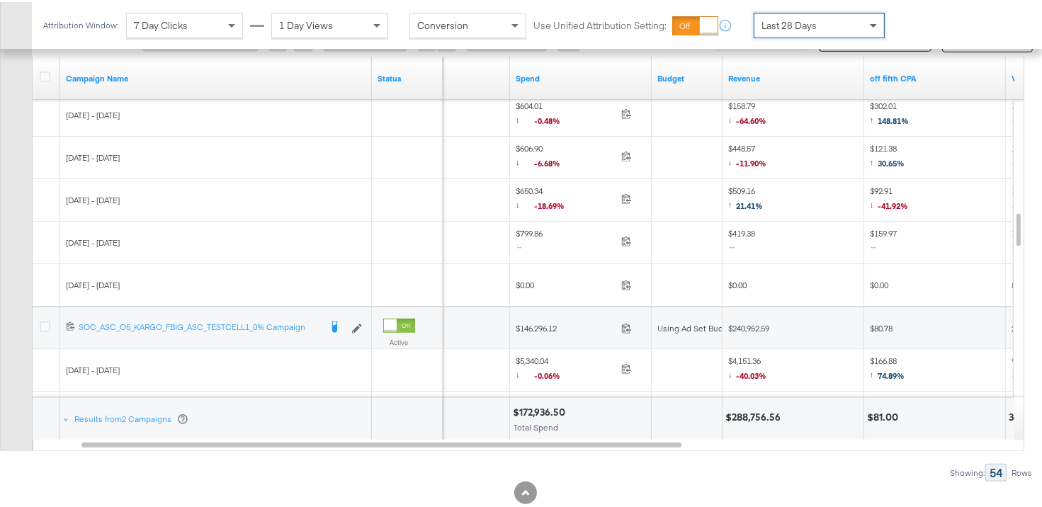
click at [876, 26] on span at bounding box center [875, 23] width 18 height 24
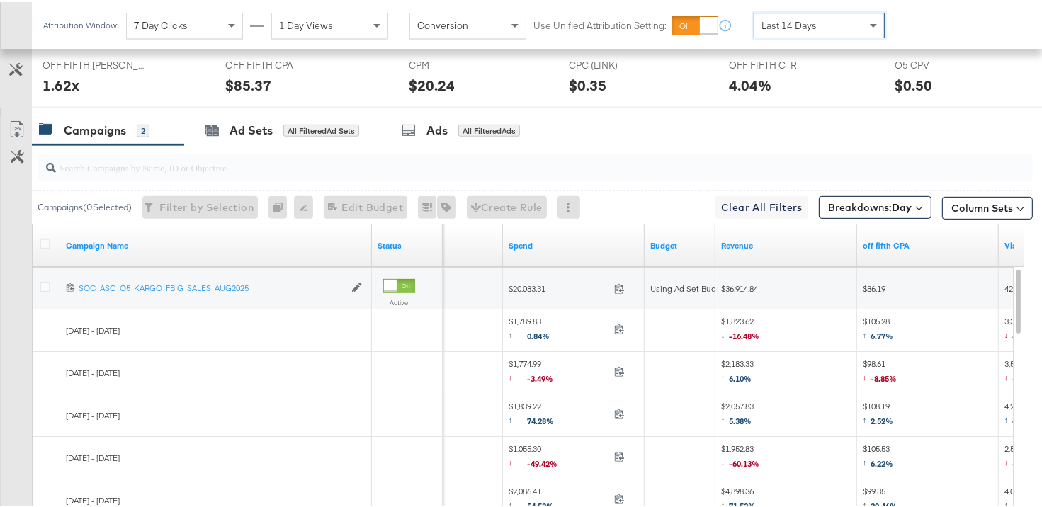
scroll to position [788, 0]
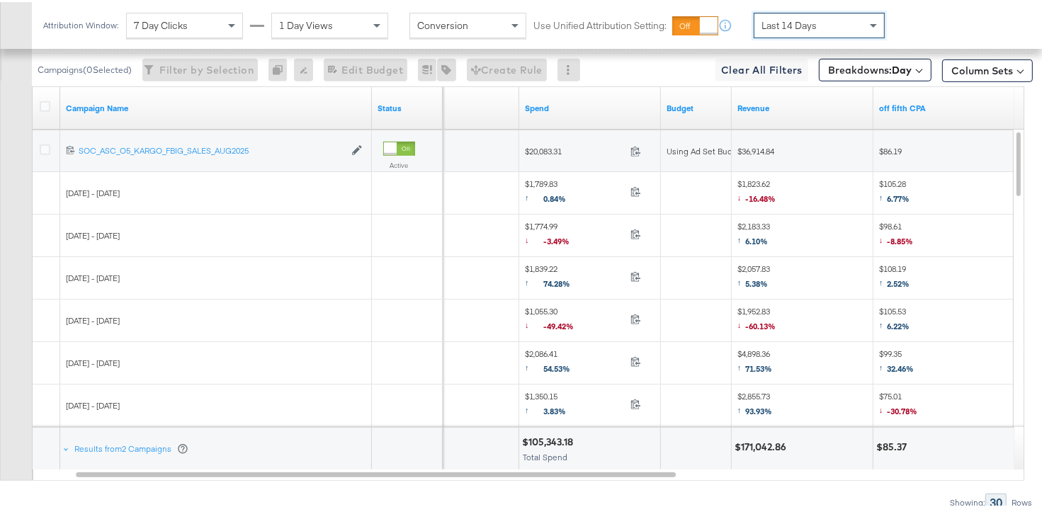
click at [856, 30] on div "Last 14 Days" at bounding box center [819, 23] width 130 height 24
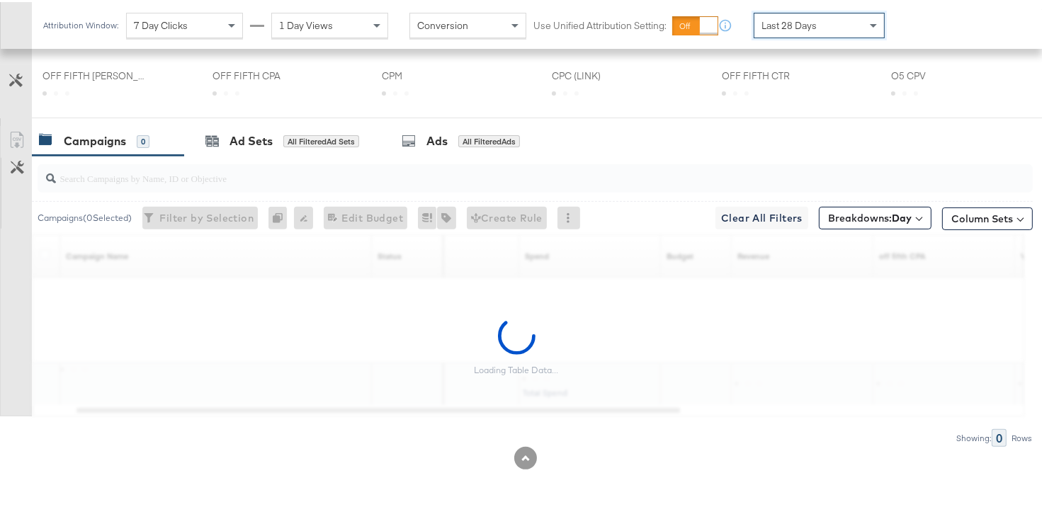
scroll to position [650, 0]
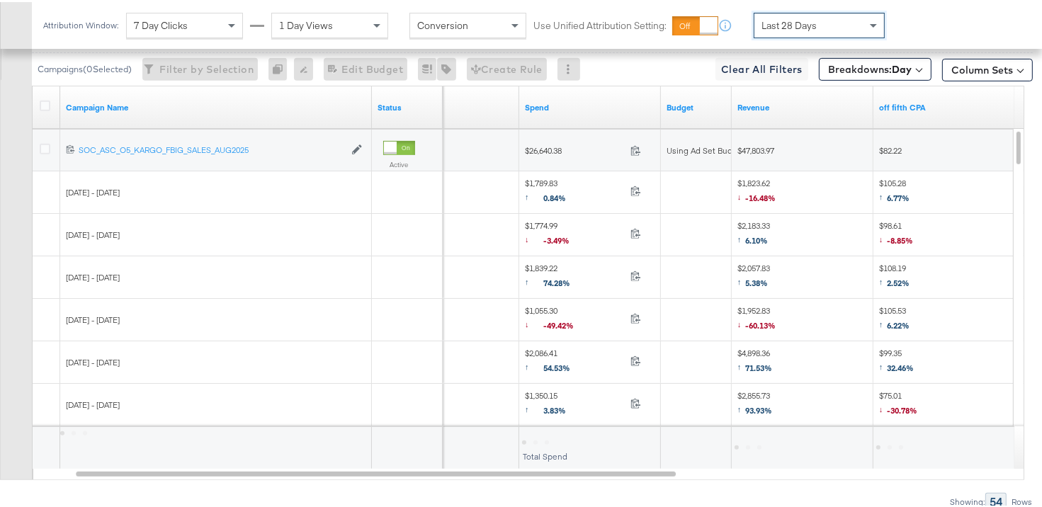
click at [824, 18] on div "Last 28 Days" at bounding box center [819, 23] width 130 height 24
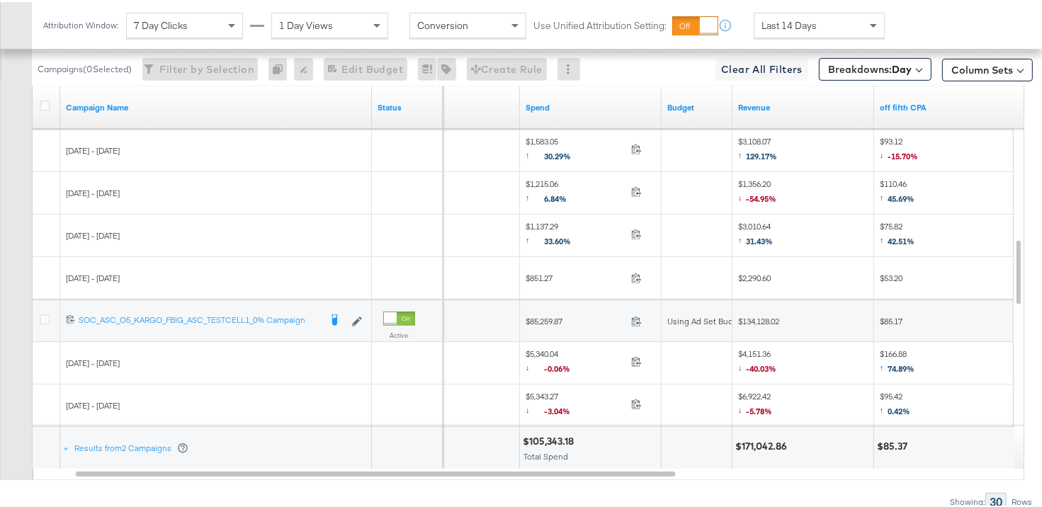
scroll to position [788, 0]
click at [800, 23] on span "Last 14 Days" at bounding box center [789, 23] width 55 height 13
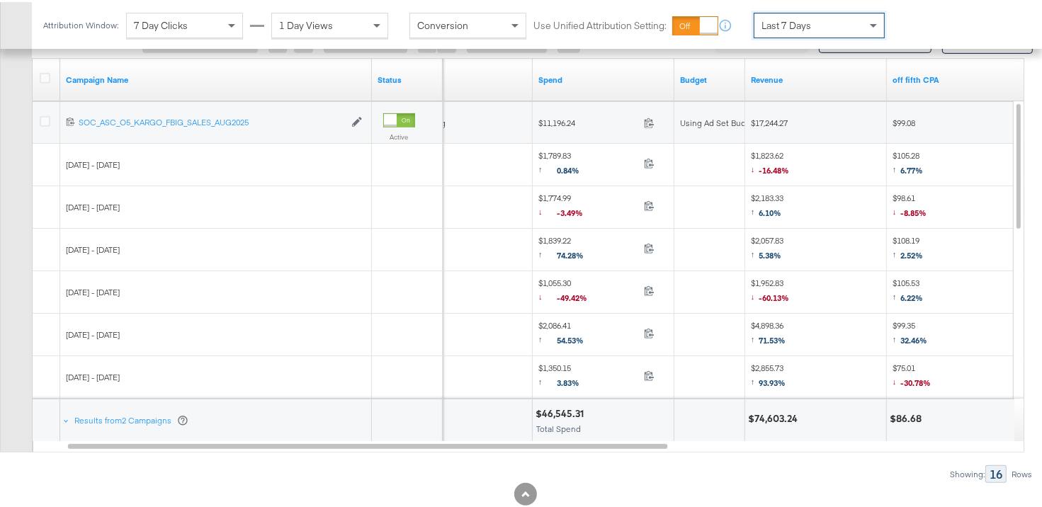
scroll to position [815, 0]
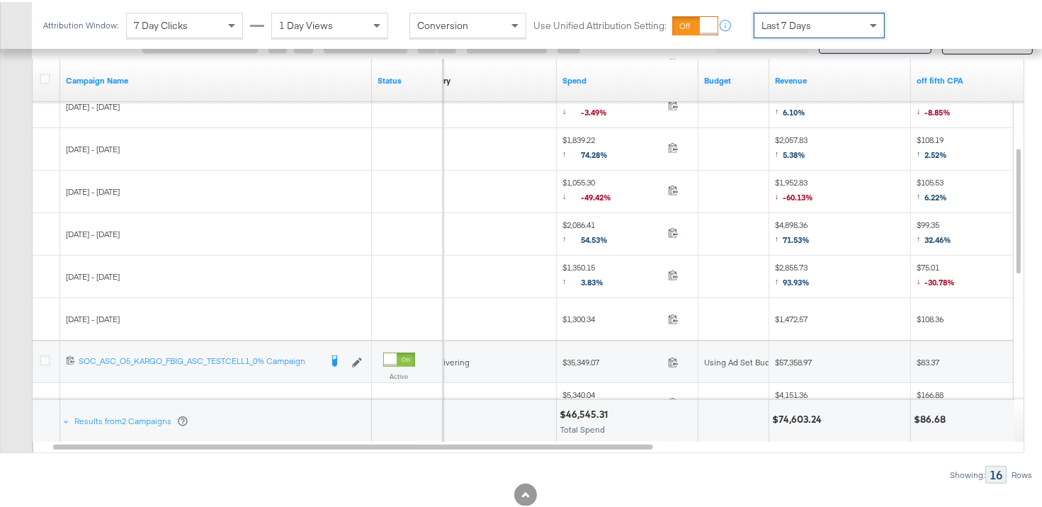
click at [830, 26] on div "Last 7 Days" at bounding box center [819, 23] width 130 height 24
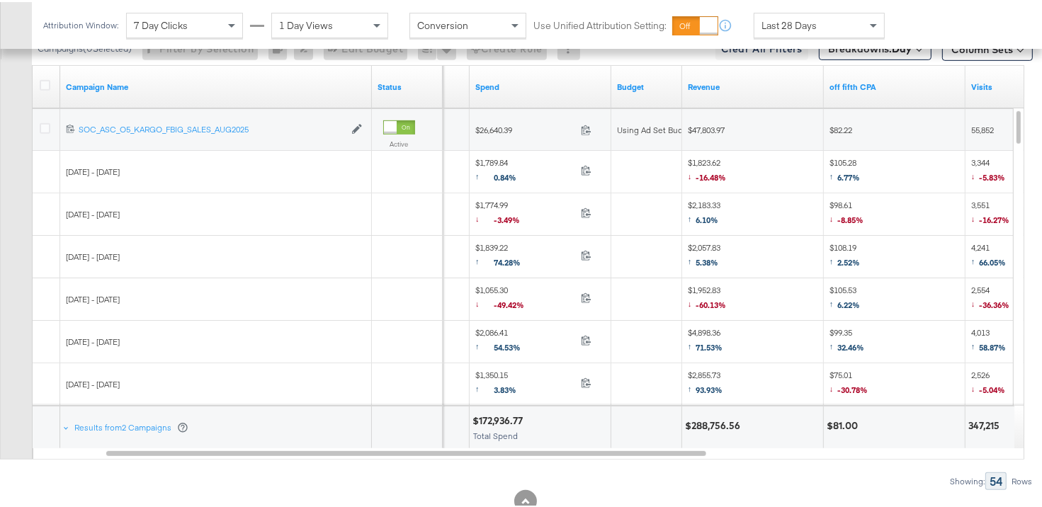
scroll to position [808, 0]
